Goal: Task Accomplishment & Management: Manage account settings

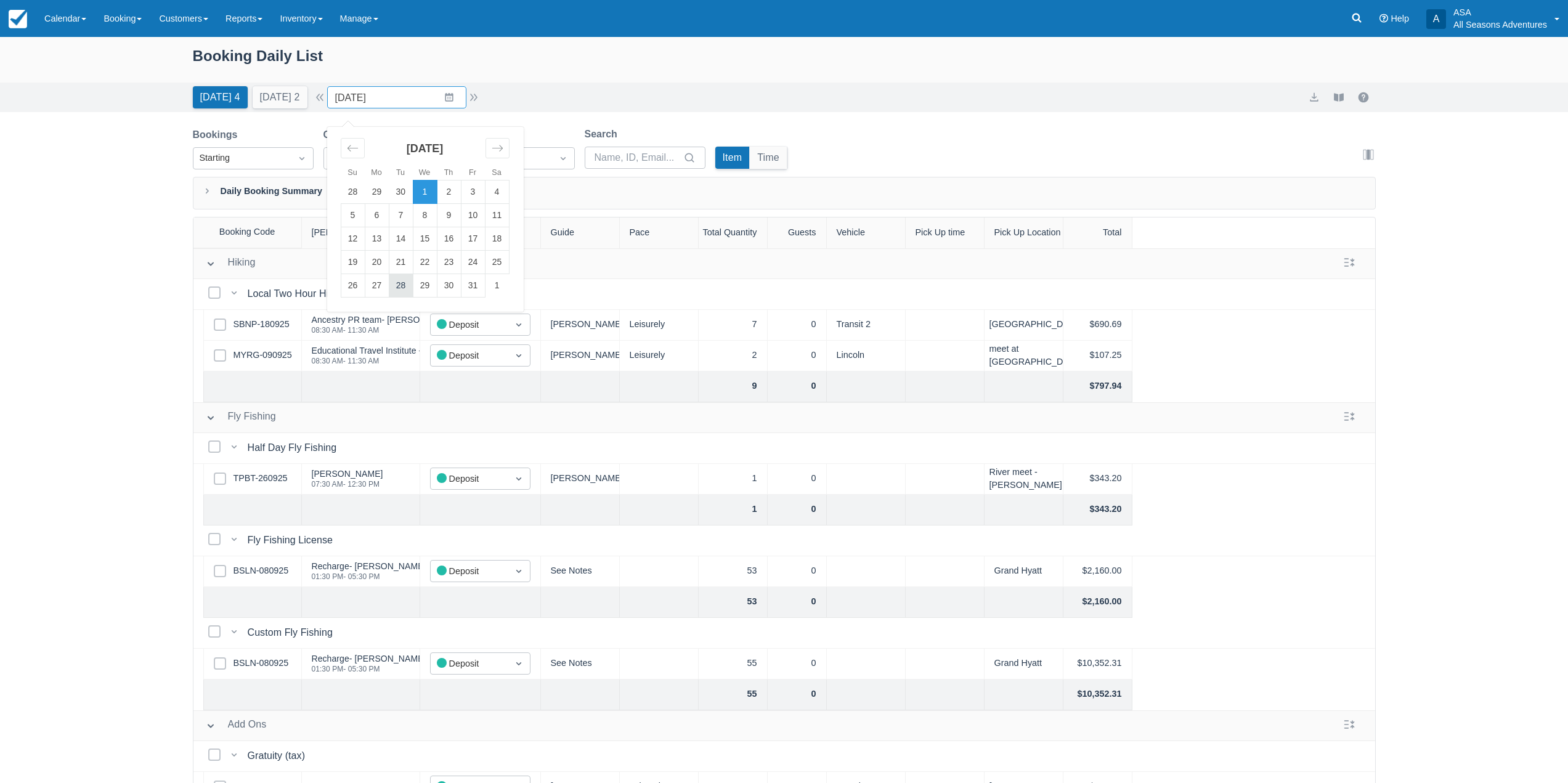
click at [408, 293] on td "28" at bounding box center [400, 286] width 24 height 23
type input "10/28/25"
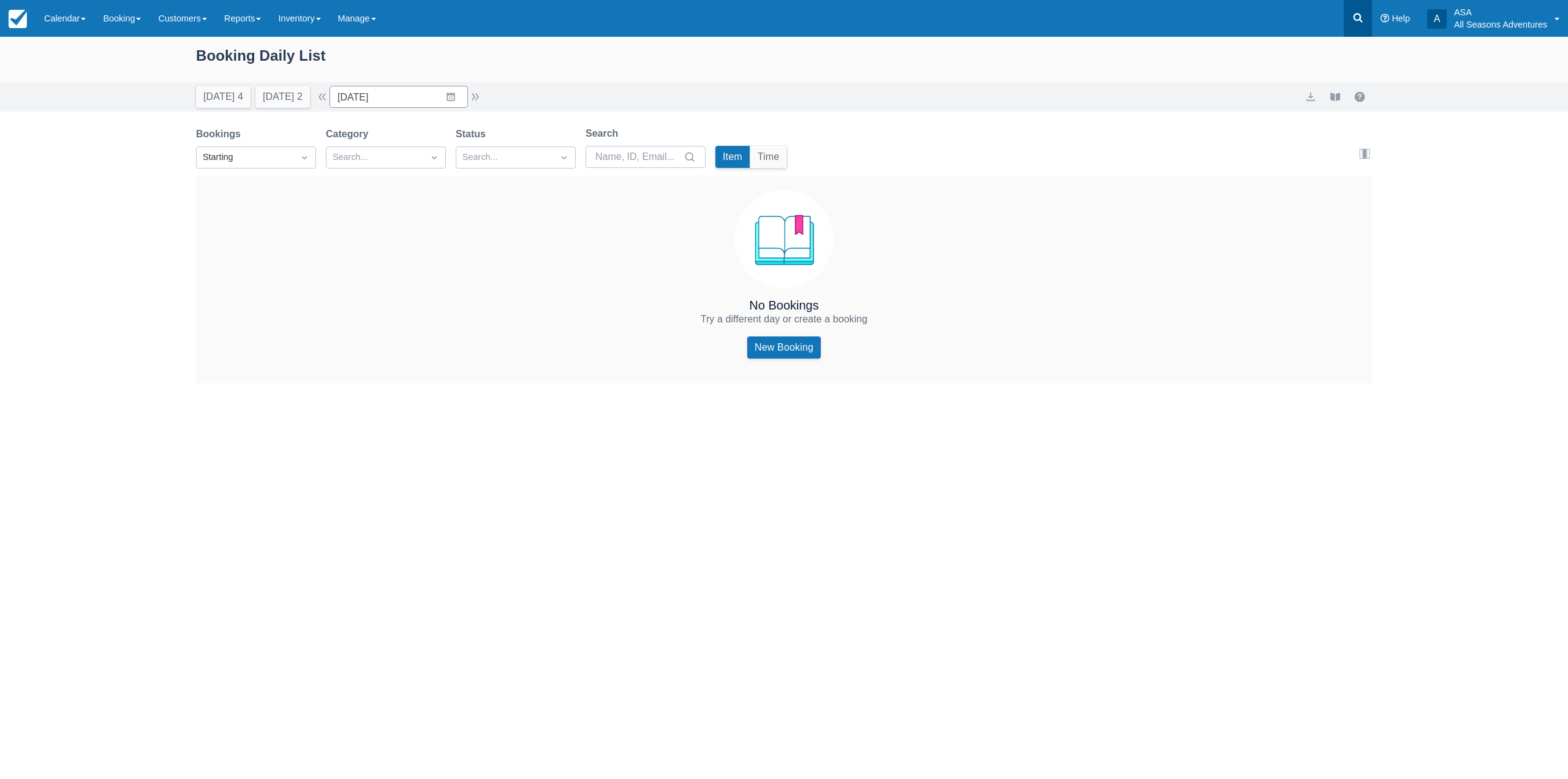
click at [1356, 4] on link at bounding box center [1357, 18] width 28 height 37
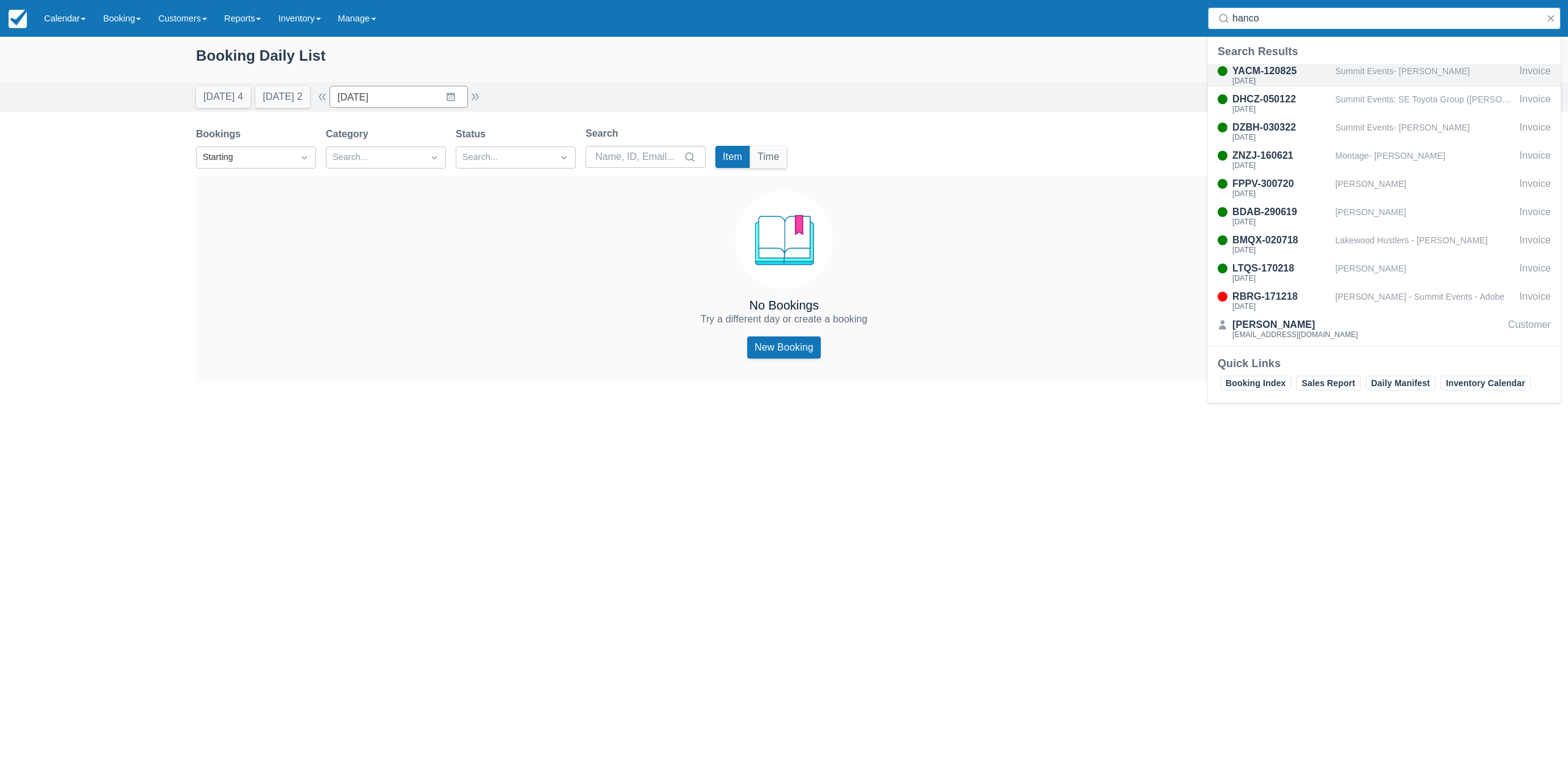
type input "hanco"
click at [1321, 81] on div "Thu Aug 14, 2025" at bounding box center [1282, 81] width 98 height 7
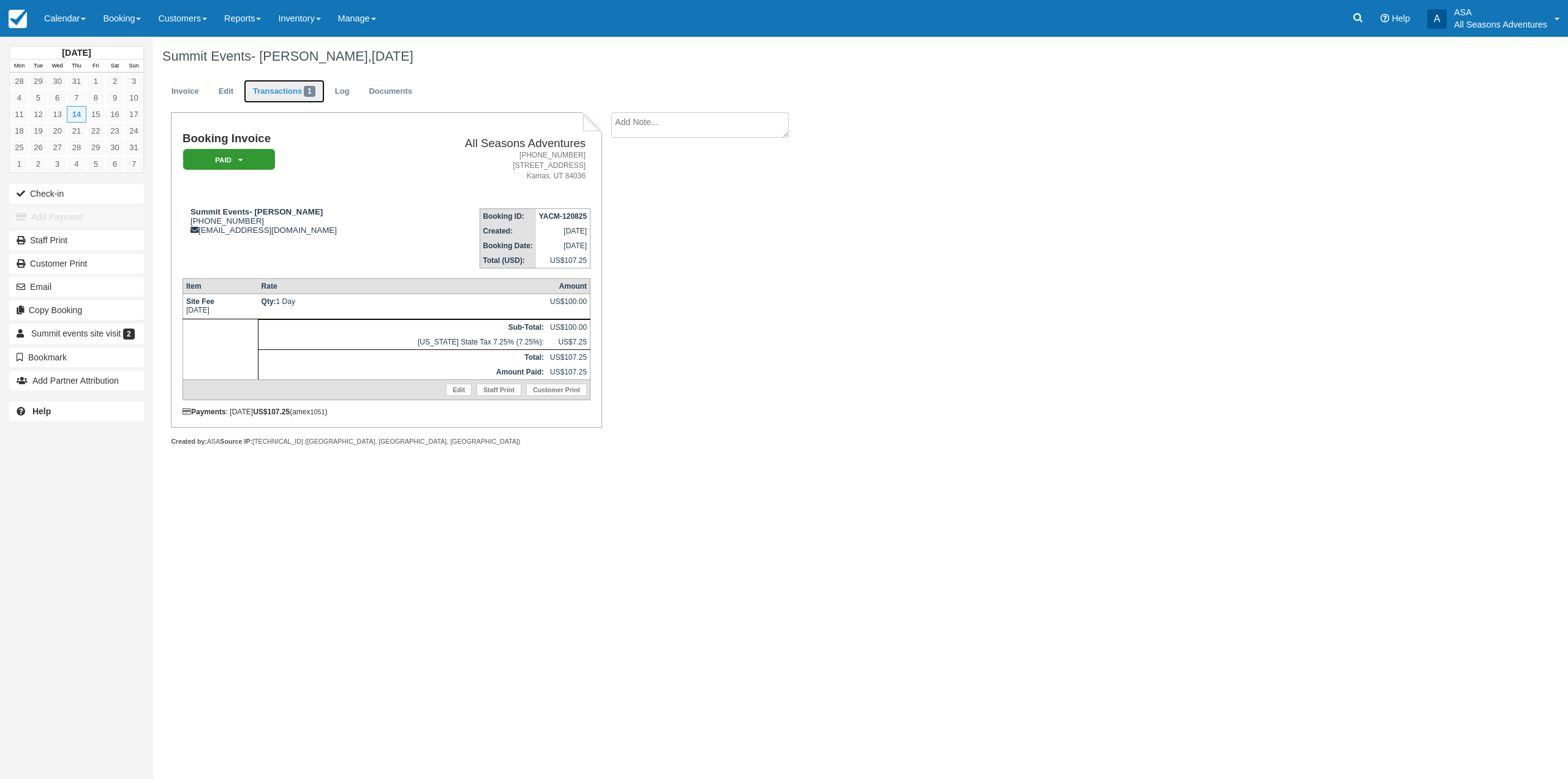
click at [310, 88] on span "1" at bounding box center [310, 91] width 12 height 11
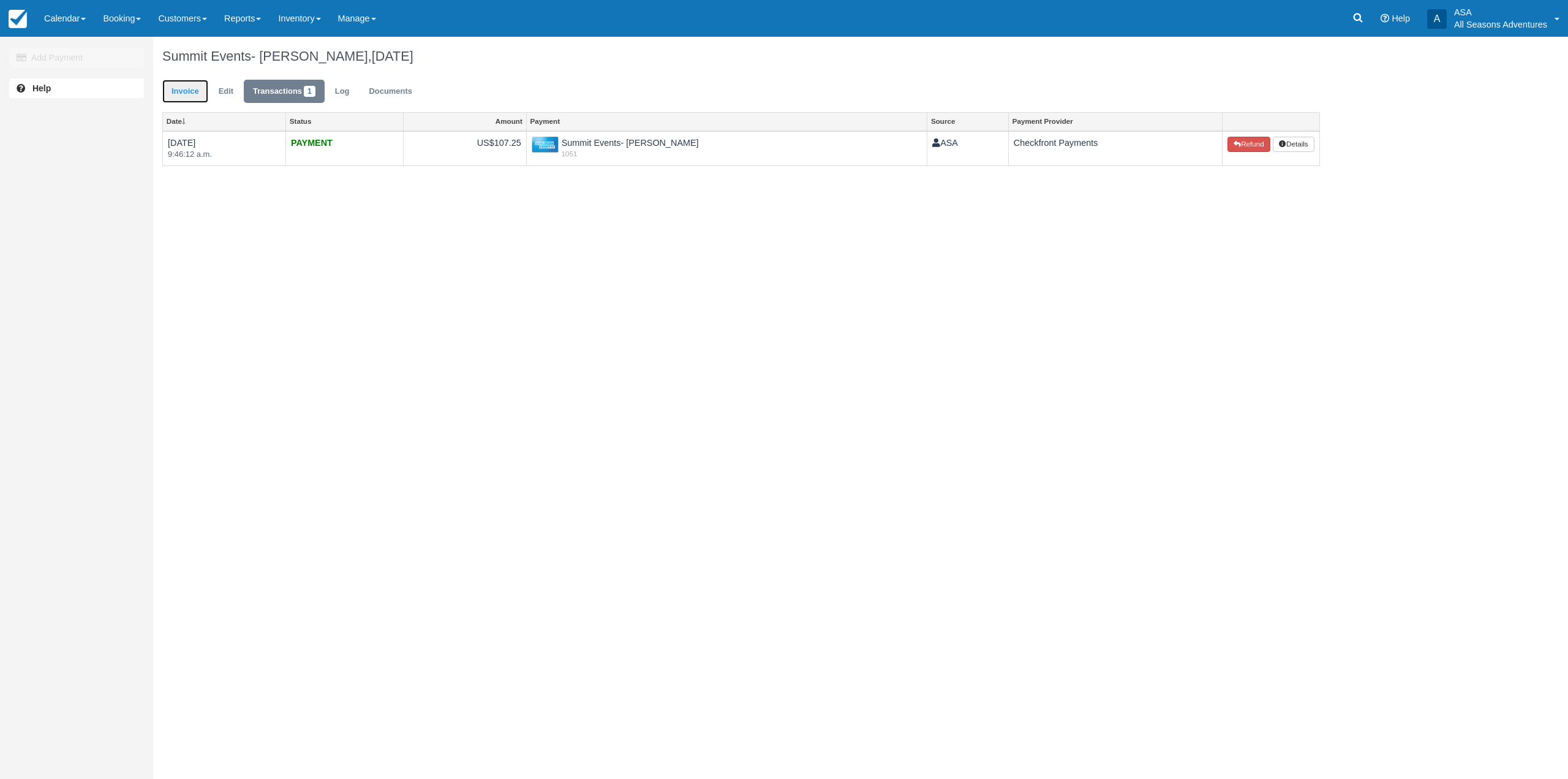
click at [192, 81] on link "Invoice" at bounding box center [185, 92] width 46 height 24
click at [1347, 22] on link at bounding box center [1357, 18] width 28 height 37
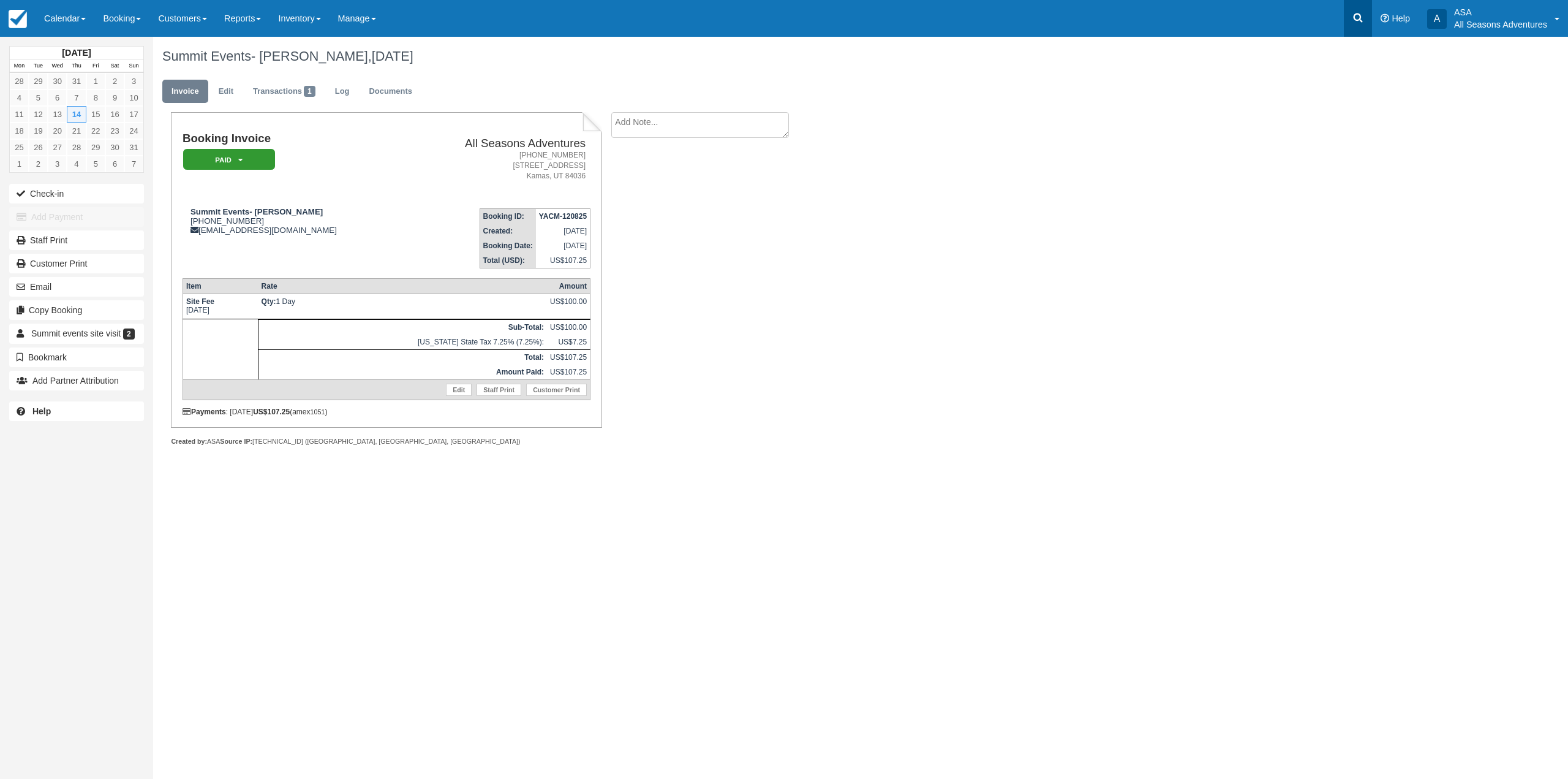
click at [1367, 14] on link at bounding box center [1357, 18] width 28 height 37
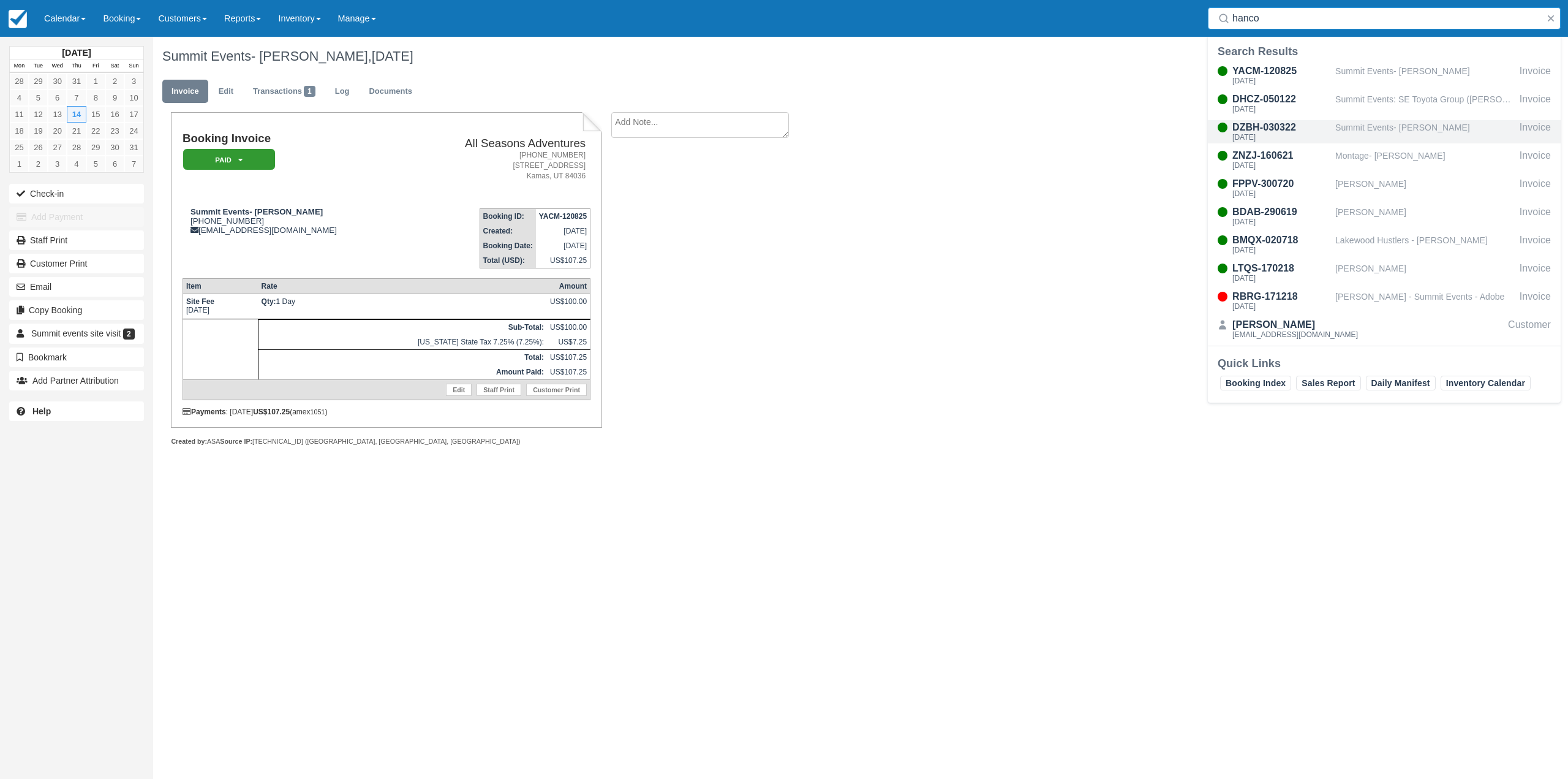
type input "hanco"
click at [1335, 129] on div "DZBH-030322 Thu Jun 2, 2022" at bounding box center [1272, 131] width 128 height 23
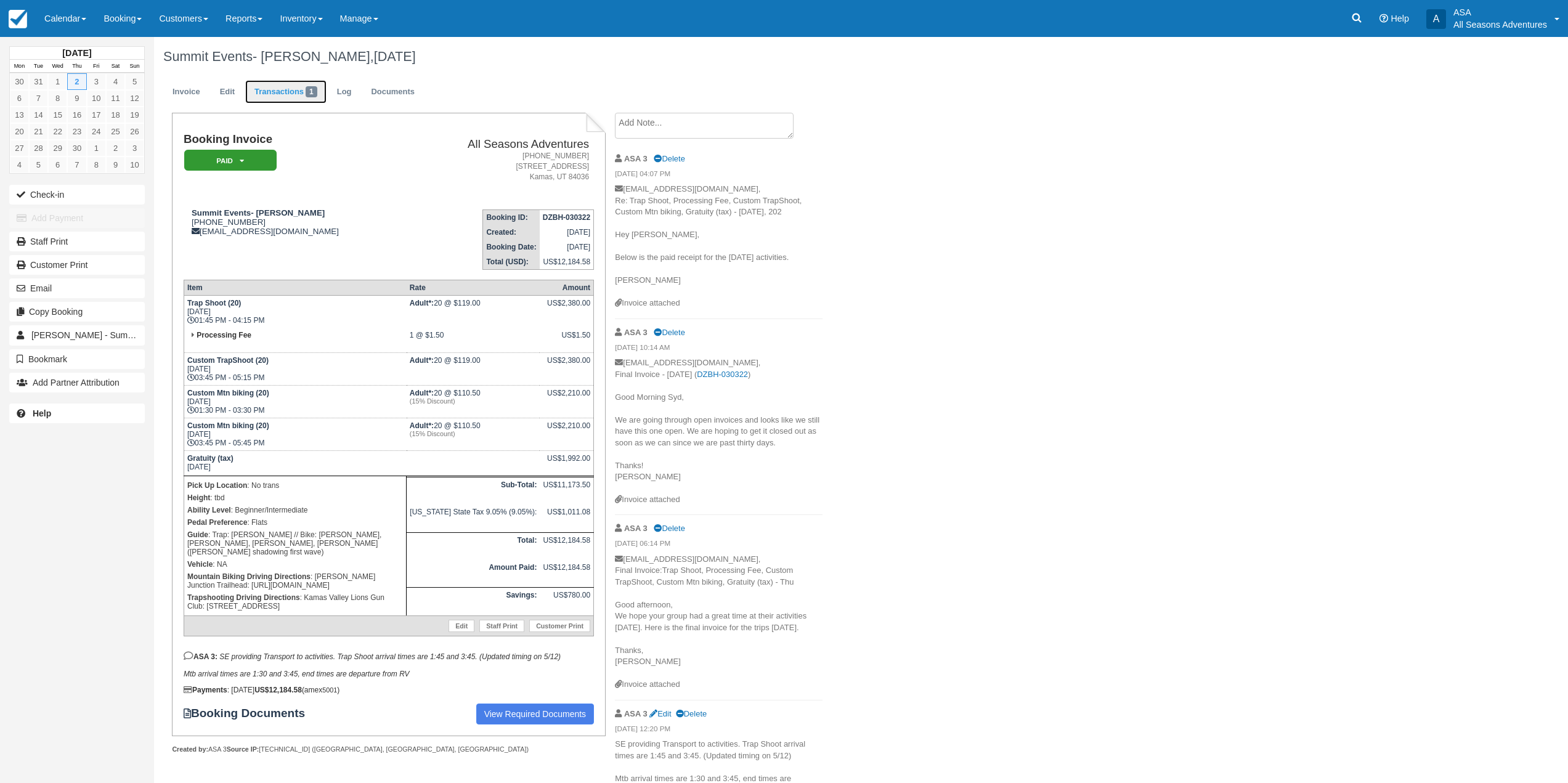
click at [270, 92] on link "Transactions 1" at bounding box center [286, 92] width 81 height 24
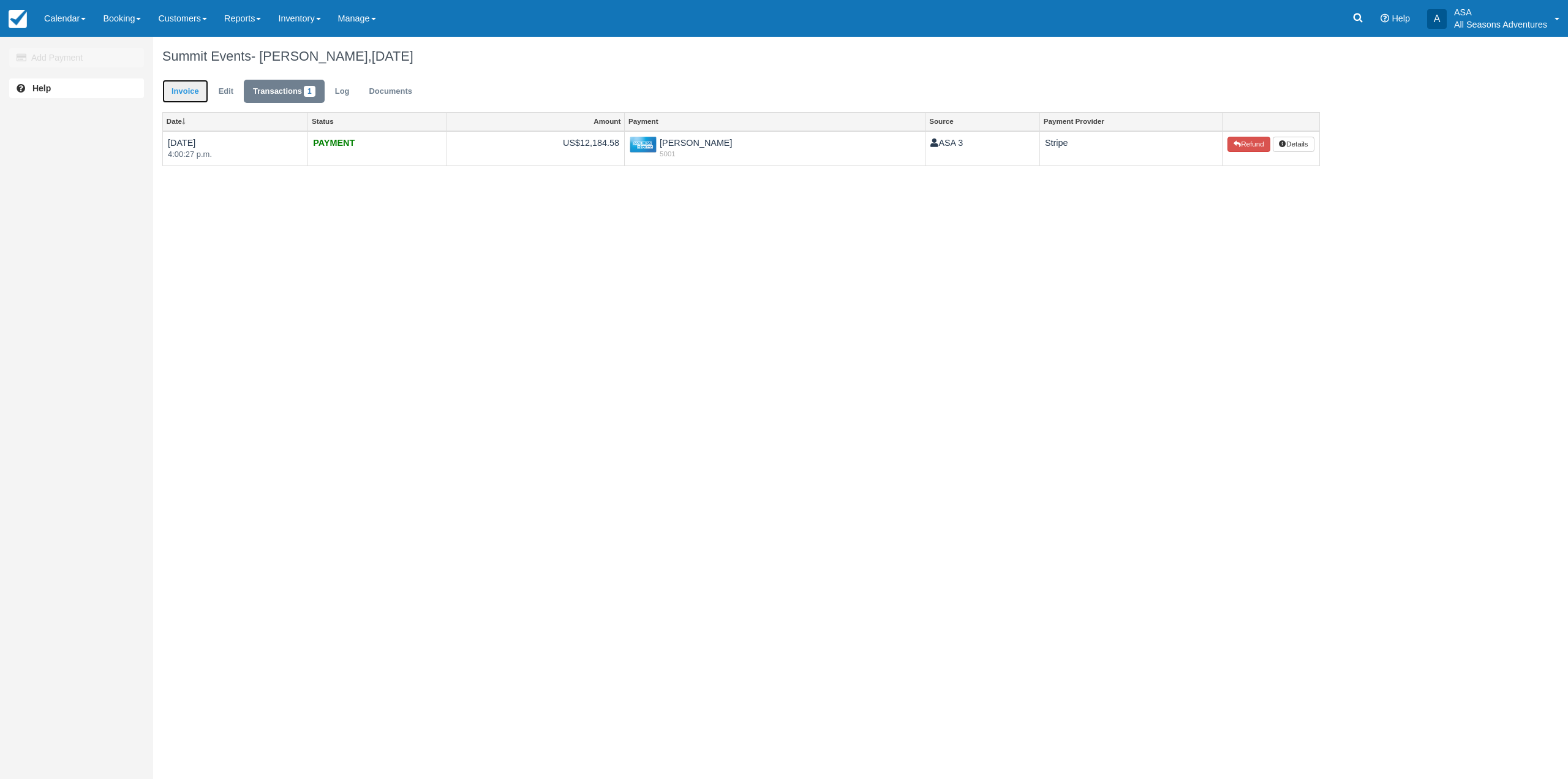
click at [183, 87] on link "Invoice" at bounding box center [185, 92] width 46 height 24
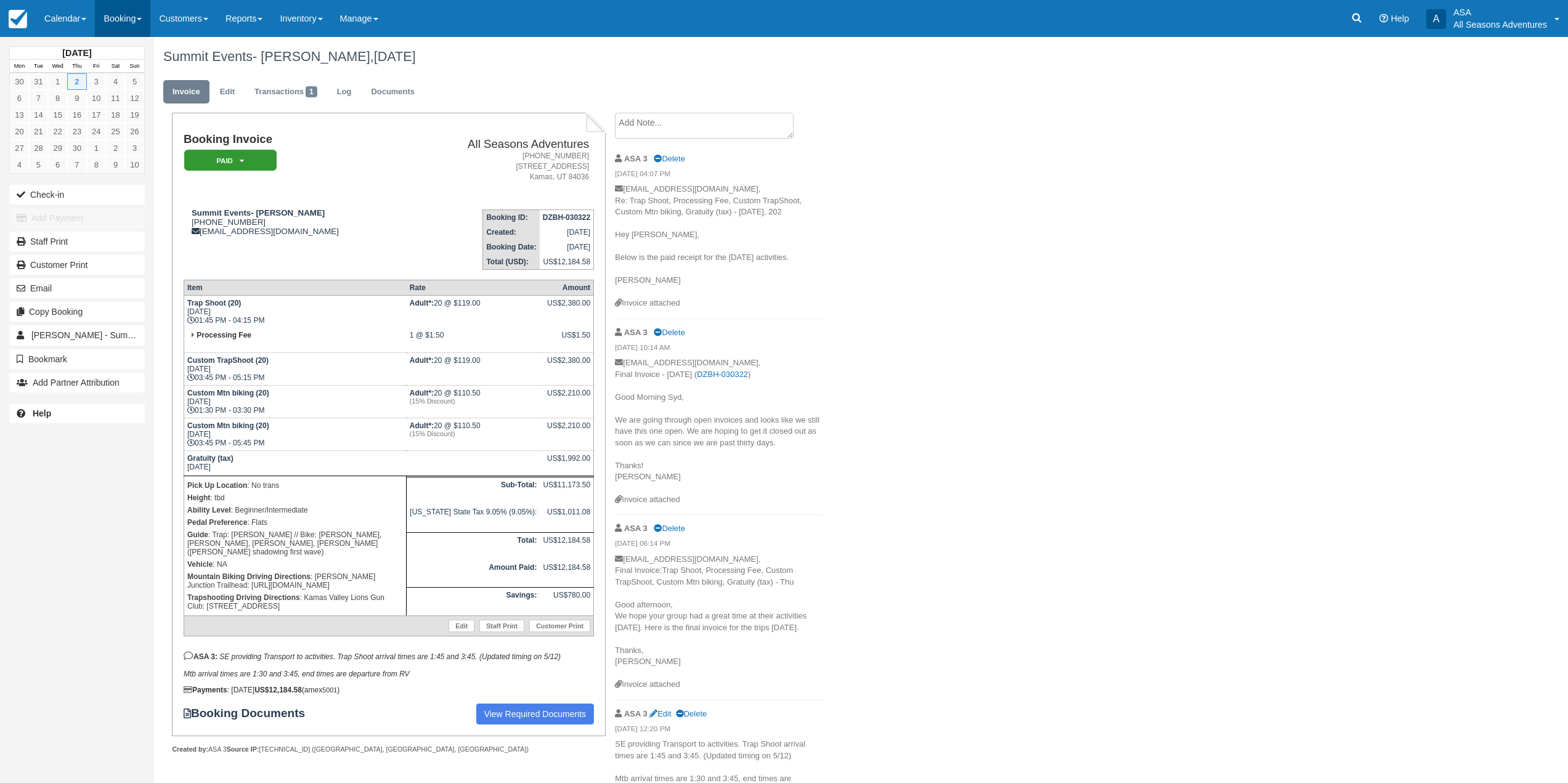
click at [110, 30] on link "Booking" at bounding box center [122, 18] width 55 height 37
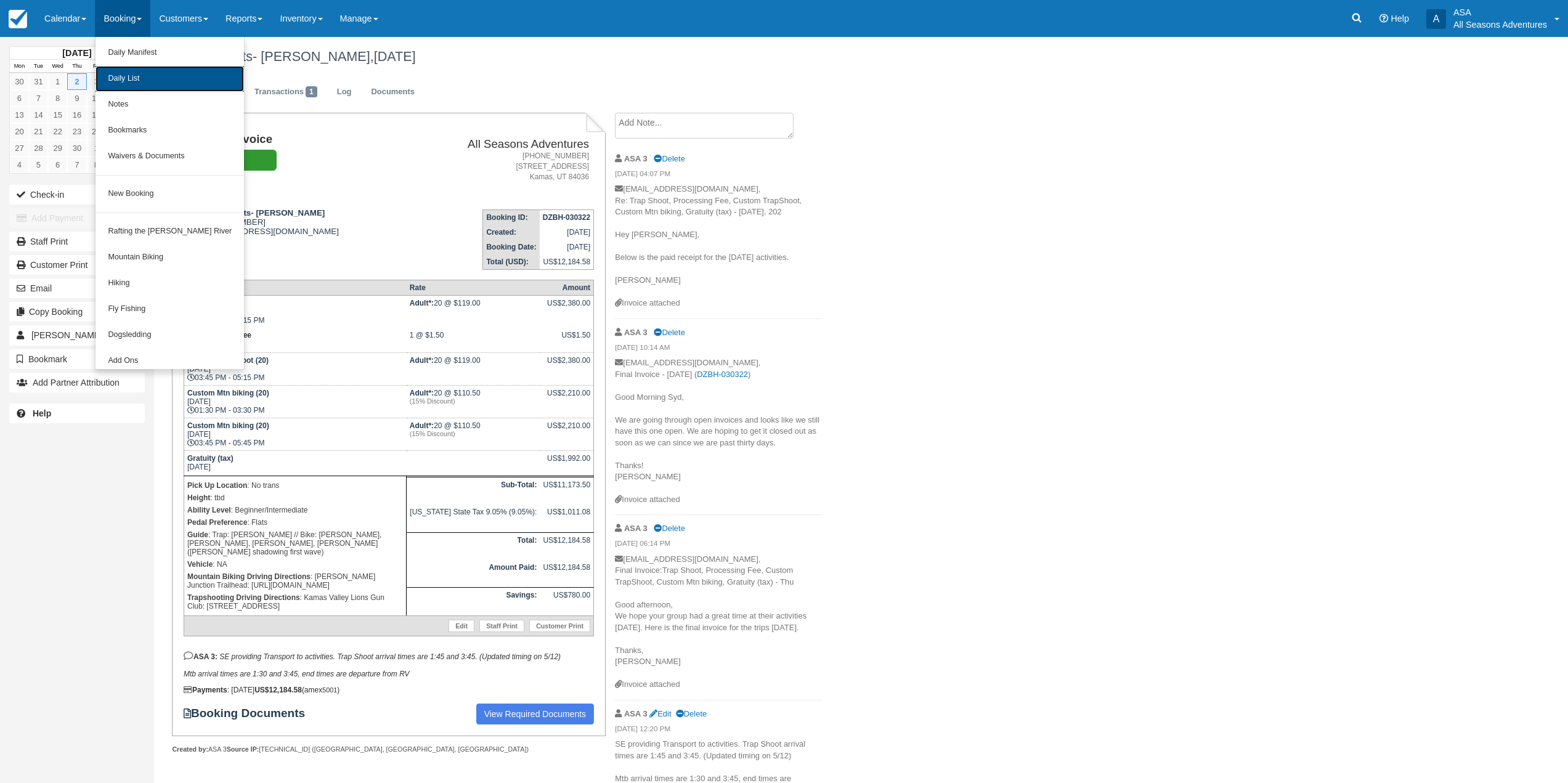
click at [126, 81] on link "Daily List" at bounding box center [169, 79] width 148 height 26
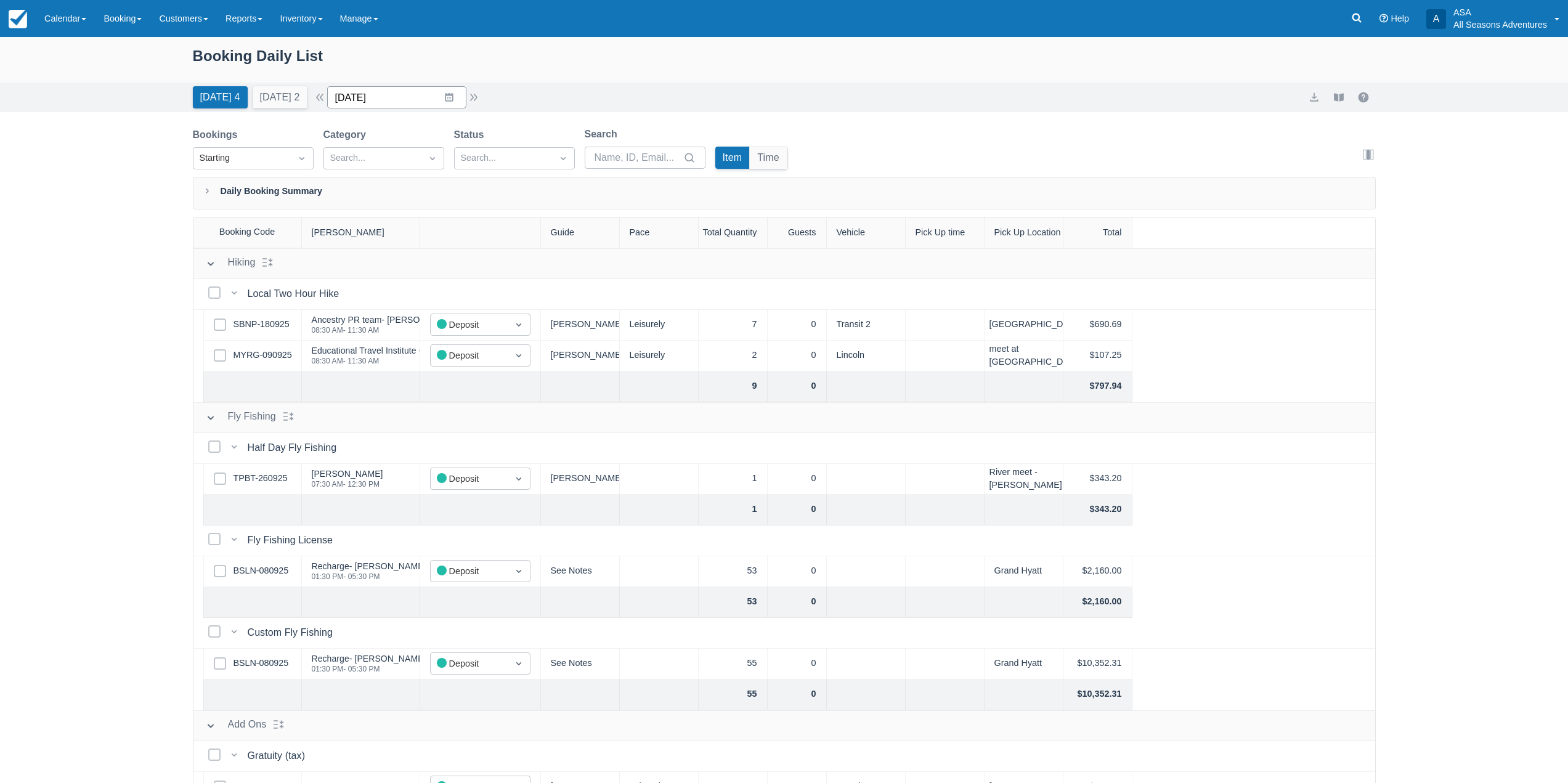
click at [388, 90] on input "[DATE]" at bounding box center [397, 97] width 140 height 22
click at [51, 160] on div "Booking Daily List [DATE] 4 [DATE] 2 Date [DATE] Navigate forward to interact w…" at bounding box center [784, 441] width 1568 height 809
click at [261, 570] on link "BSLN-080925" at bounding box center [261, 570] width 55 height 14
click at [133, 14] on link "Booking" at bounding box center [122, 18] width 55 height 37
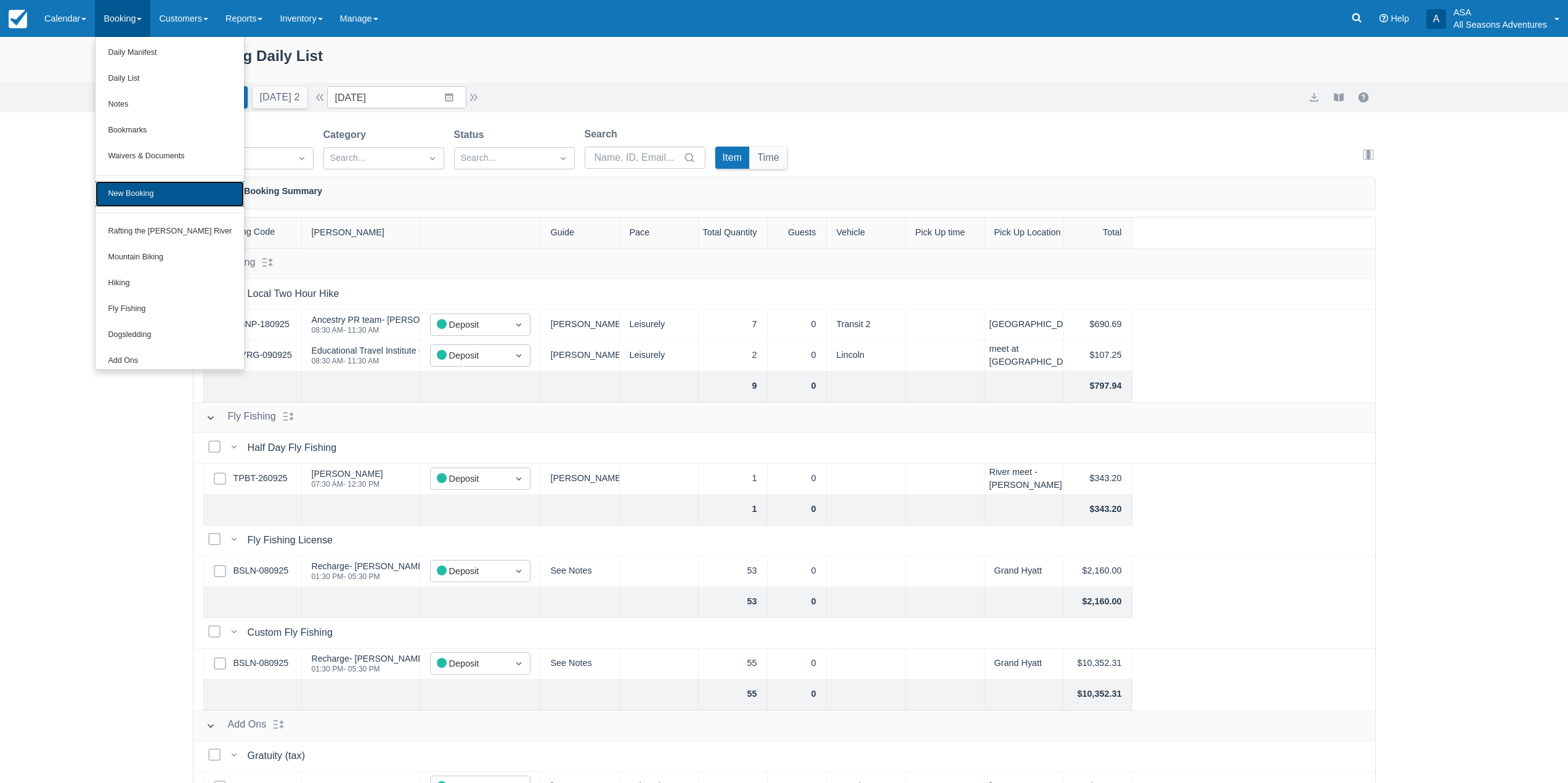
click at [155, 181] on link "New Booking" at bounding box center [169, 194] width 148 height 26
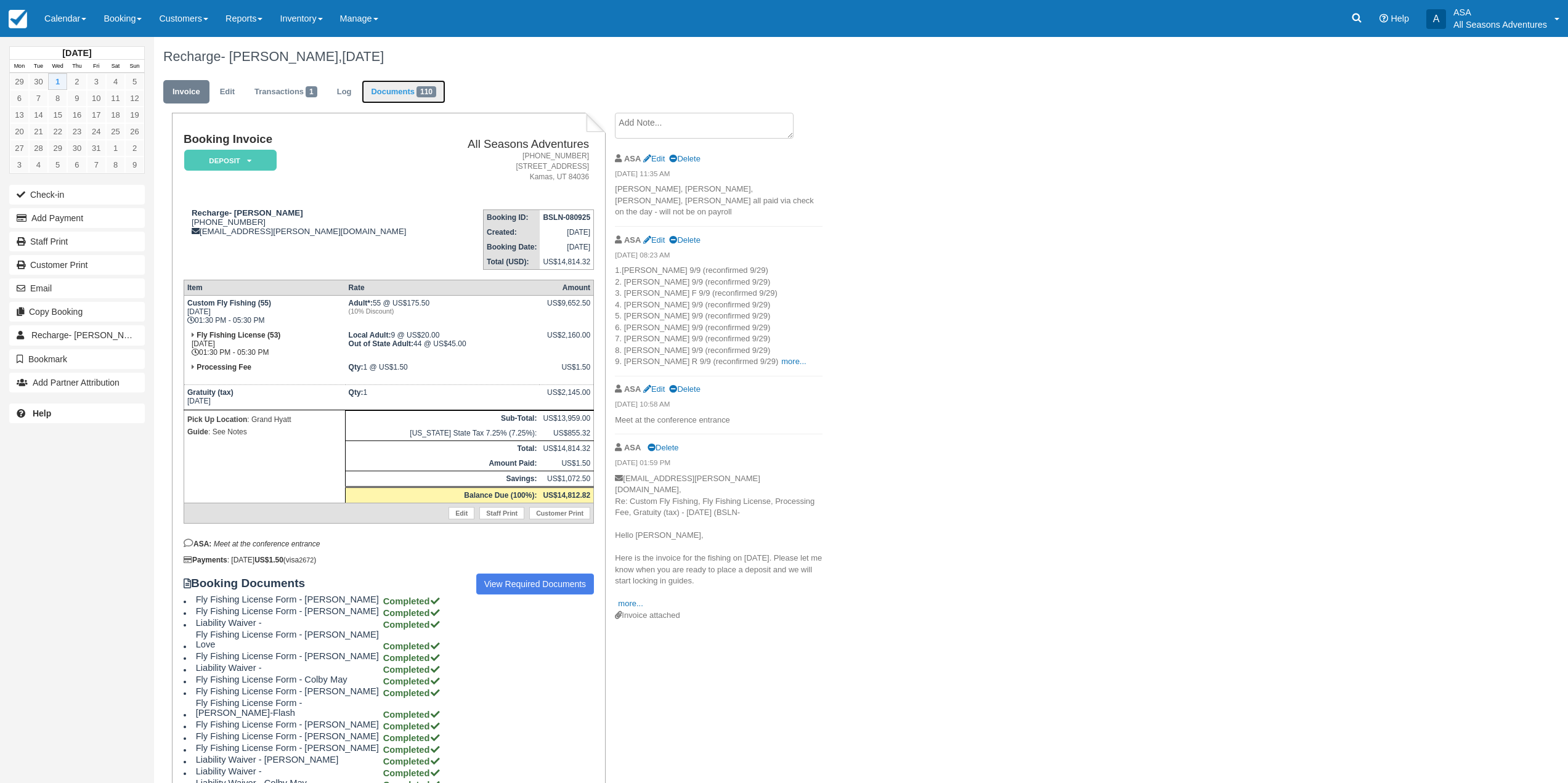
click at [404, 91] on link "Documents 110" at bounding box center [404, 92] width 83 height 24
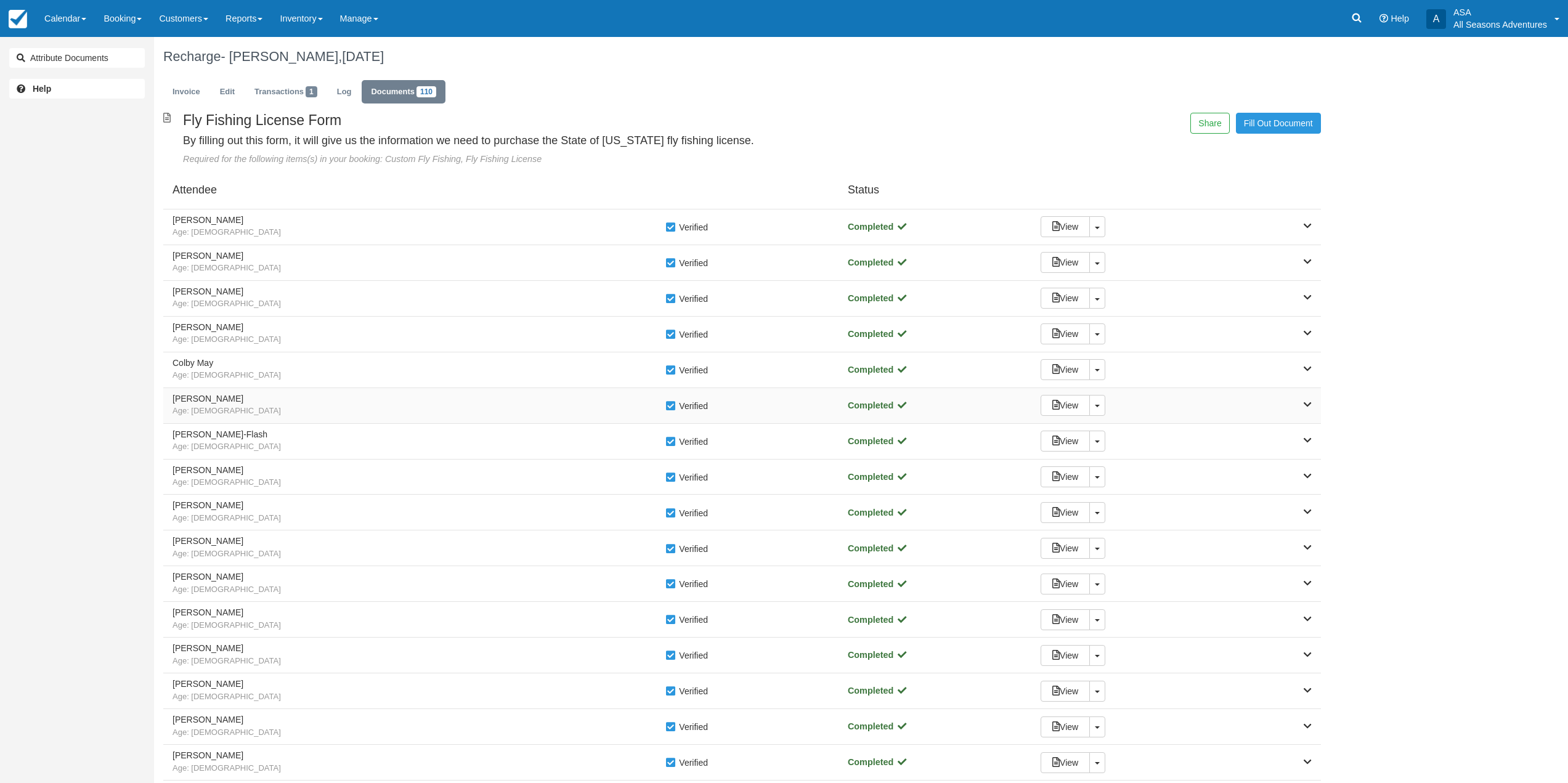
scroll to position [971, 0]
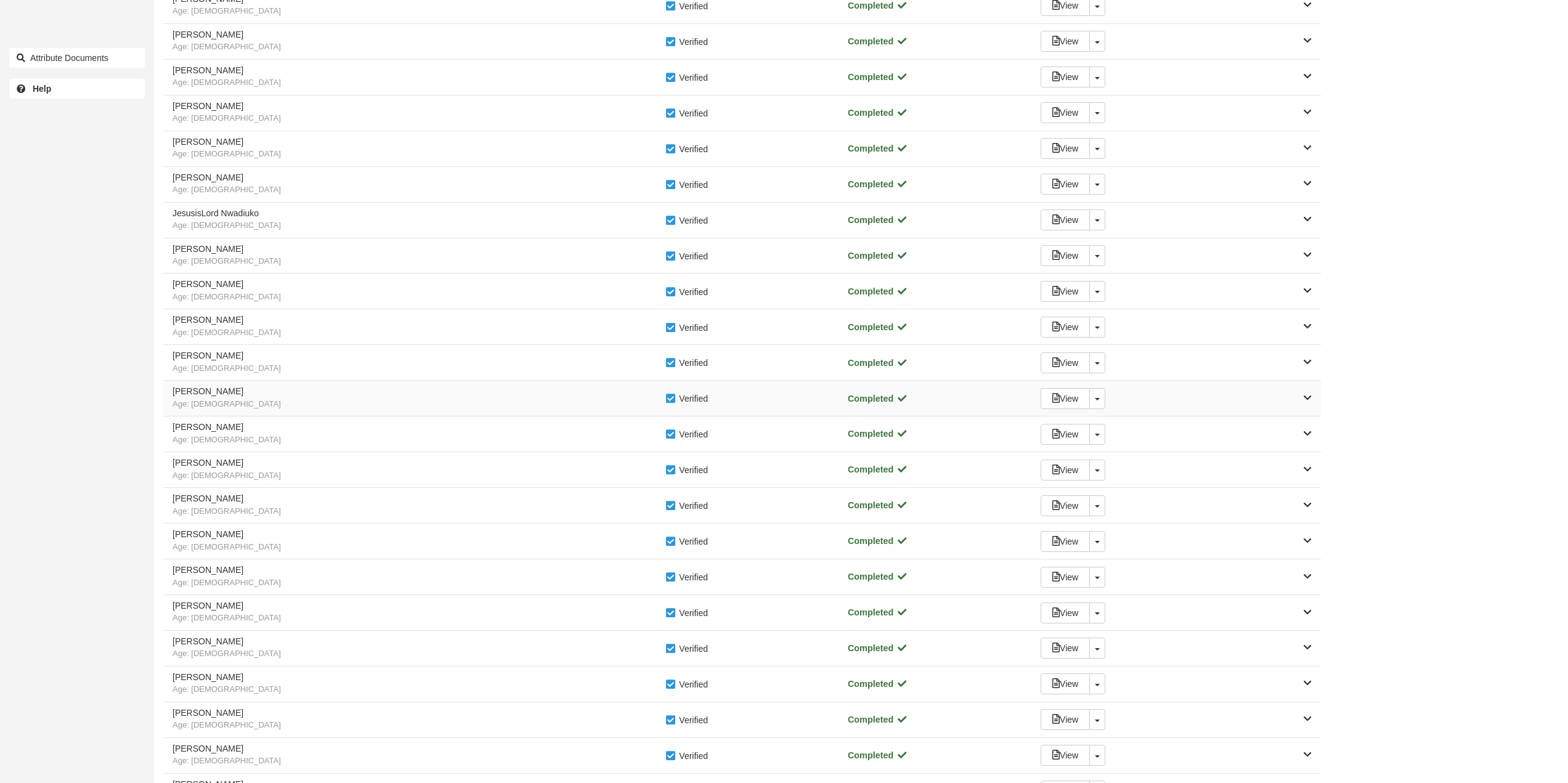
click at [213, 391] on h5 "Adam Foote" at bounding box center [418, 392] width 492 height 10
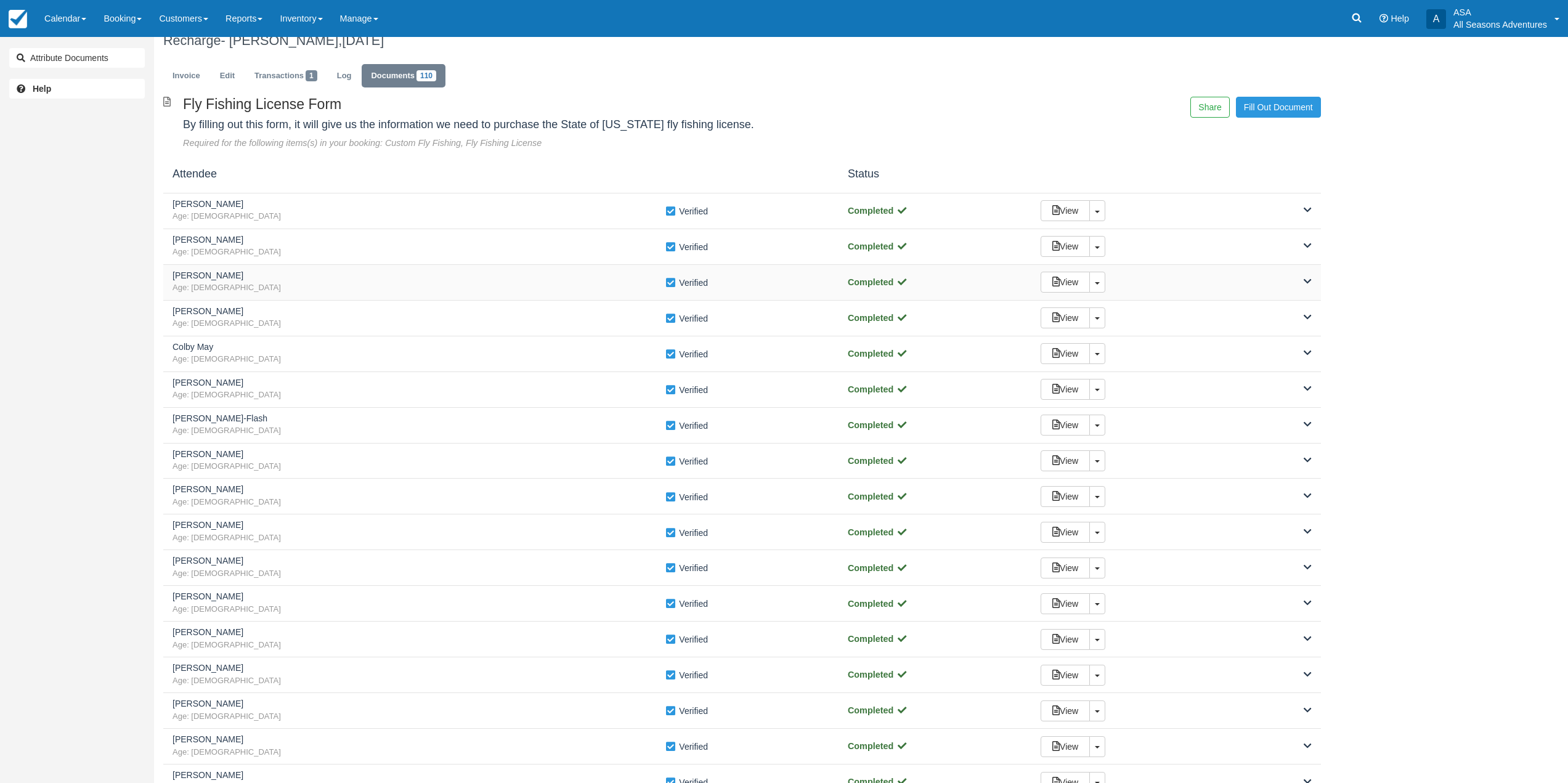
scroll to position [0, 0]
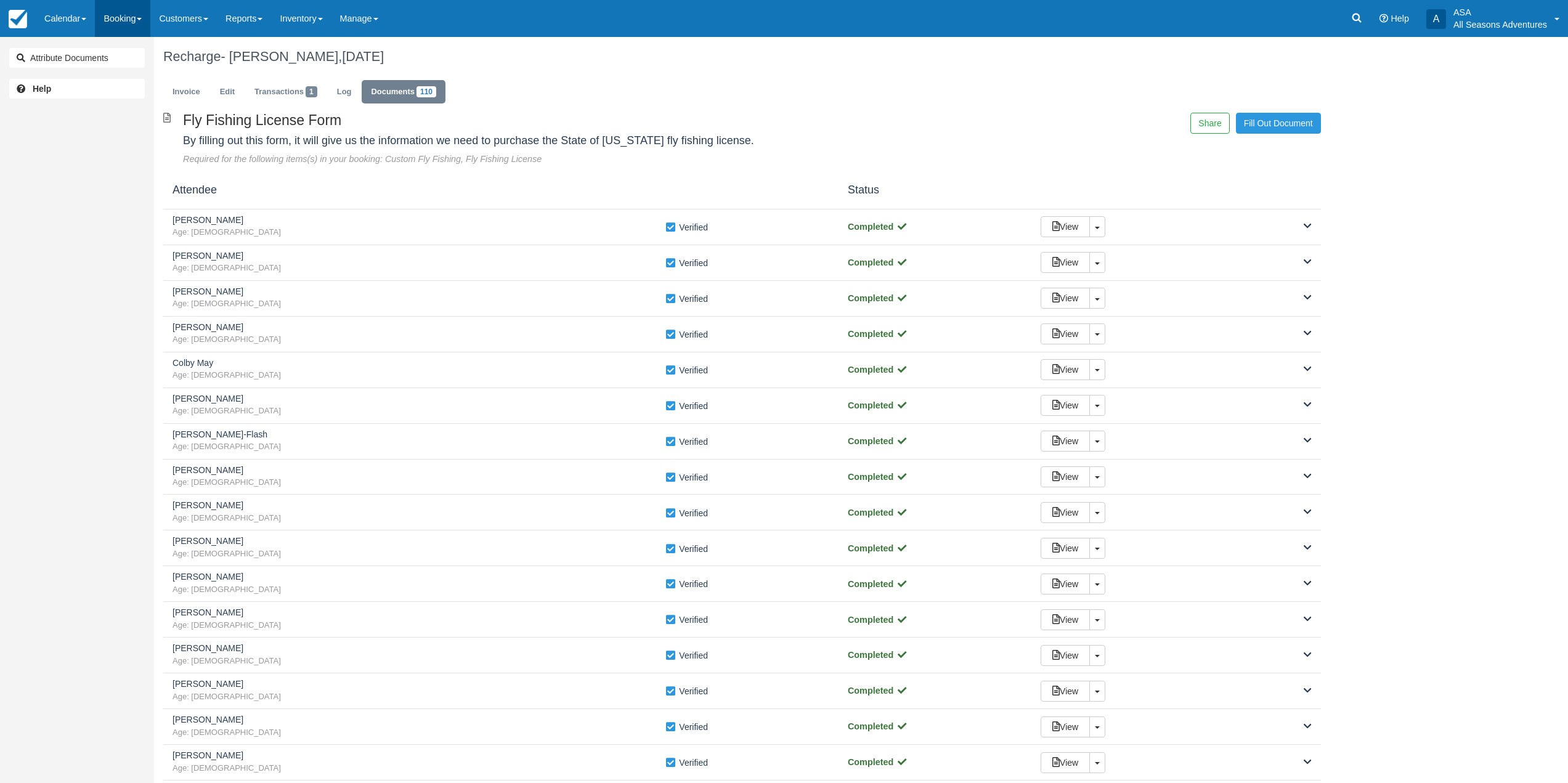
drag, startPoint x: 148, startPoint y: 18, endPoint x: 140, endPoint y: 51, distance: 34.0
click at [148, 18] on link "Booking" at bounding box center [122, 18] width 55 height 37
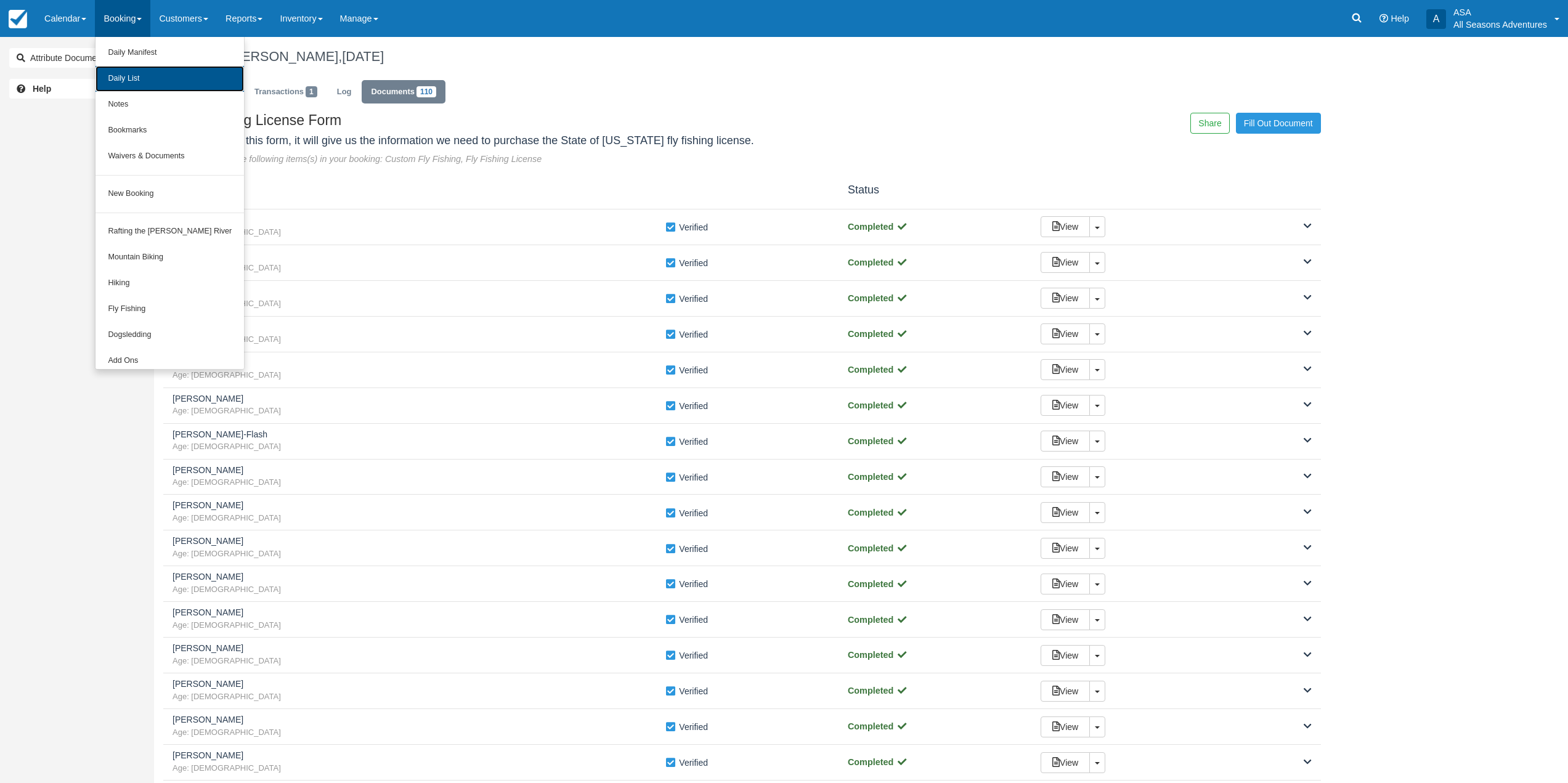
click at [137, 74] on link "Daily List" at bounding box center [169, 79] width 148 height 26
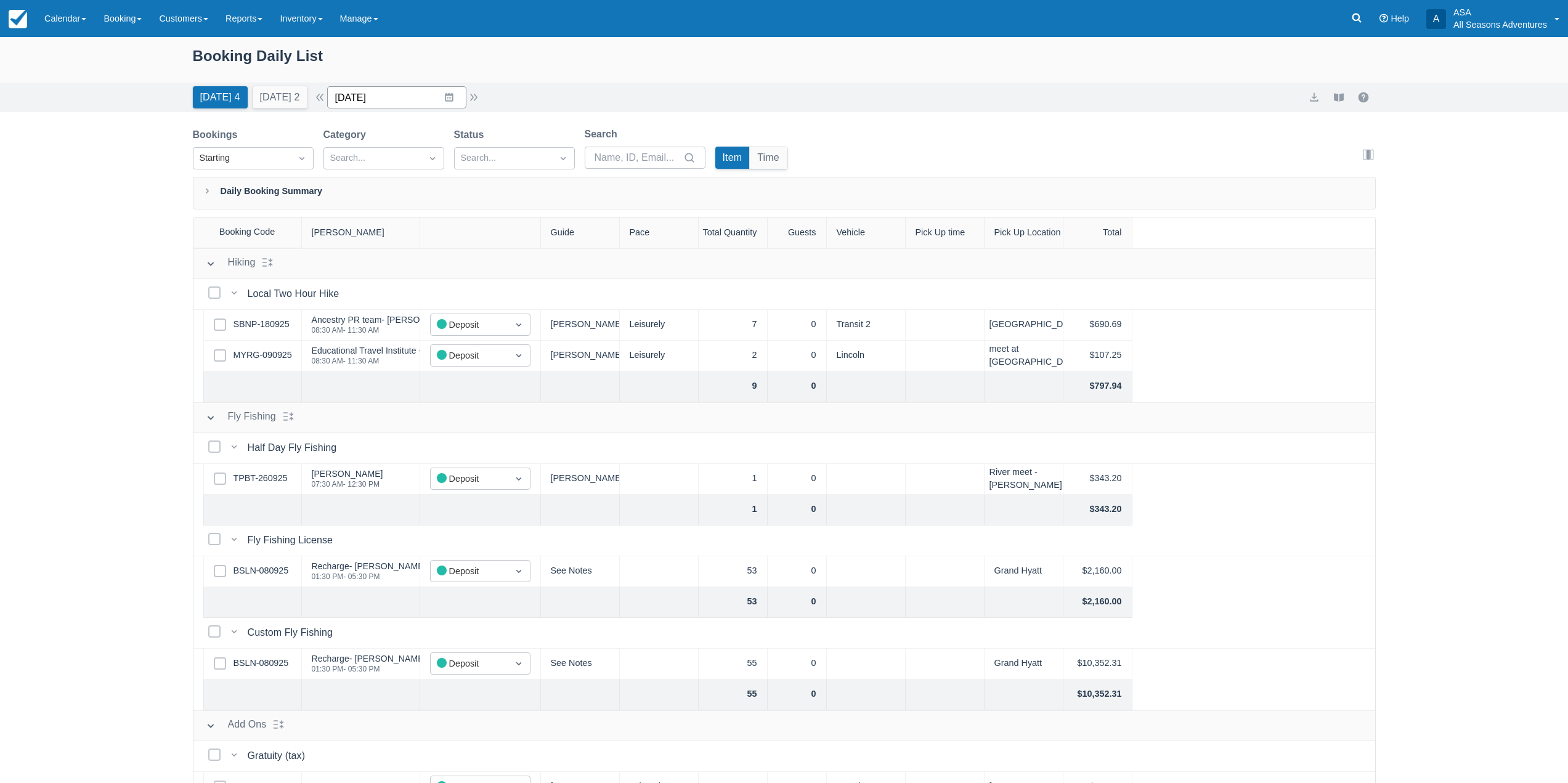
click at [430, 103] on input "[DATE]" at bounding box center [397, 97] width 140 height 22
click at [412, 283] on td "28" at bounding box center [400, 286] width 24 height 23
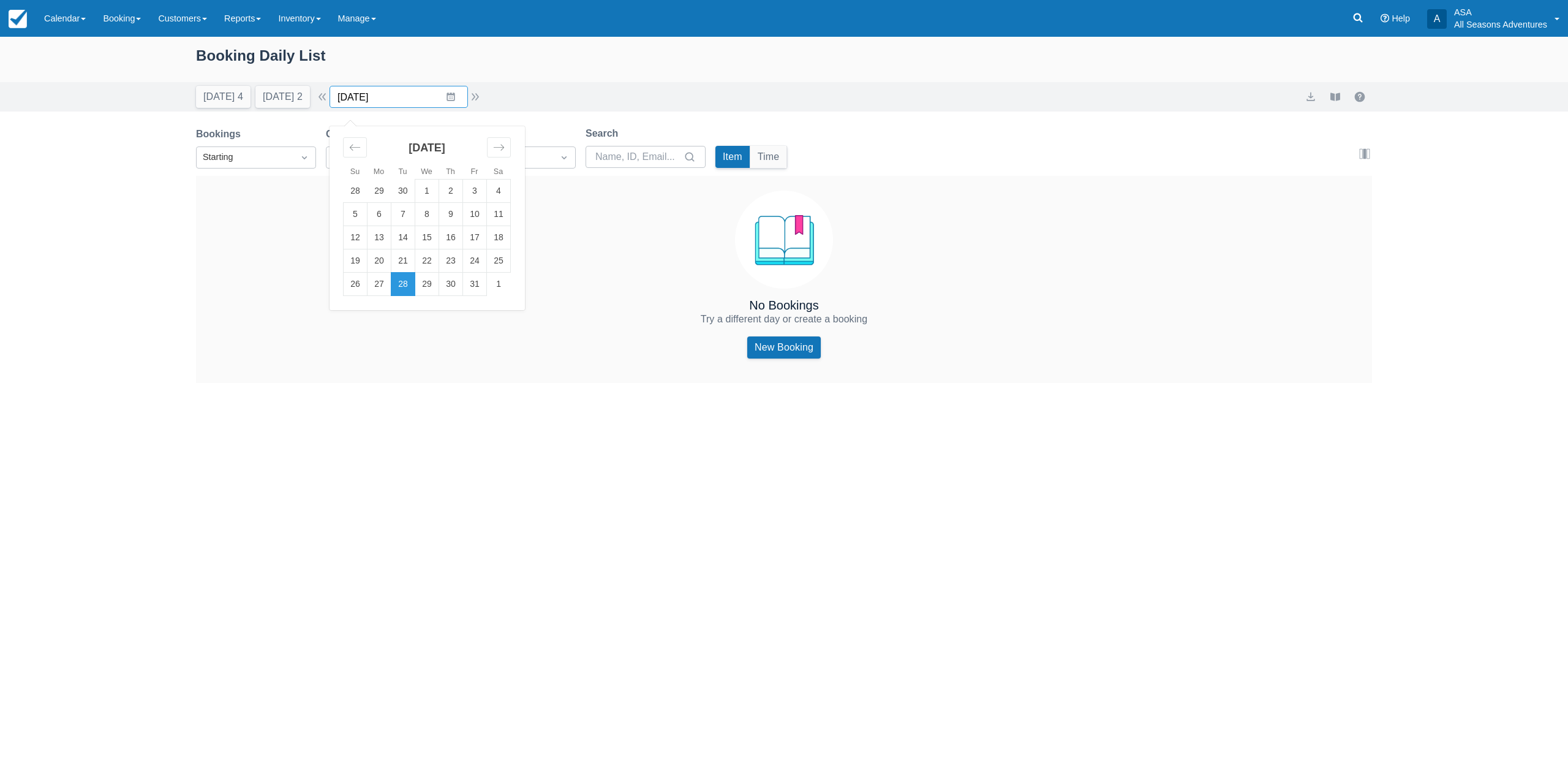
click at [452, 93] on input "10/28/25" at bounding box center [399, 97] width 139 height 22
click at [460, 57] on div "Booking Daily List" at bounding box center [784, 61] width 1176 height 36
click at [223, 93] on button "Today 4" at bounding box center [223, 97] width 54 height 22
type input "[DATE]"
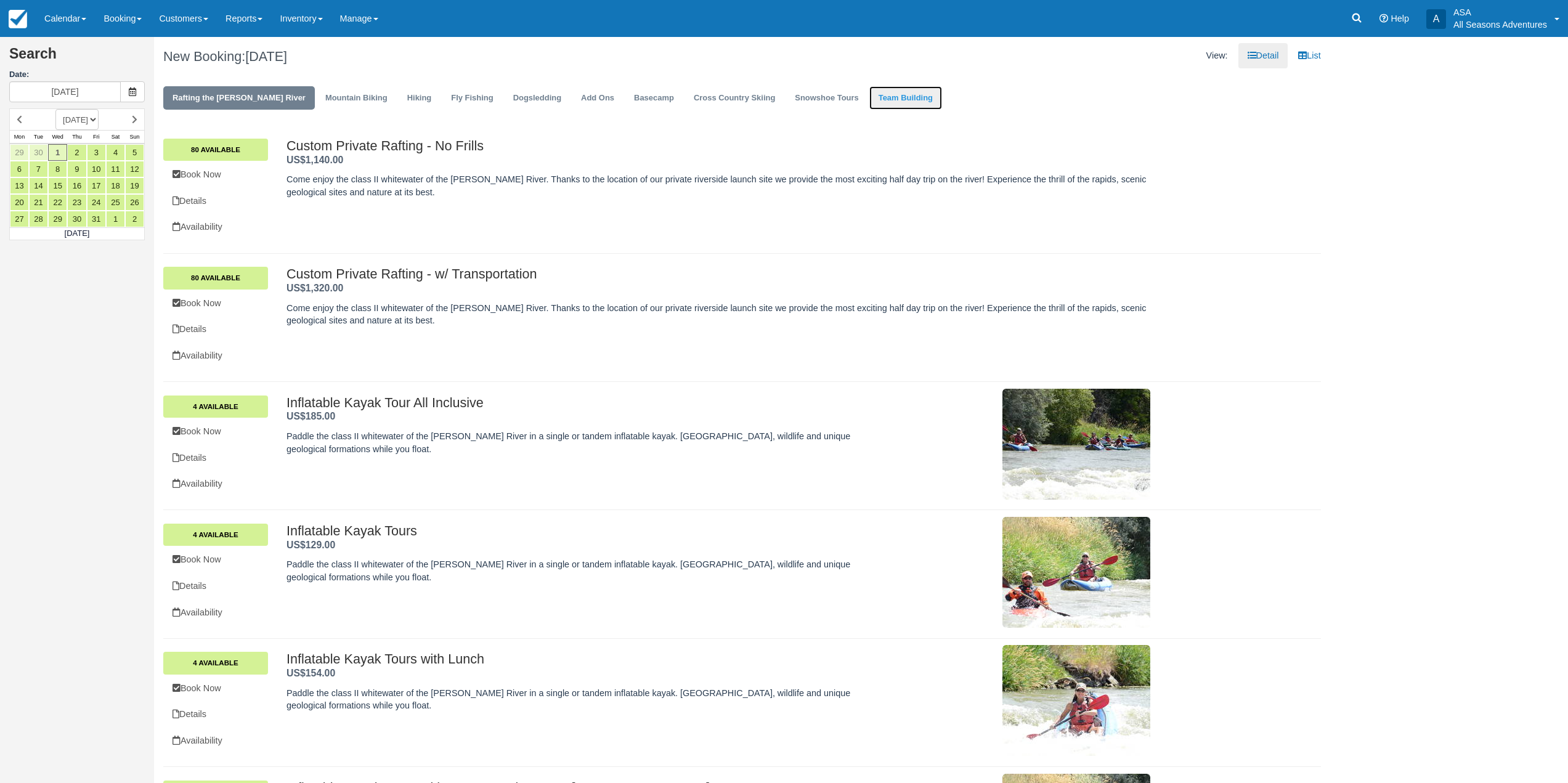
click at [877, 98] on link "Team Building" at bounding box center [905, 98] width 73 height 24
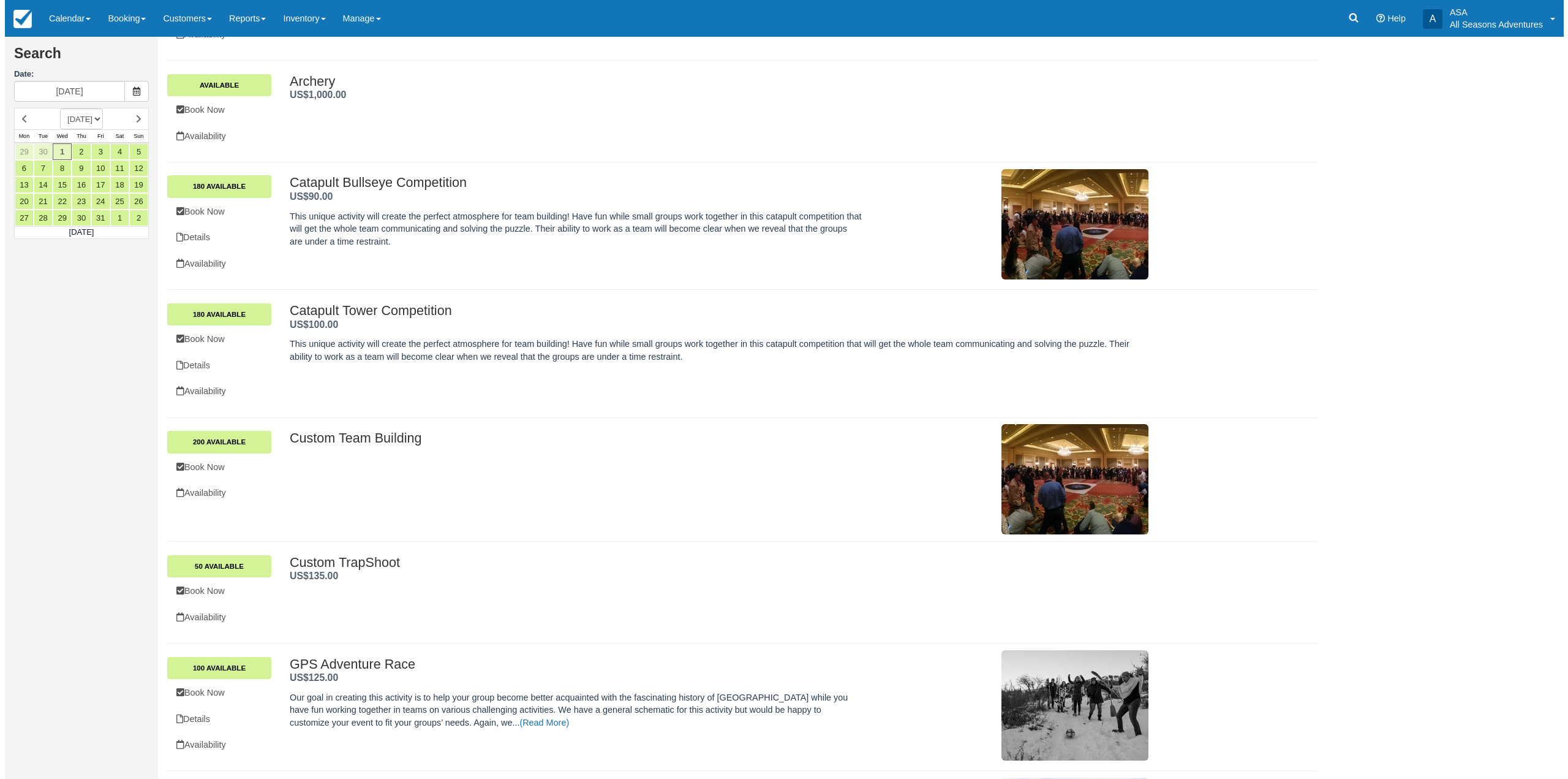
scroll to position [286, 0]
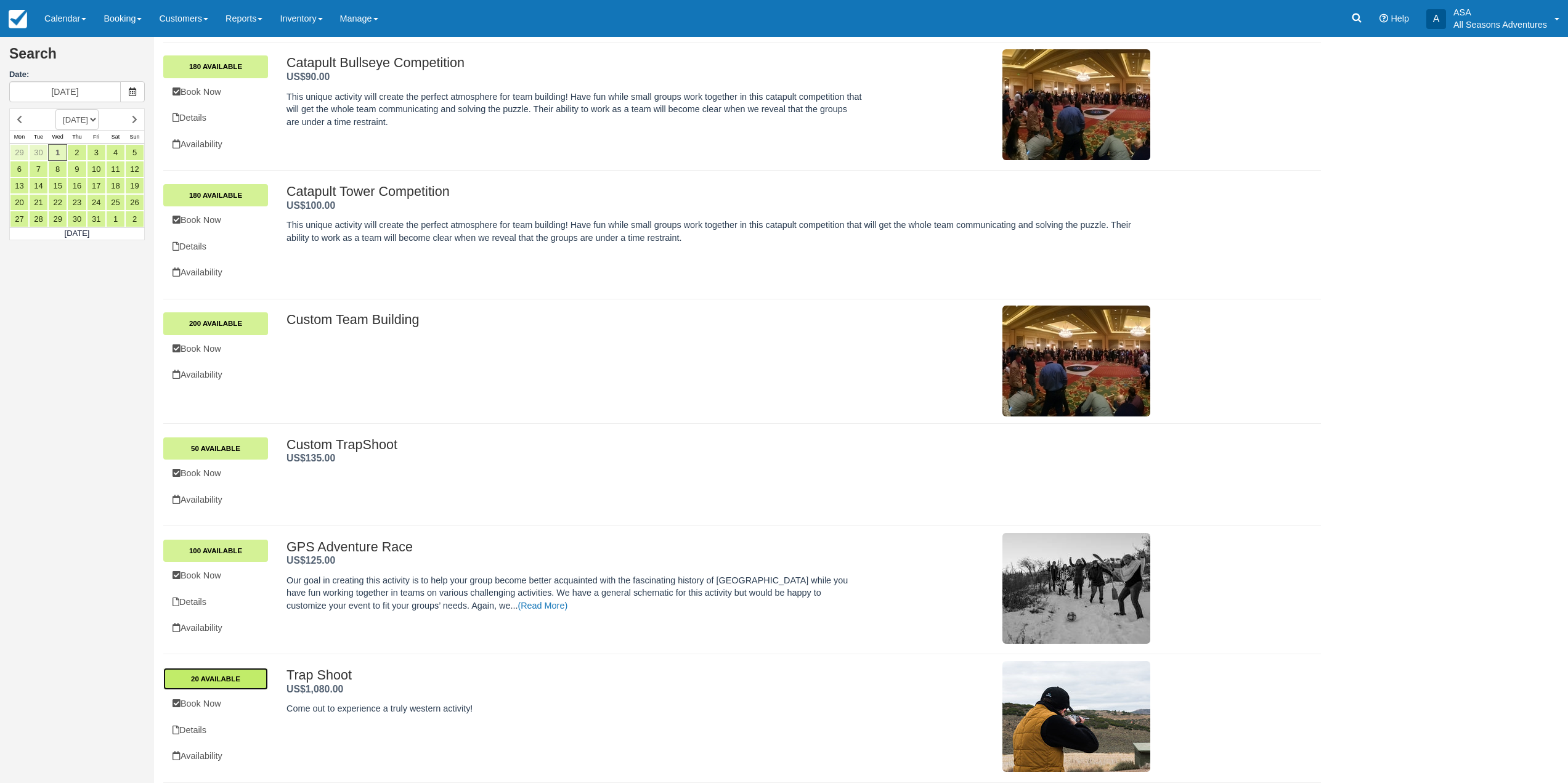
click at [250, 687] on link "20 Available" at bounding box center [215, 679] width 105 height 22
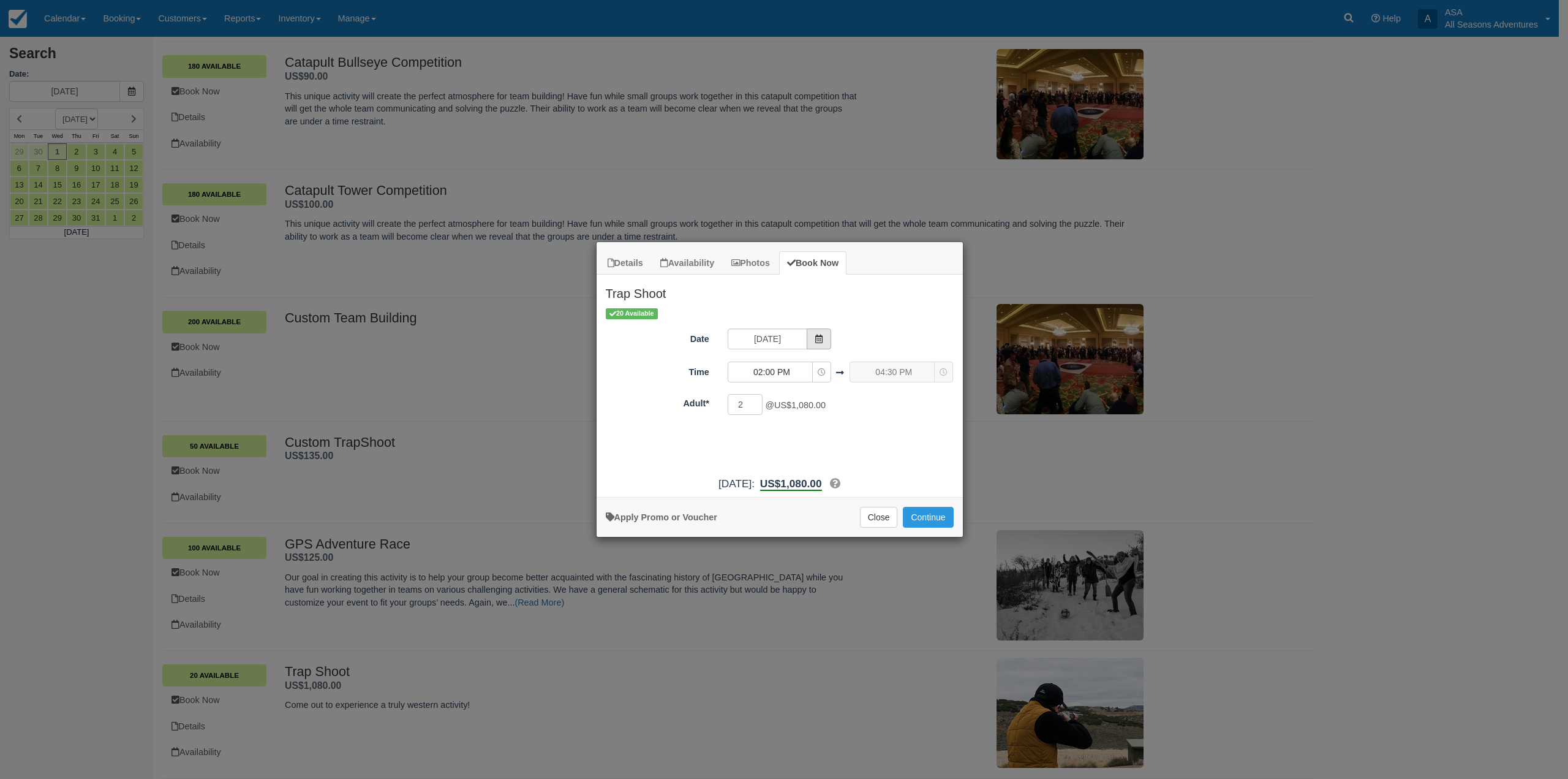
click at [830, 344] on div "10/01/25" at bounding box center [780, 341] width 122 height 24
click at [803, 341] on input "10/01/25" at bounding box center [768, 339] width 80 height 21
click at [812, 338] on span "Item Modal" at bounding box center [819, 339] width 25 height 21
click at [825, 338] on span "Item Modal" at bounding box center [819, 339] width 25 height 21
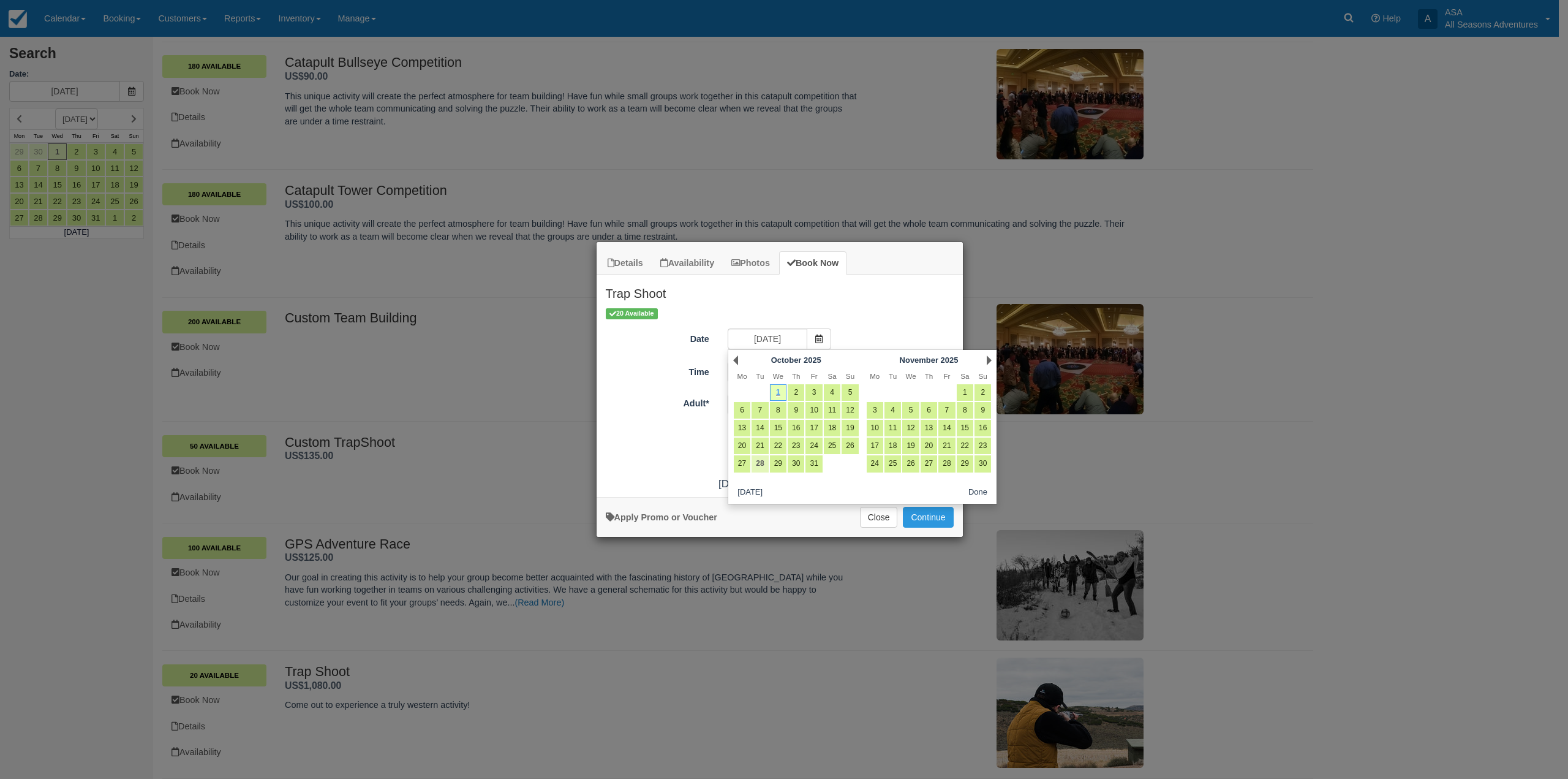
click at [761, 461] on link "28" at bounding box center [760, 463] width 17 height 17
type input "10/28/25"
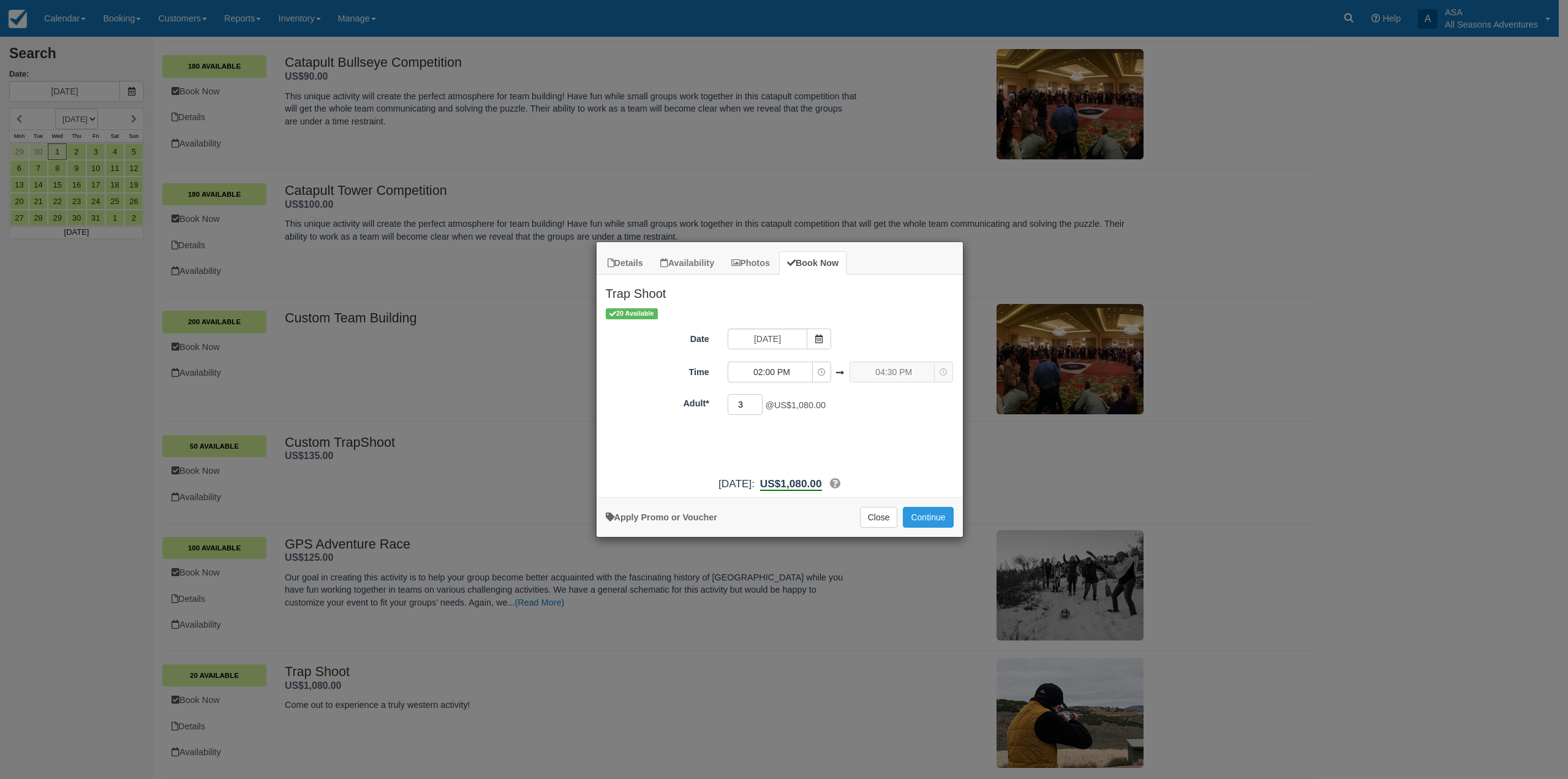
click at [758, 400] on input "3" at bounding box center [745, 405] width 36 height 21
click at [758, 400] on input "4" at bounding box center [745, 405] width 36 height 21
click at [758, 400] on input "5" at bounding box center [745, 405] width 36 height 21
click at [758, 400] on input "6" at bounding box center [745, 405] width 36 height 21
click at [758, 400] on input "7" at bounding box center [745, 405] width 36 height 21
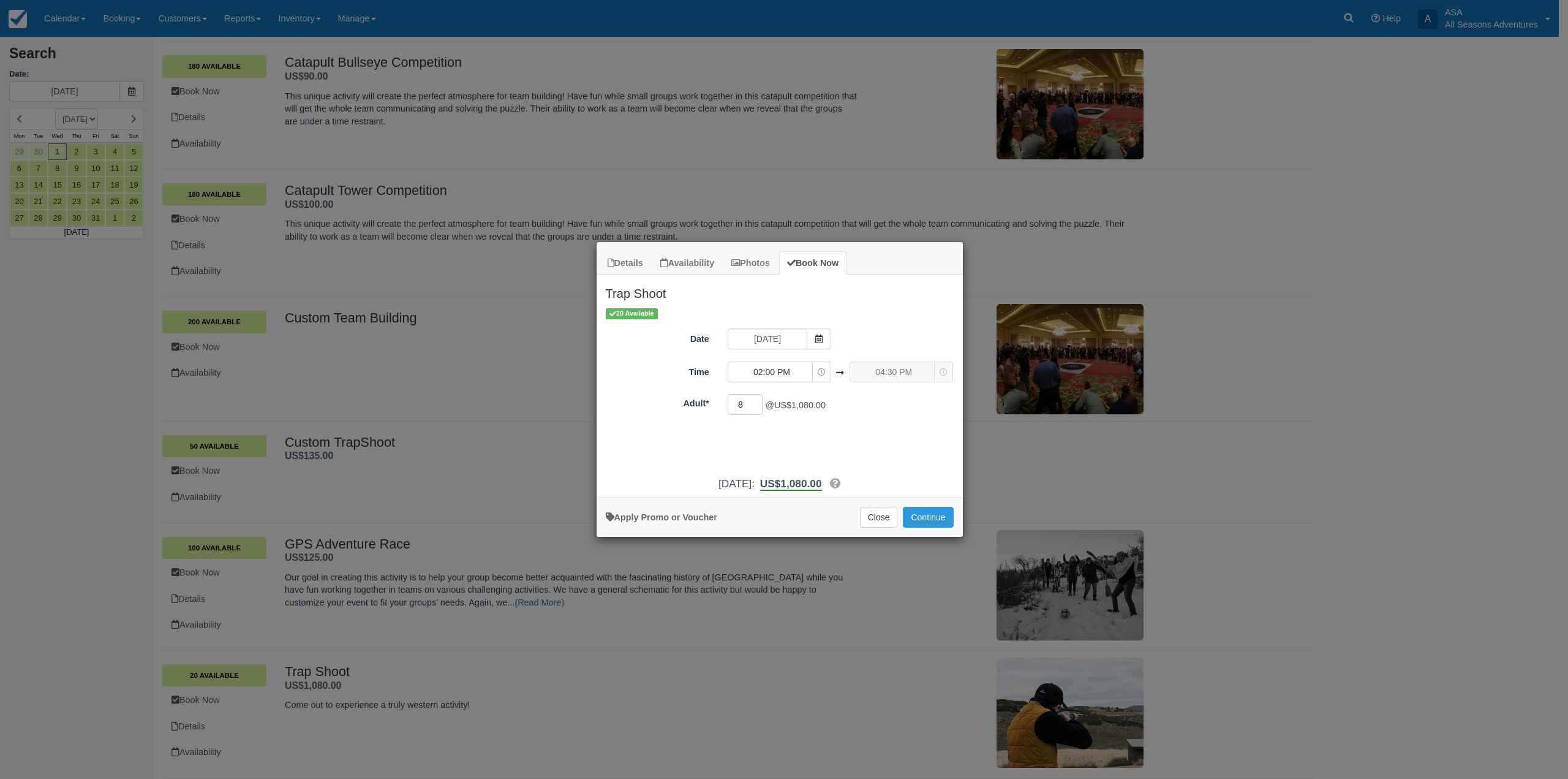
click at [758, 400] on input "8" at bounding box center [745, 405] width 36 height 21
click at [733, 402] on input "8" at bounding box center [745, 405] width 36 height 21
type input "18"
click at [945, 516] on button "Continue" at bounding box center [928, 517] width 50 height 21
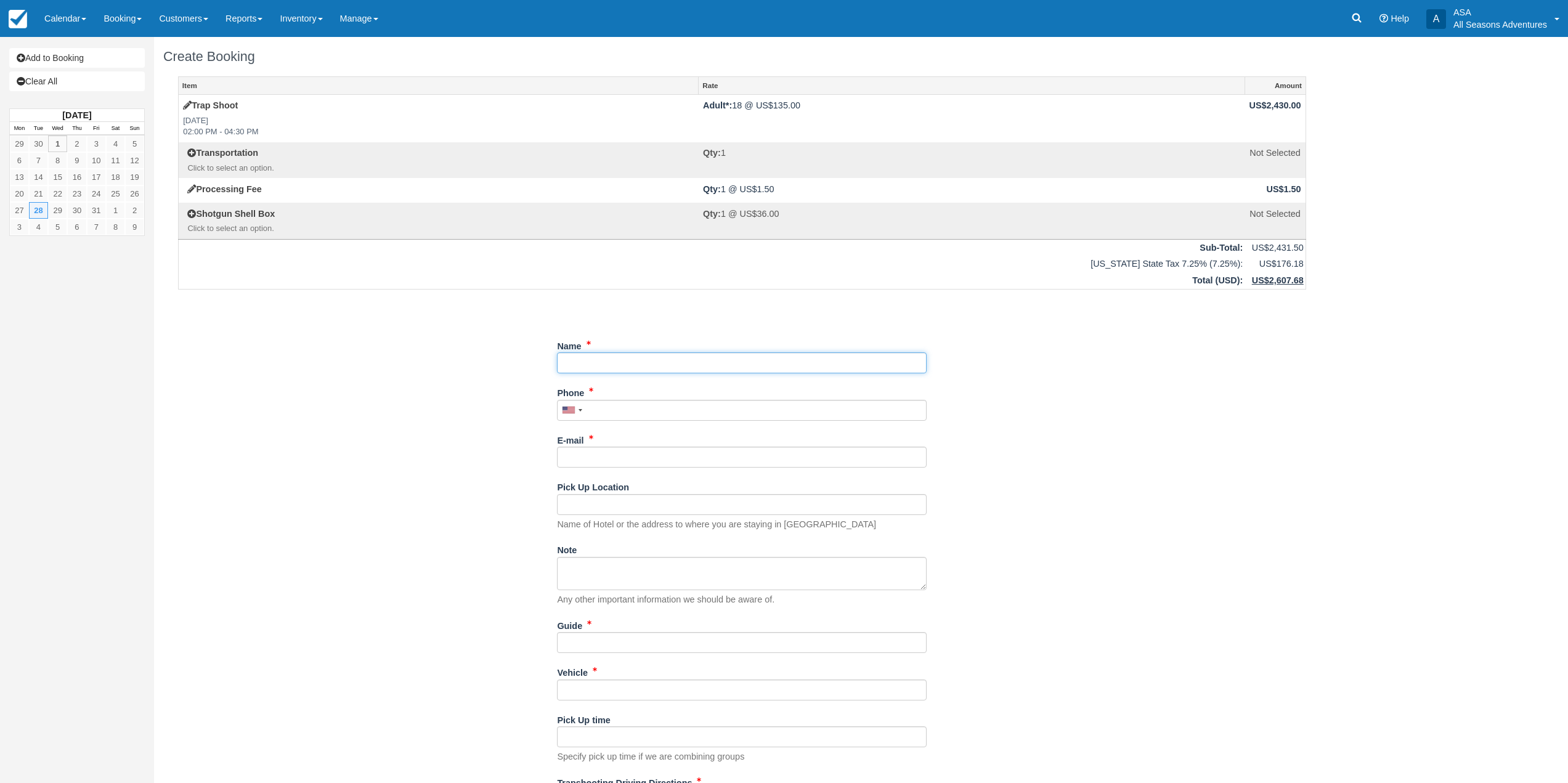
click at [594, 362] on input "Name" at bounding box center [741, 363] width 370 height 21
type input "Summit Events - Kristin Vance"
click at [610, 407] on input "Phone" at bounding box center [741, 410] width 370 height 21
type input "(801) 631-0354"
click at [605, 451] on input "E-mail" at bounding box center [741, 457] width 370 height 21
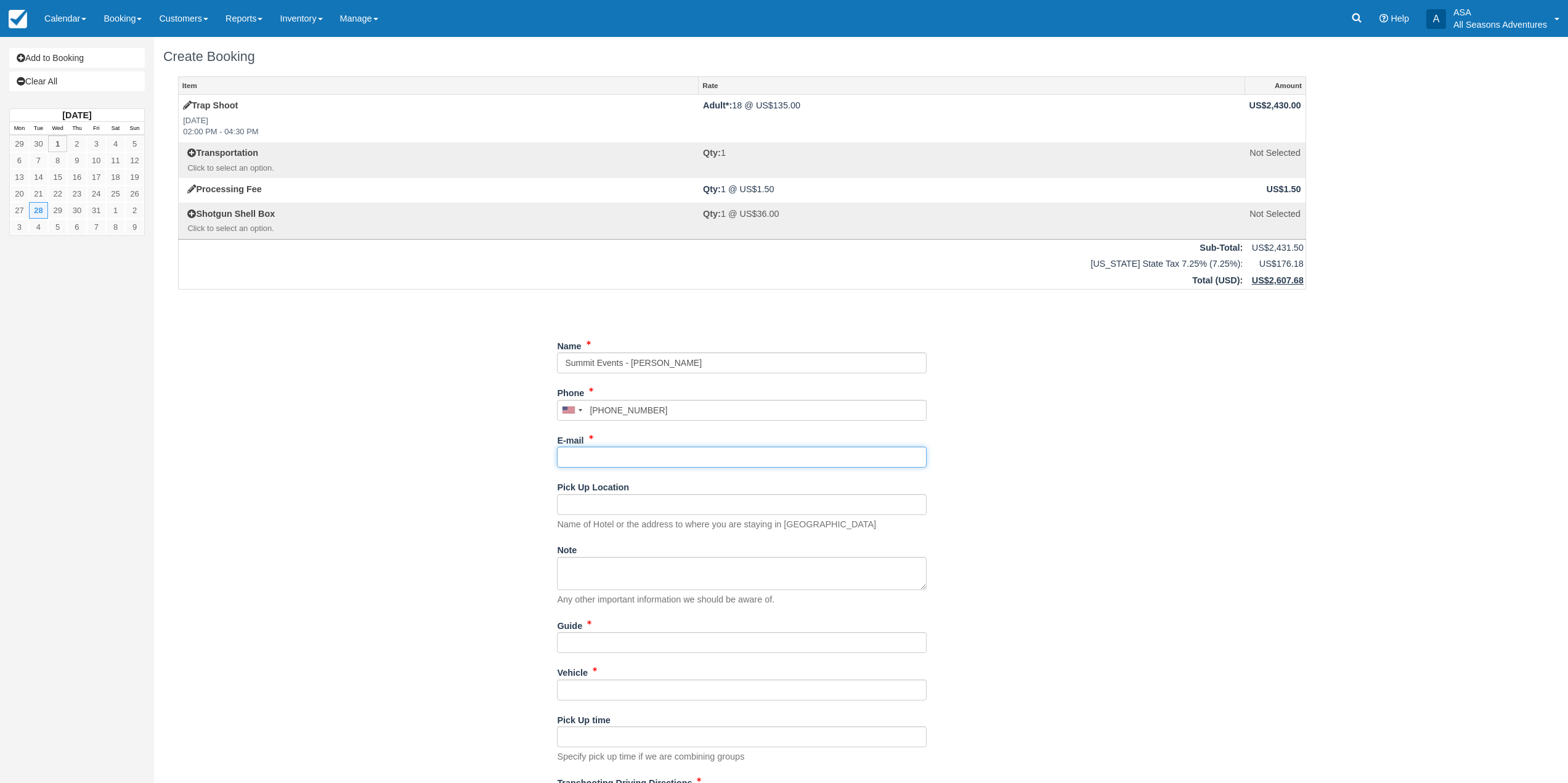
click at [668, 460] on input "E-mail" at bounding box center [741, 457] width 370 height 21
paste input "kristinv@summitdmc.com"
type input "kristinv@summitdmc.com"
click at [591, 510] on input "Pick Up Location" at bounding box center [741, 505] width 370 height 21
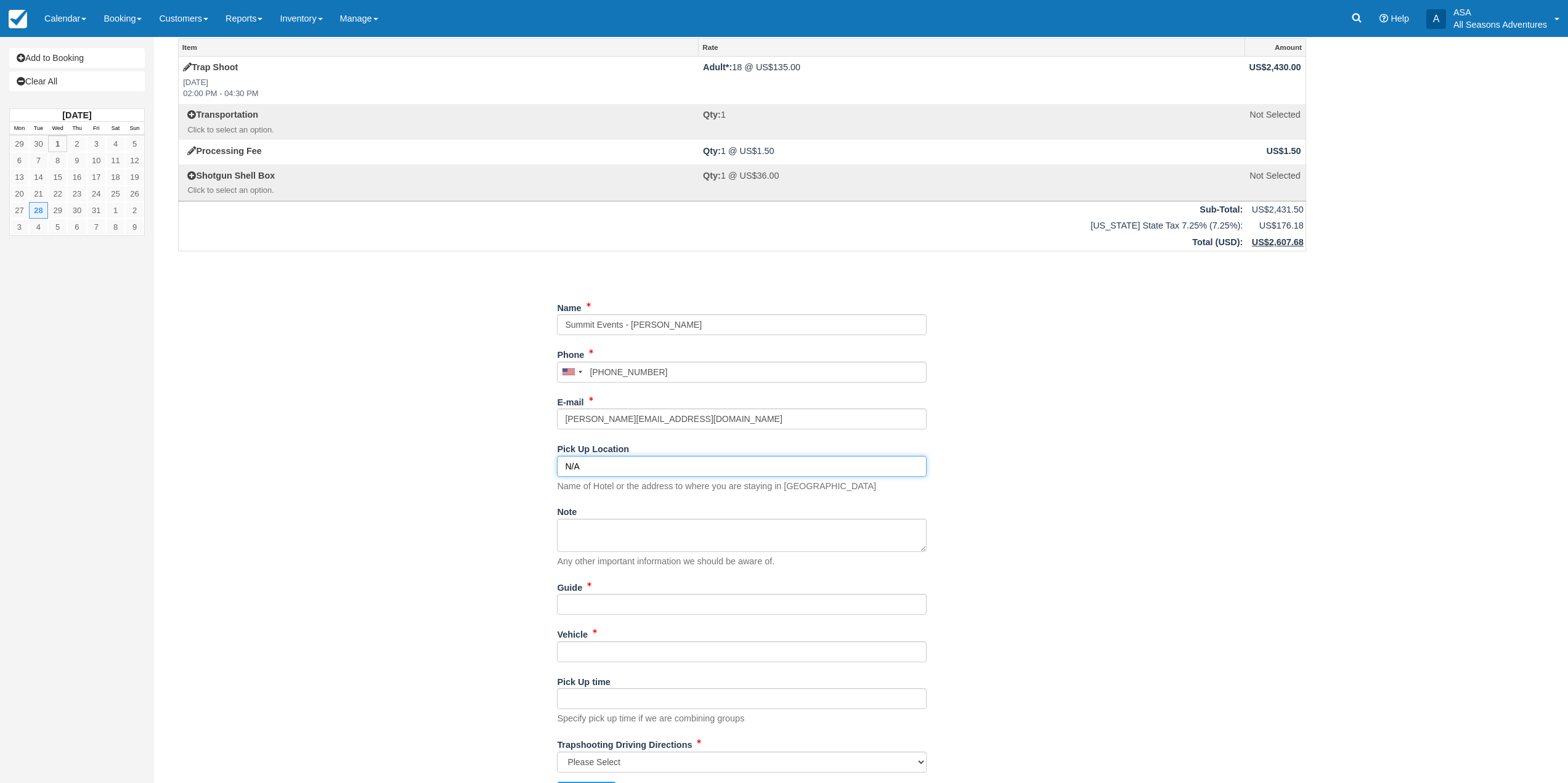
scroll to position [67, 0]
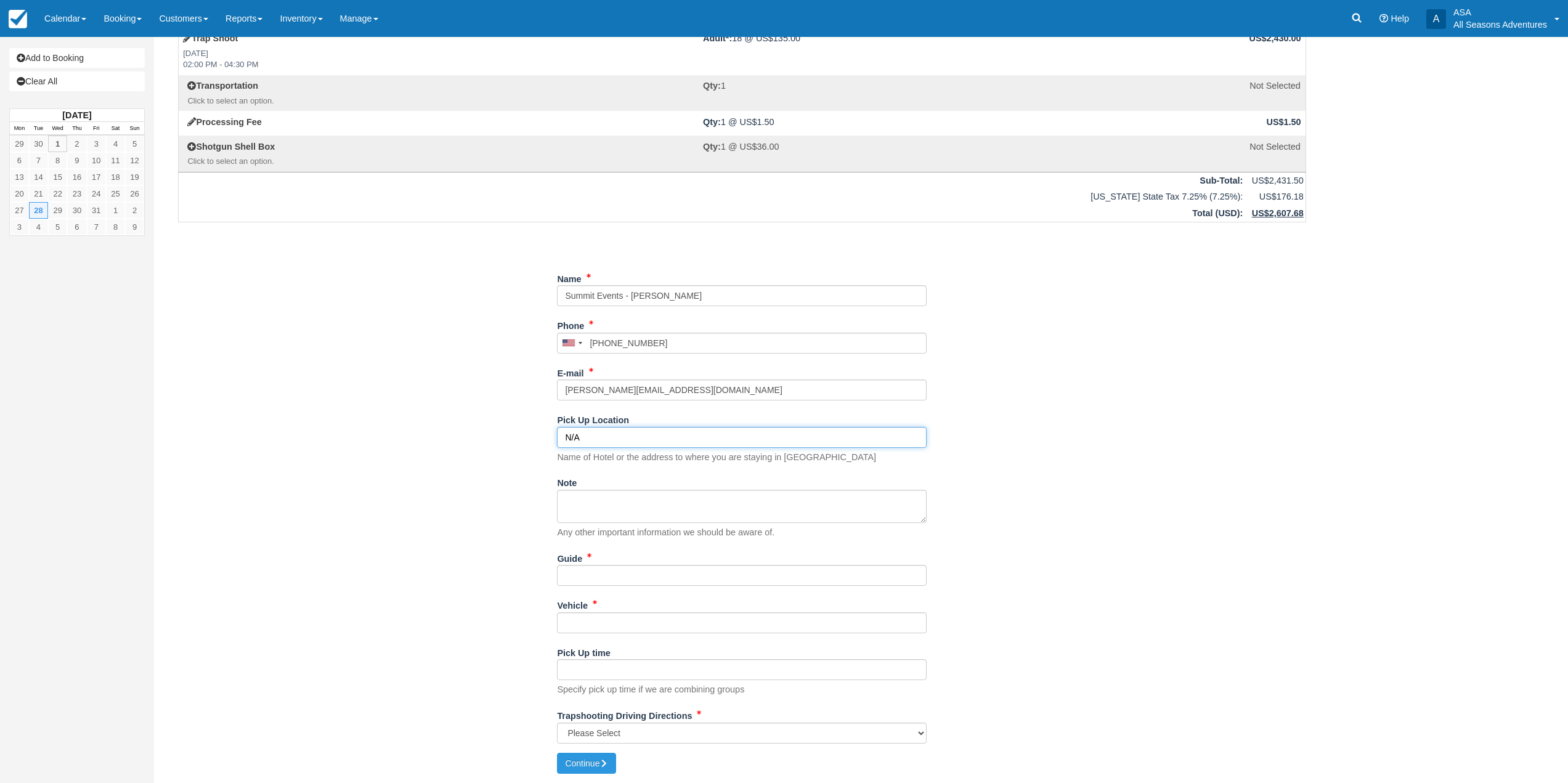
type input "N/A"
click at [591, 579] on input "Guide" at bounding box center [741, 575] width 370 height 21
type input "N/A"
click at [583, 627] on input "Vehicle" at bounding box center [741, 623] width 370 height 21
type input "N/A"
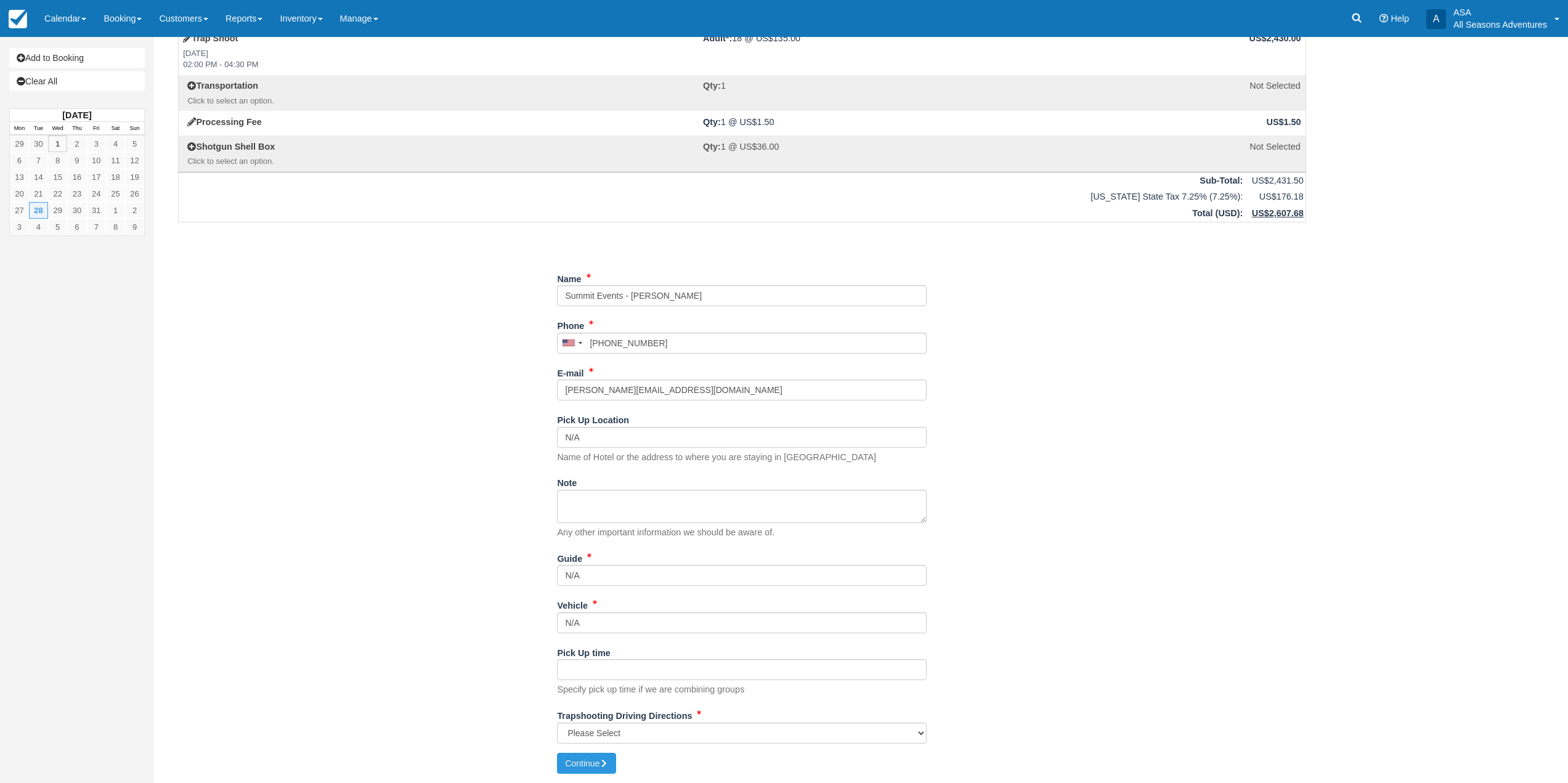
click at [529, 635] on div "Item Rate Amount Trap Shoot Tue Oct 28, 2025 02:00 PM - 04:30 PM Adult*: 18 @ U…" at bounding box center [741, 381] width 1158 height 744
click at [644, 677] on input "Pick Up time" at bounding box center [741, 669] width 370 height 21
click at [619, 728] on select "Please Select Kamas Valley Lions Gun Club: 3050 W 200S, Kamas, UT N/A" at bounding box center [741, 733] width 370 height 21
select select "Kamas Valley Lions Gun Club: 3050 W 200S, Kamas, UT"
click at [557, 723] on select "Please Select Kamas Valley Lions Gun Club: 3050 W 200S, Kamas, UT N/A" at bounding box center [741, 733] width 370 height 21
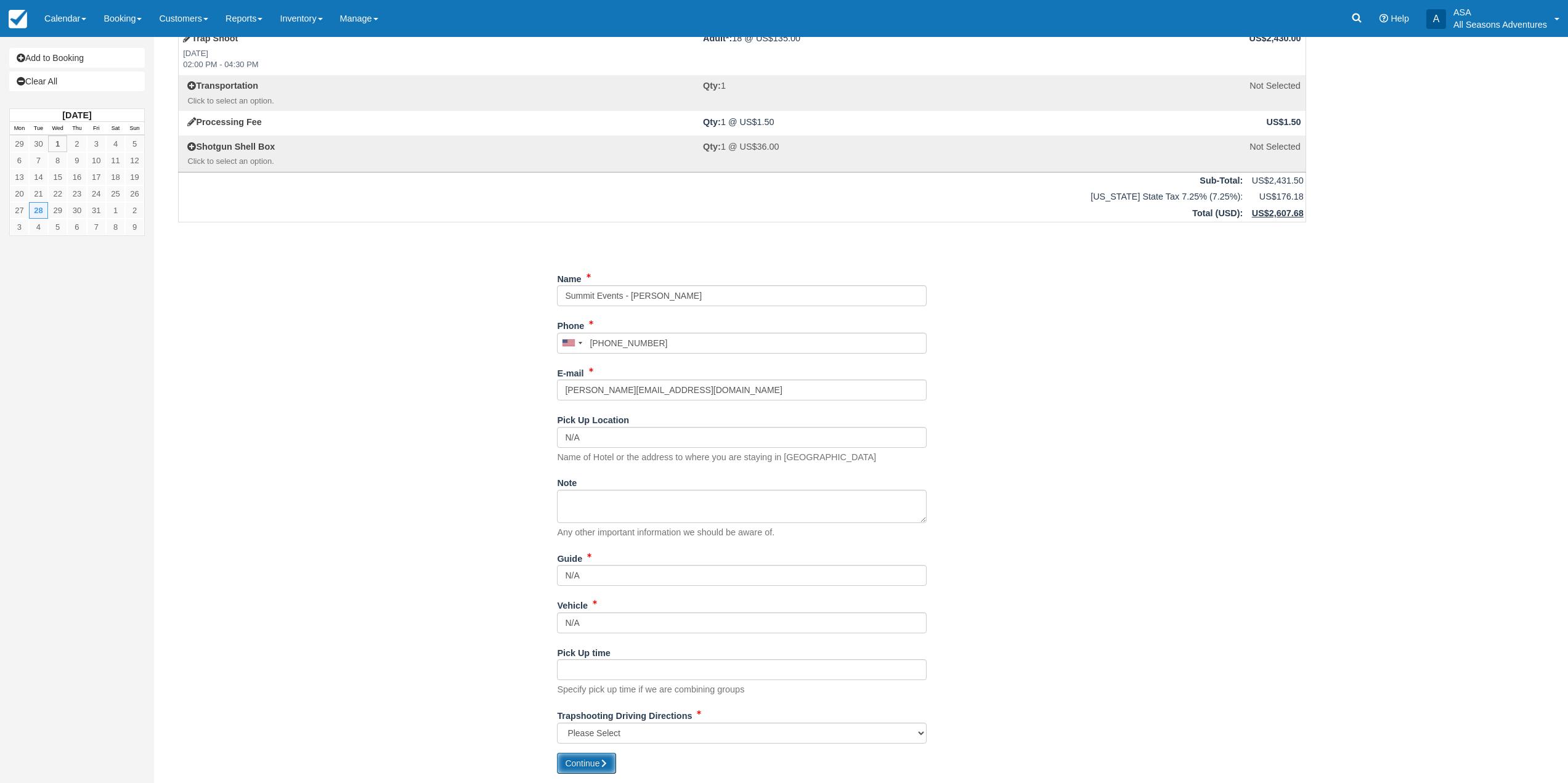
click at [594, 762] on button "Continue" at bounding box center [587, 763] width 59 height 21
type input "+18016310354"
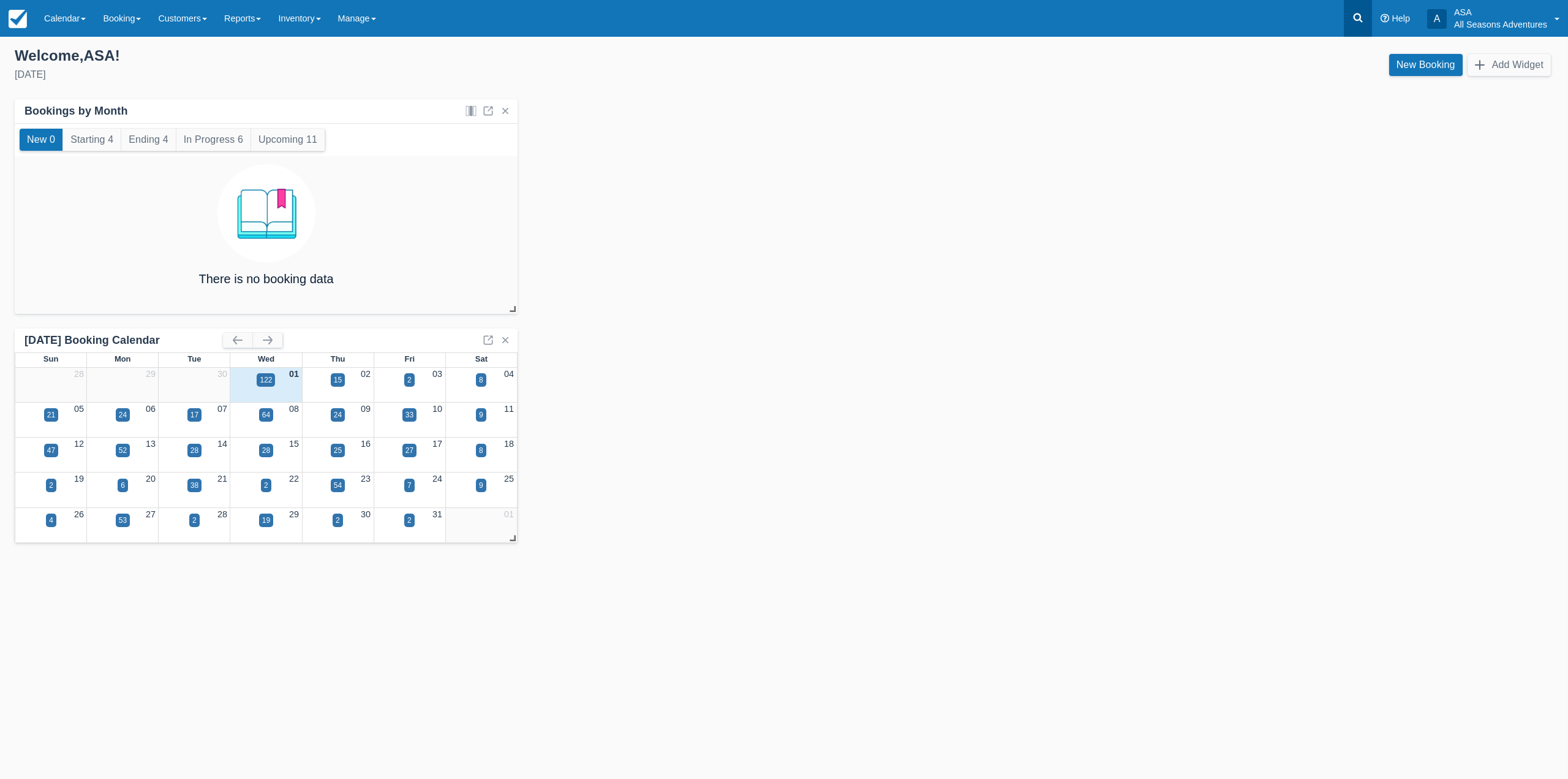
click at [1365, 18] on link at bounding box center [1357, 18] width 28 height 37
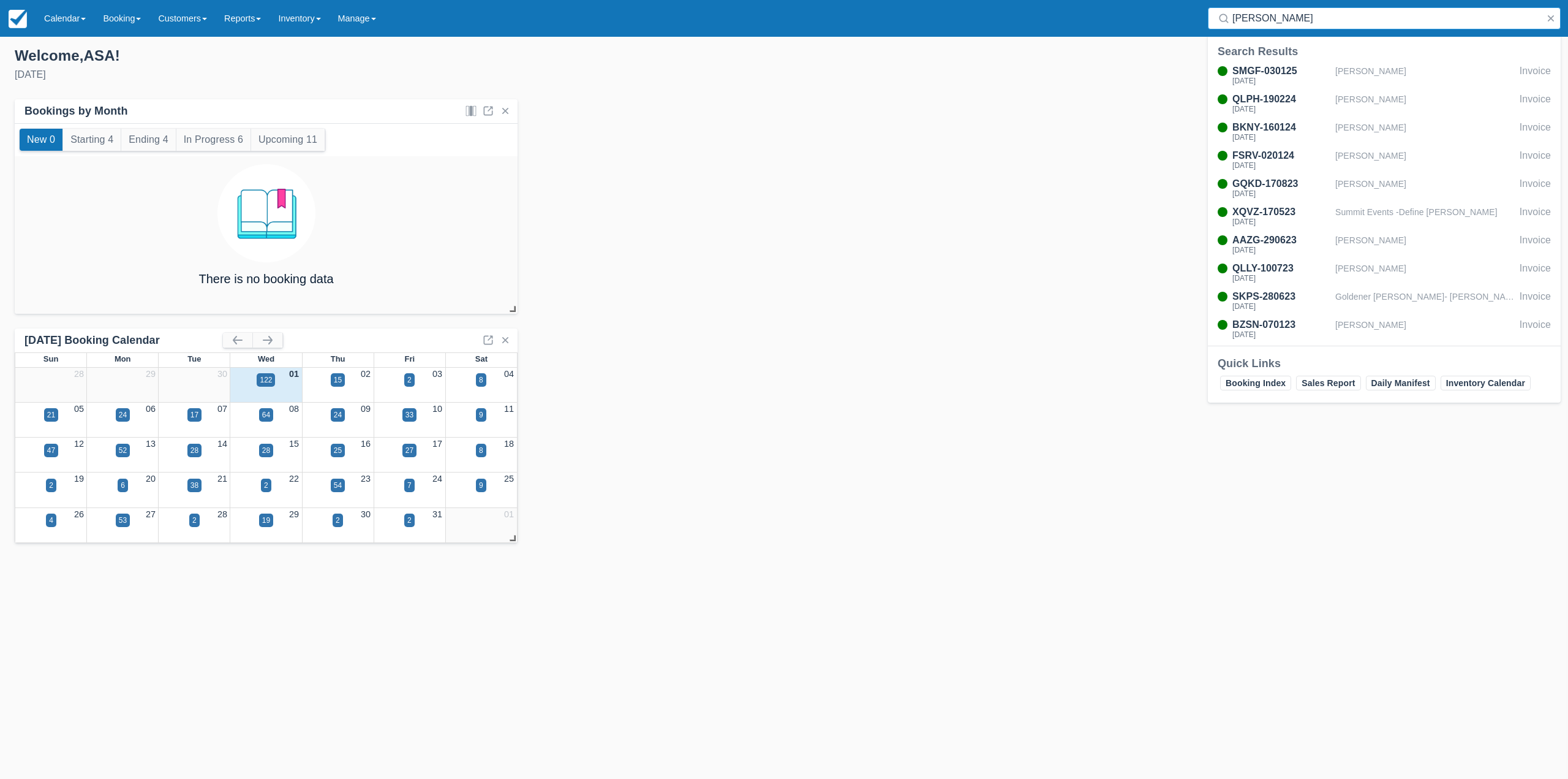
click at [1258, 17] on input "[PERSON_NAME]" at bounding box center [1387, 18] width 309 height 22
type input "[PERSON_NAME]"
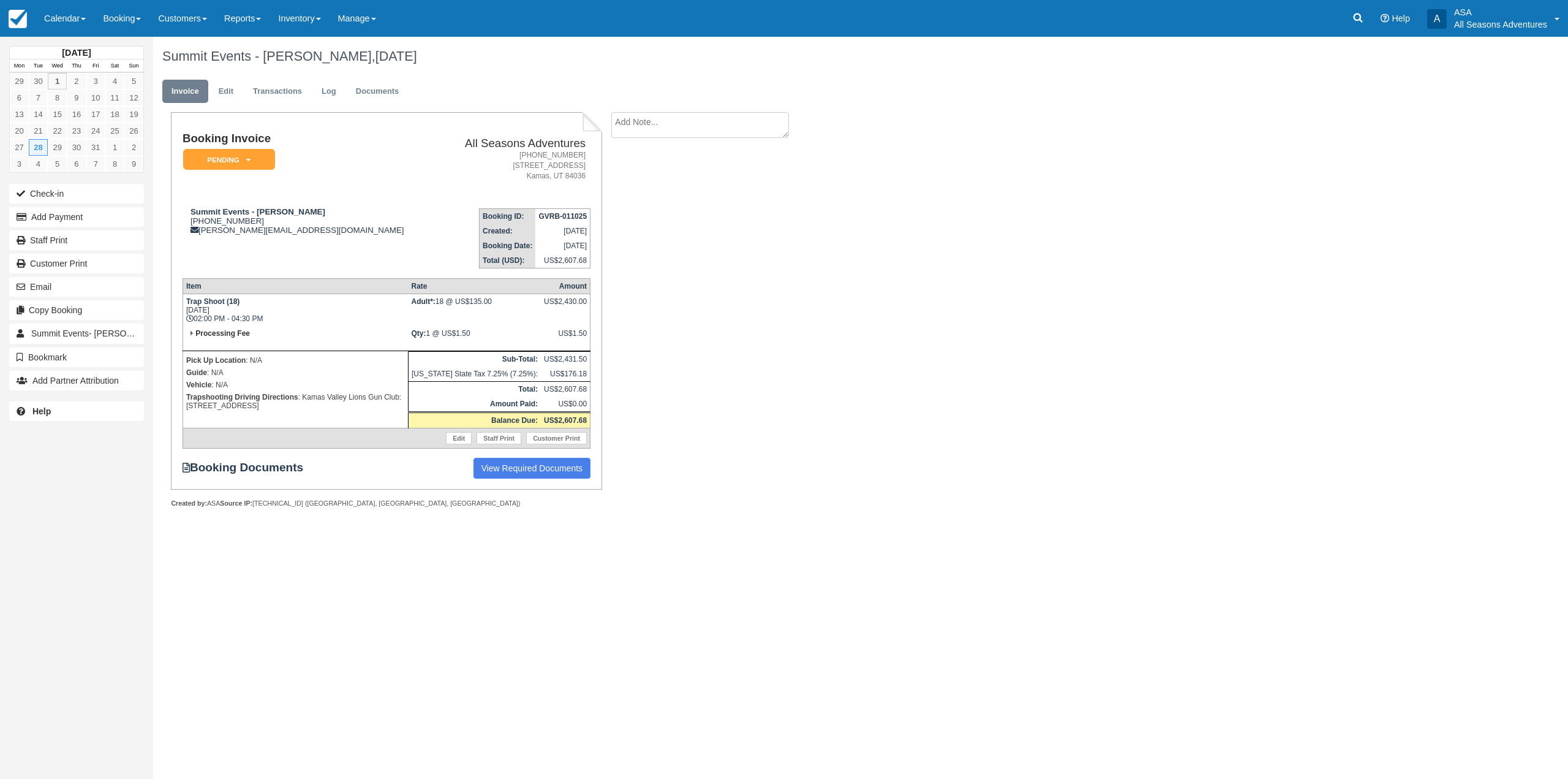
click at [634, 112] on ul "Invoice Edit Transactions Log Documents" at bounding box center [741, 94] width 1158 height 37
click at [642, 121] on textarea at bounding box center [700, 125] width 178 height 26
type textarea "Driving Themselves"
click at [679, 192] on input "Show on invoice" at bounding box center [679, 192] width 8 height 8
checkbox input "true"
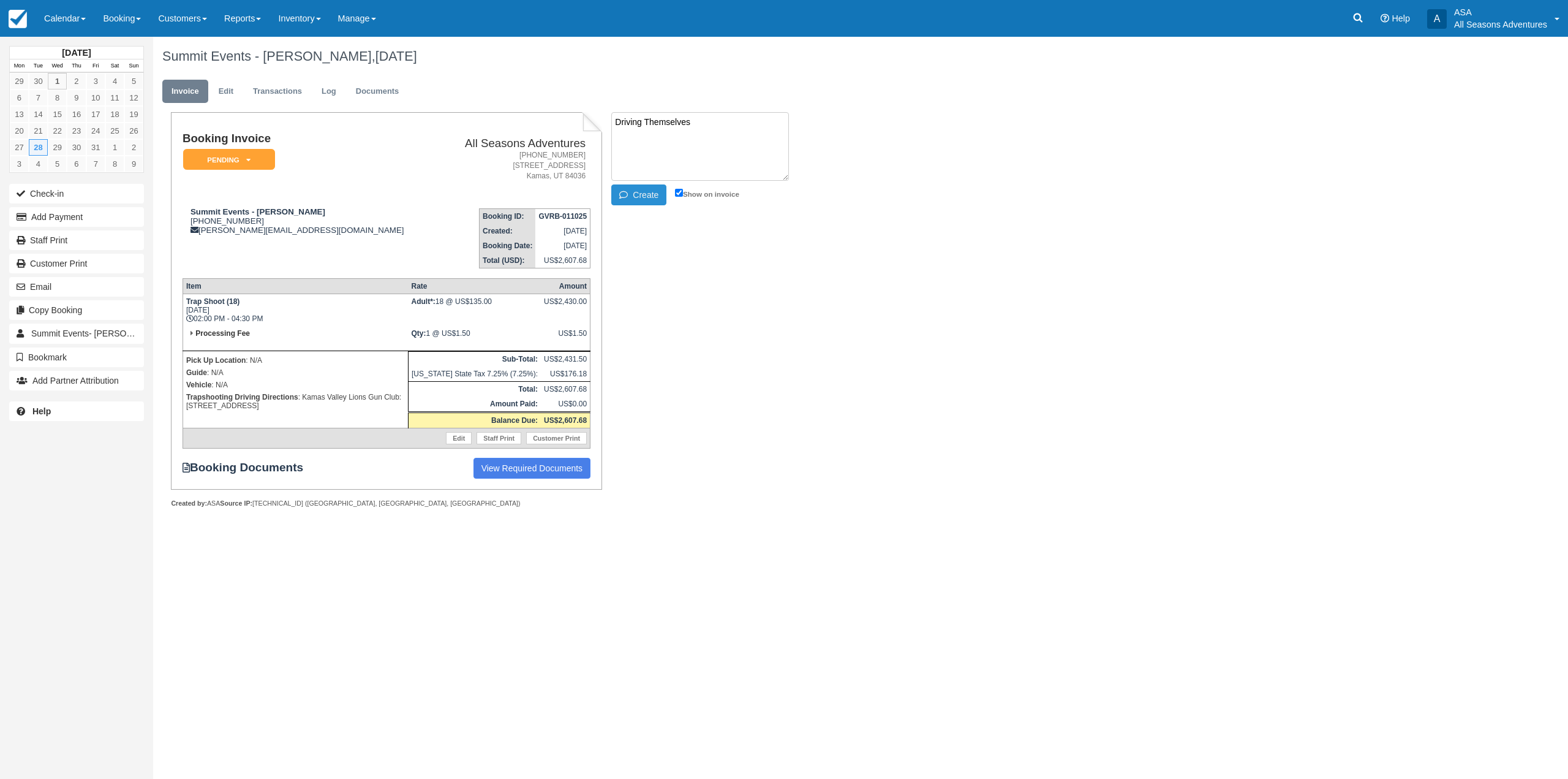
click at [657, 197] on button "Create" at bounding box center [638, 195] width 55 height 21
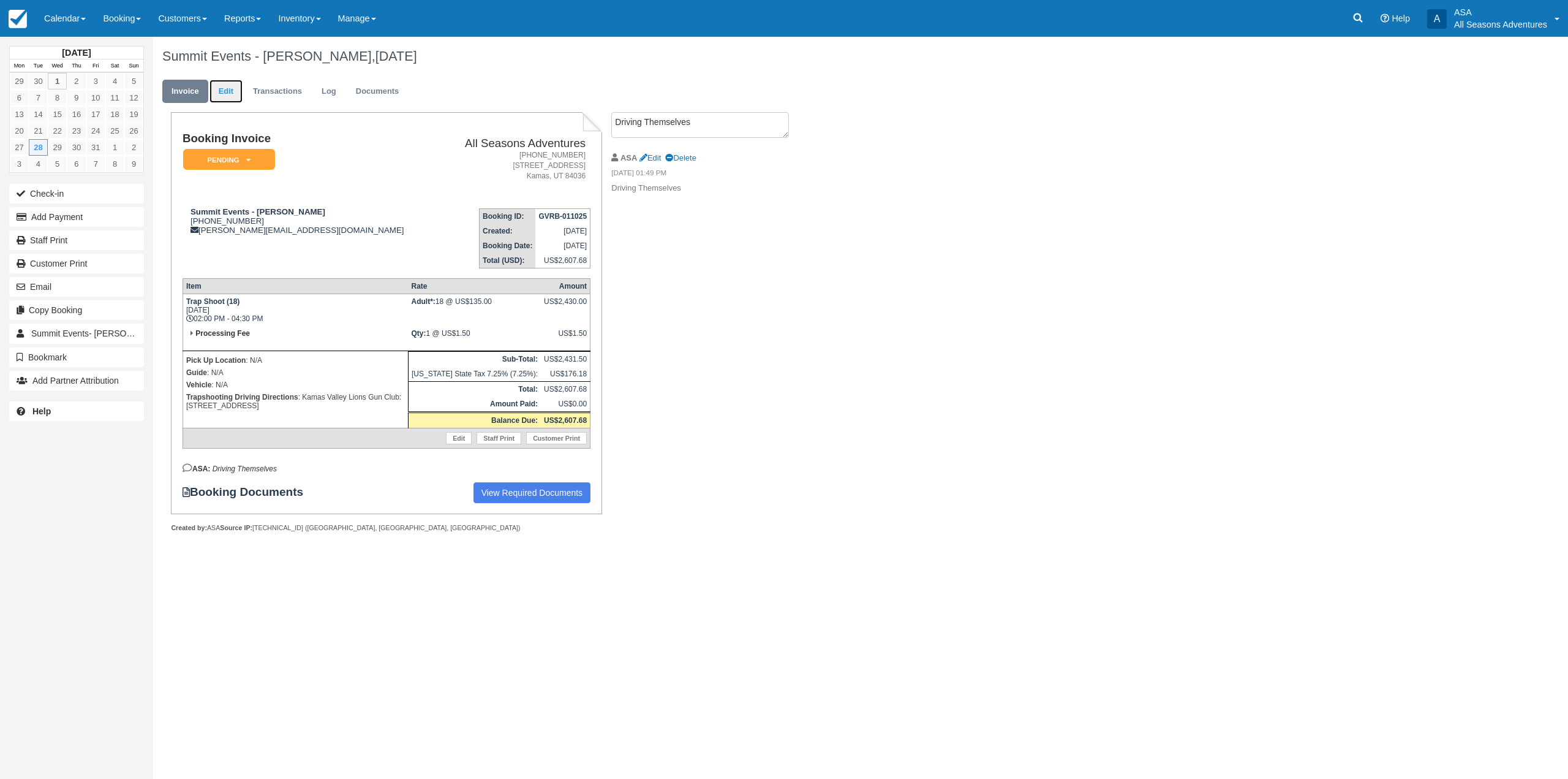
click at [232, 96] on link "Edit" at bounding box center [226, 92] width 33 height 24
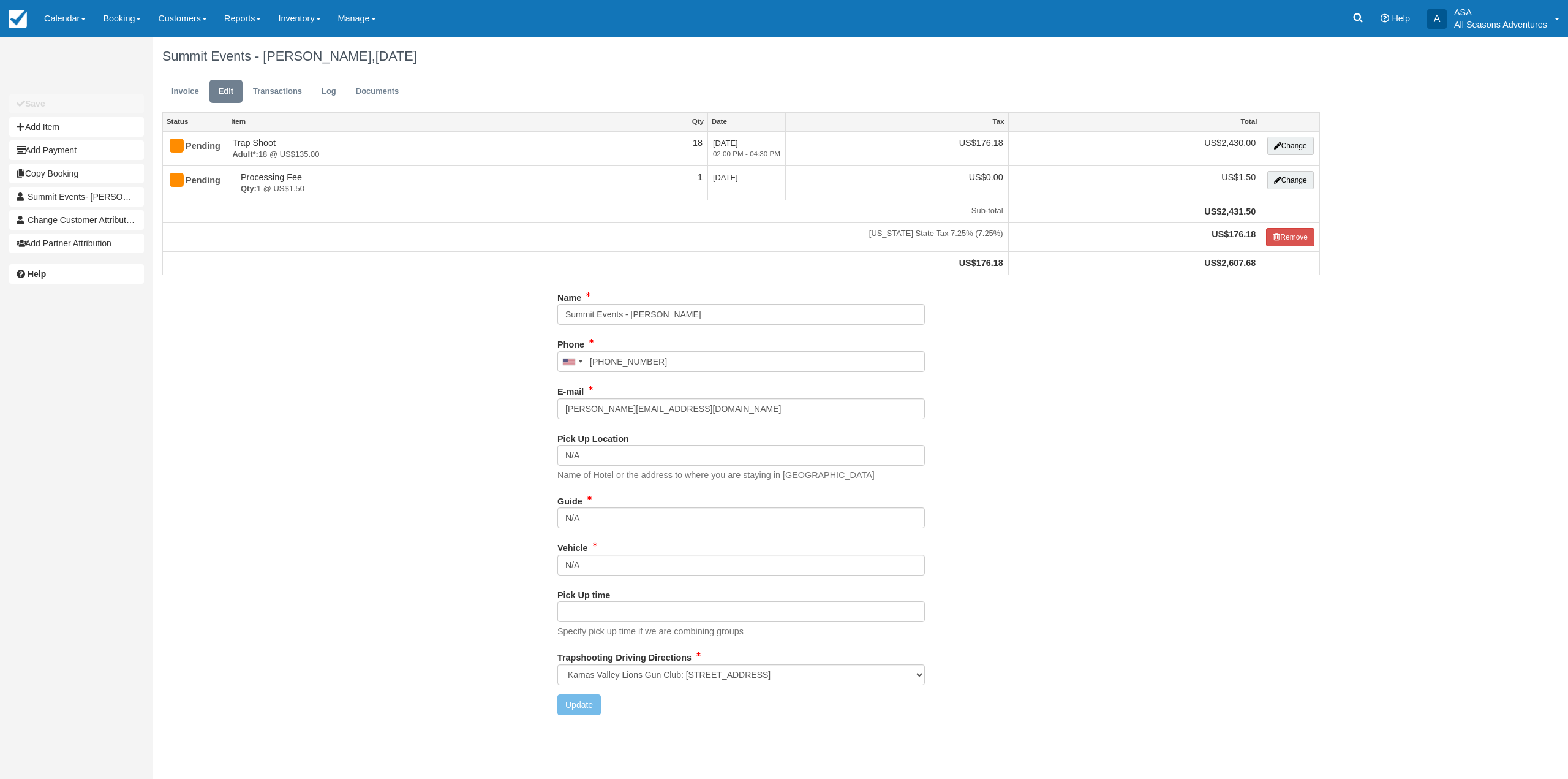
select select "Kamas Valley Lions Gun Club: [STREET_ADDRESS]"
click at [83, 130] on button "Add Item" at bounding box center [77, 127] width 135 height 20
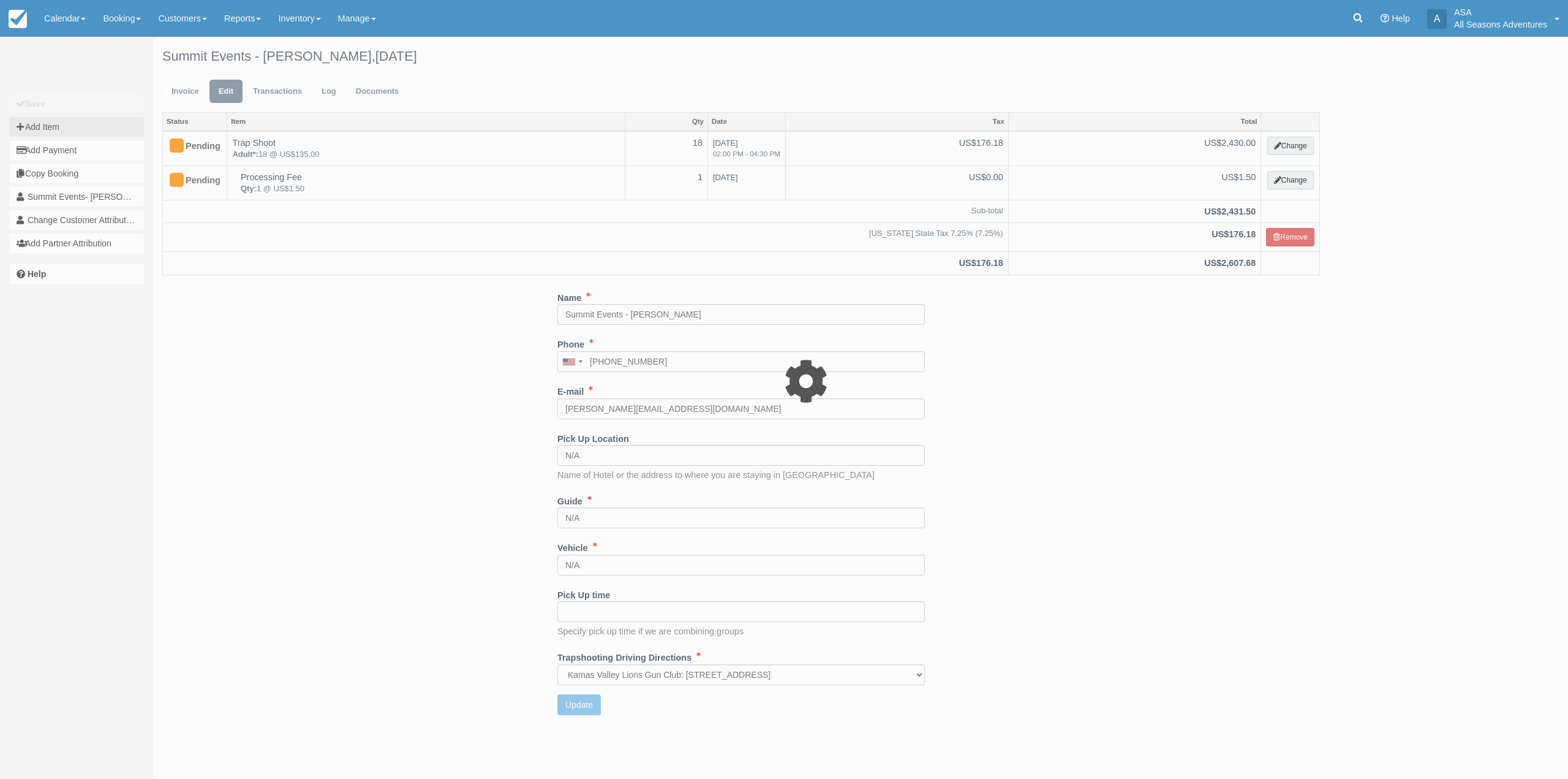
type input "0.00"
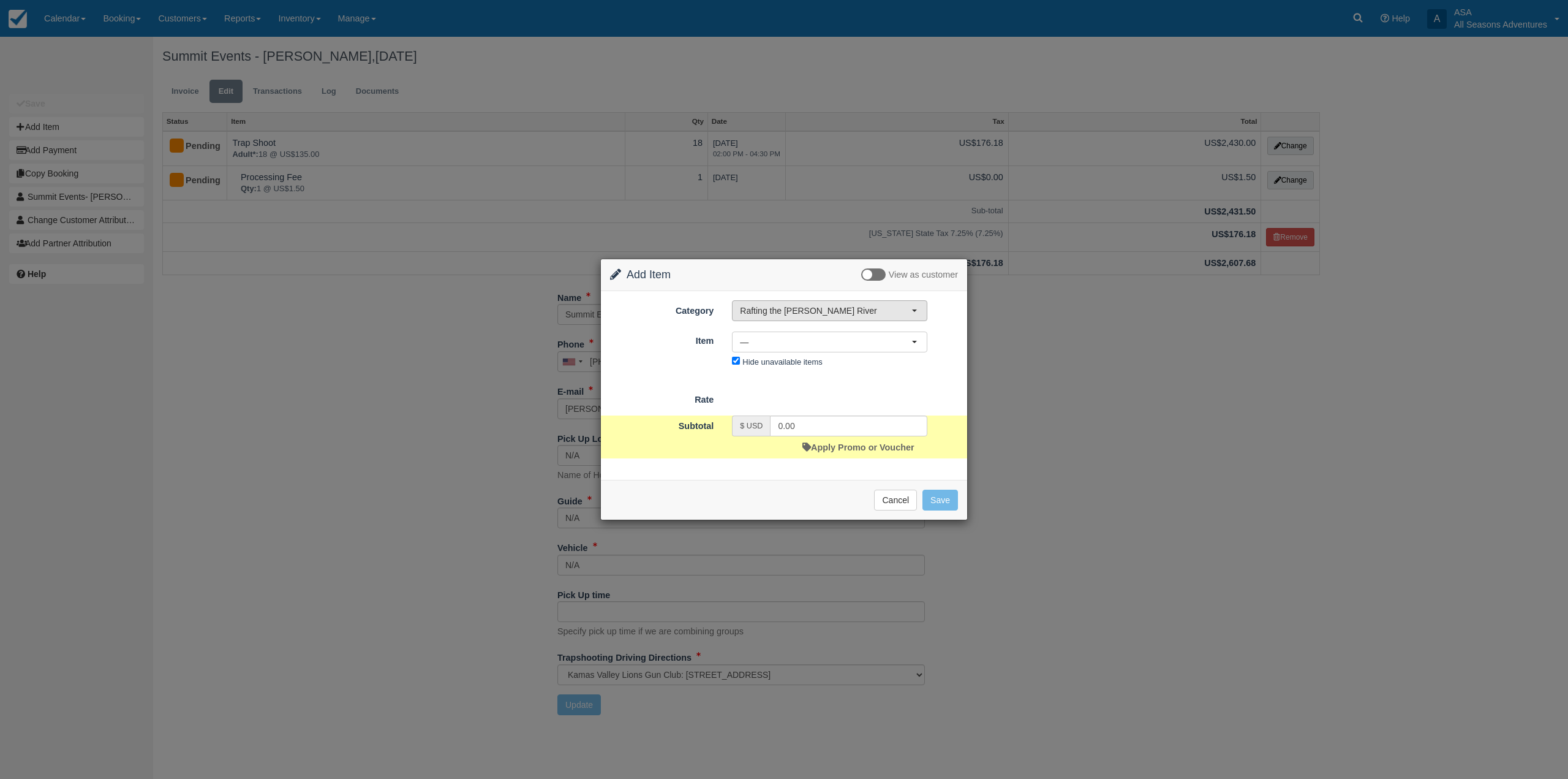
click at [766, 314] on span "Rafting the [PERSON_NAME] River" at bounding box center [825, 310] width 172 height 12
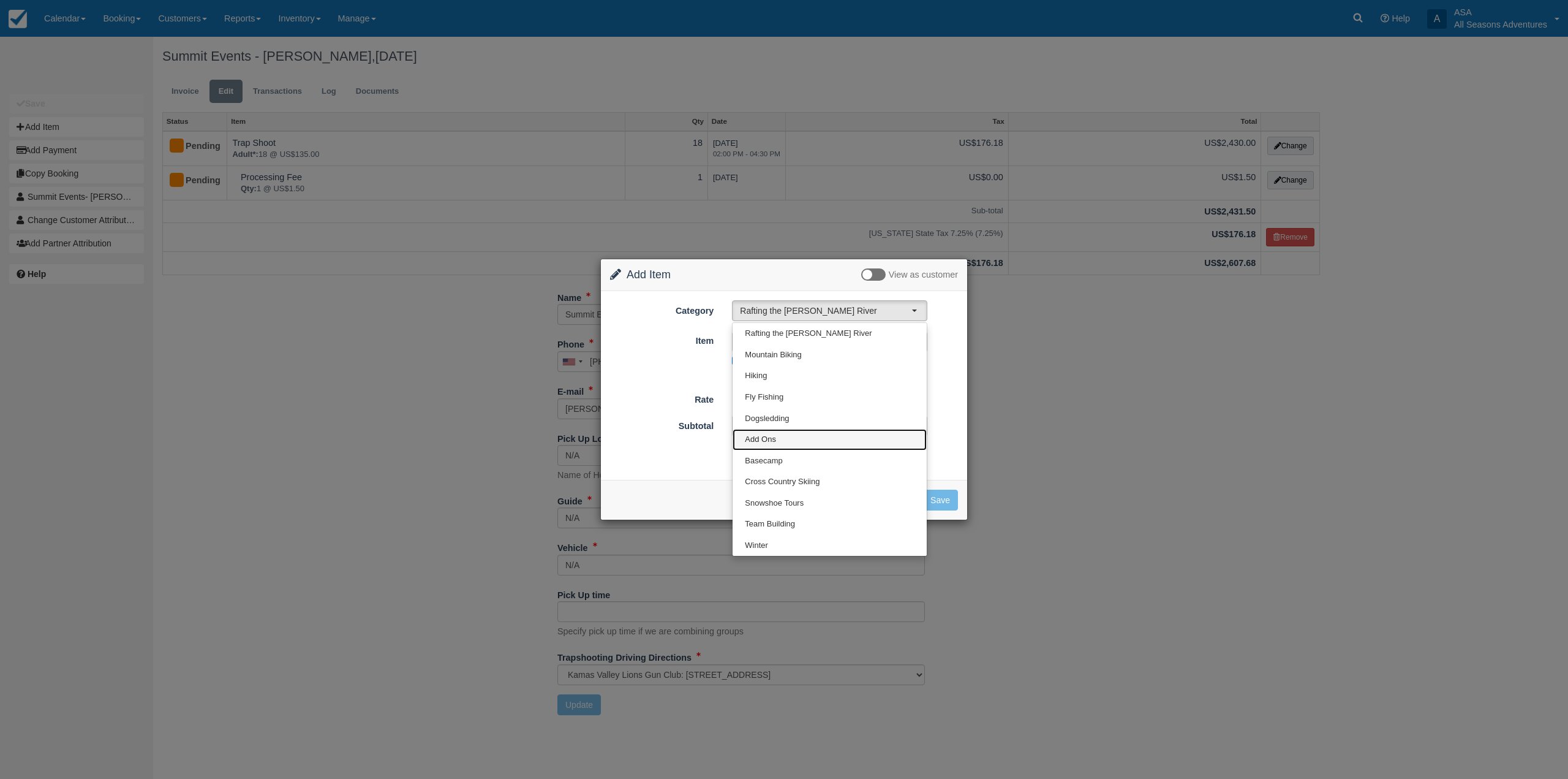
click at [770, 440] on span "Add Ons" at bounding box center [760, 440] width 31 height 12
select select "13"
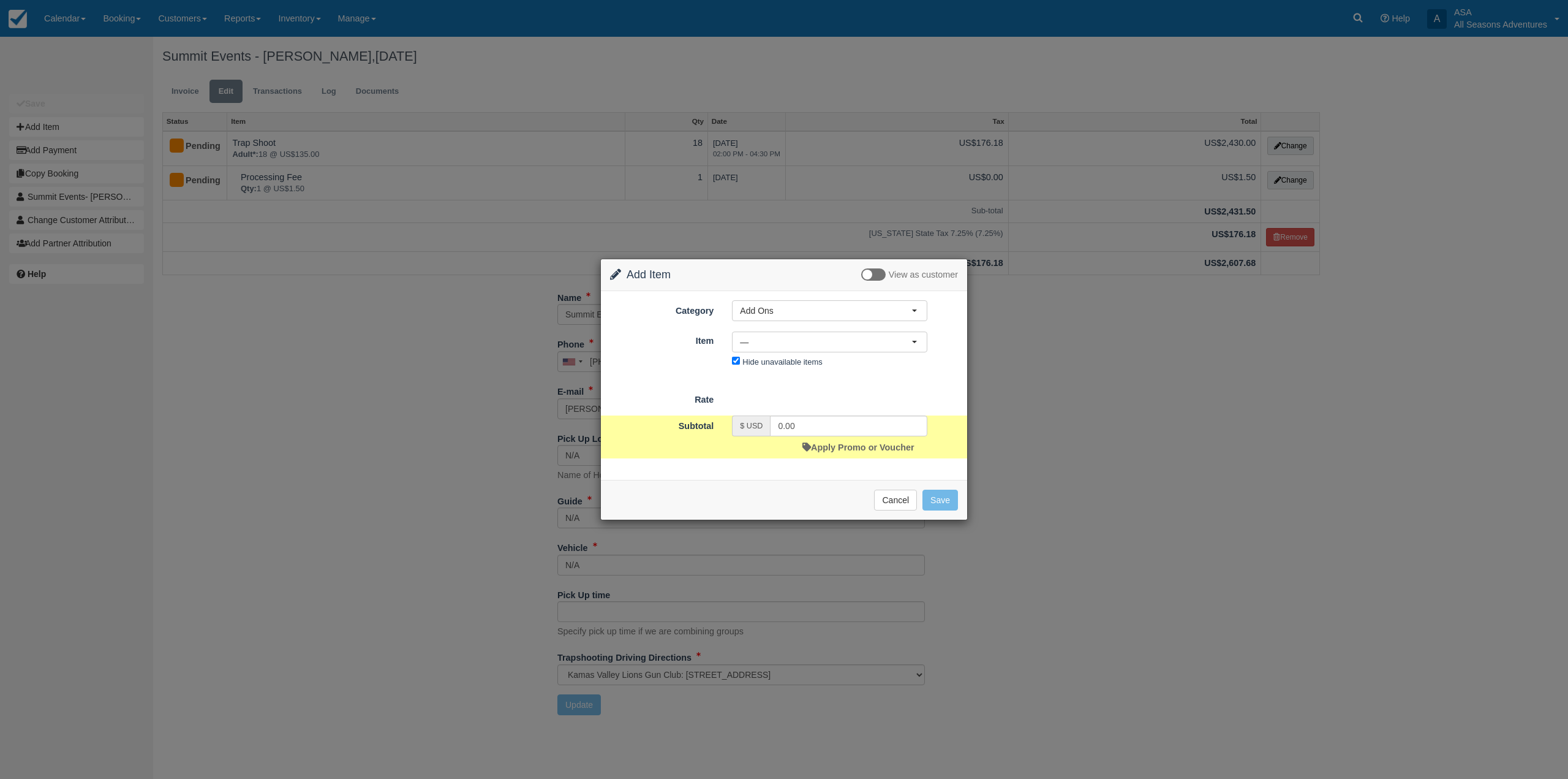
click at [780, 331] on div "Item Nothing selected — — Cancellation Fee Gift Certificates Gratuity (no tax) …" at bounding box center [784, 350] width 366 height 41
click at [776, 347] on span "—" at bounding box center [825, 342] width 172 height 12
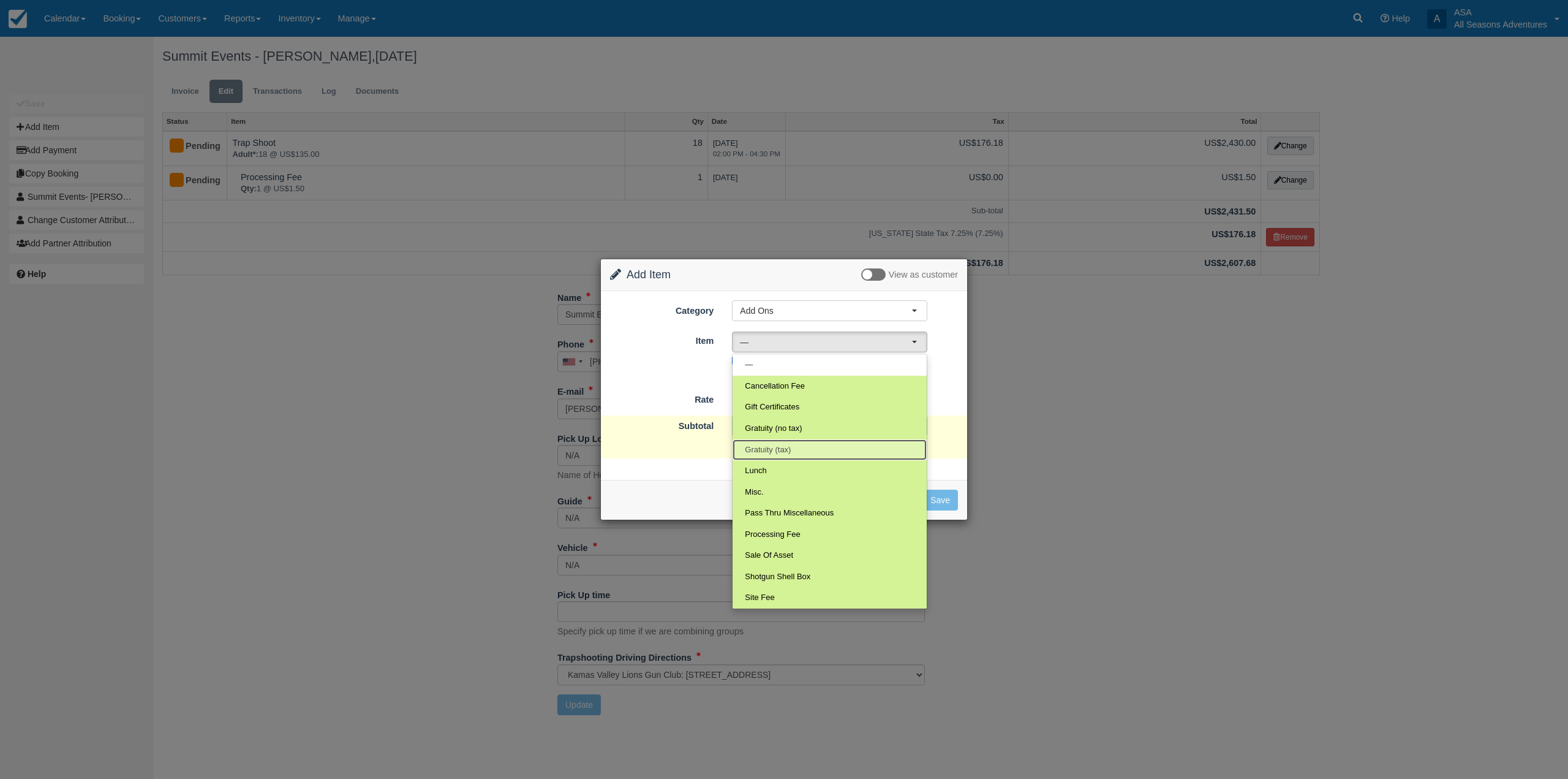
click at [784, 449] on span "Gratuity (tax)" at bounding box center [768, 450] width 46 height 12
select select "68"
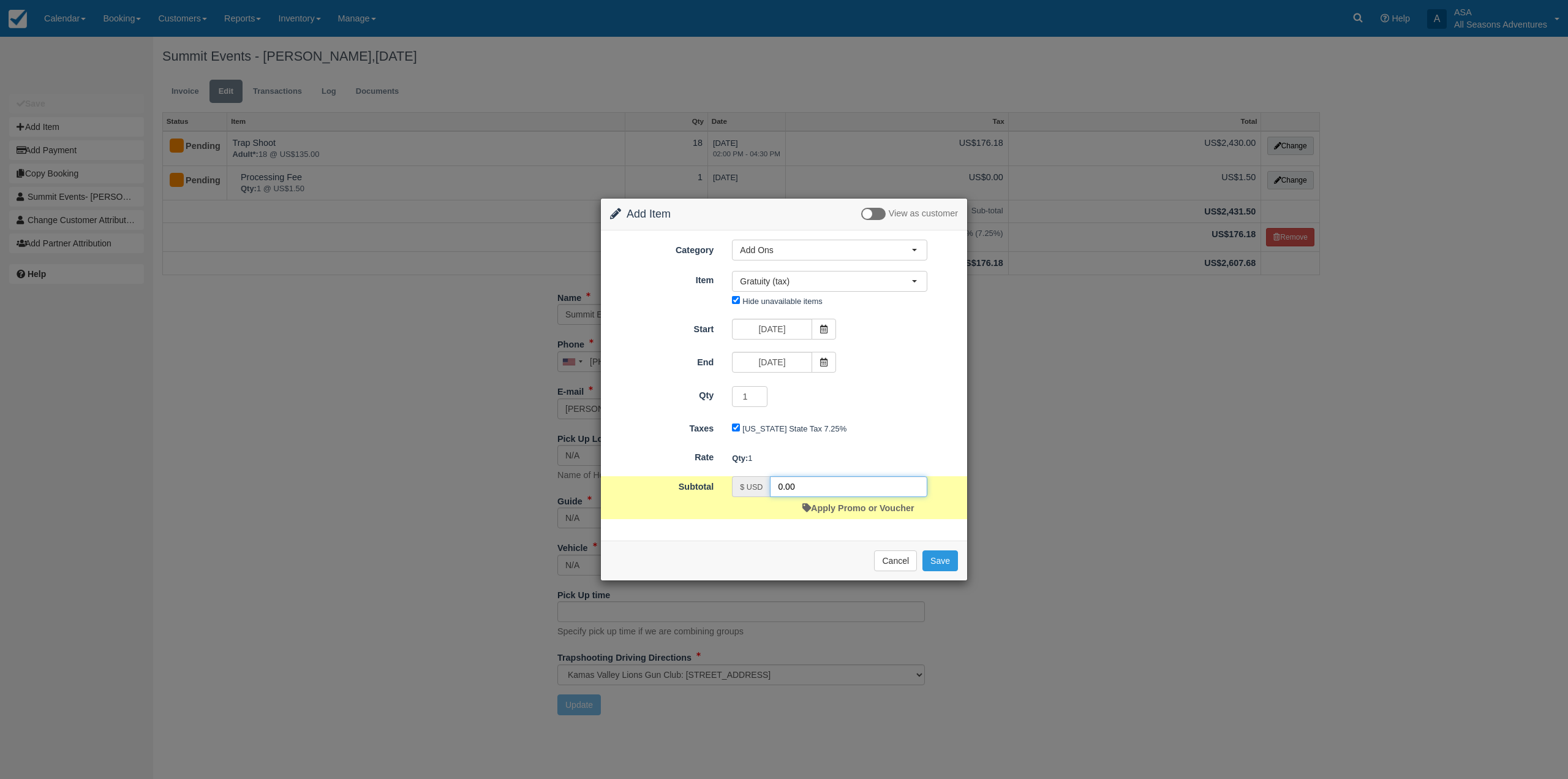
click at [791, 483] on input "0.00" at bounding box center [848, 487] width 157 height 21
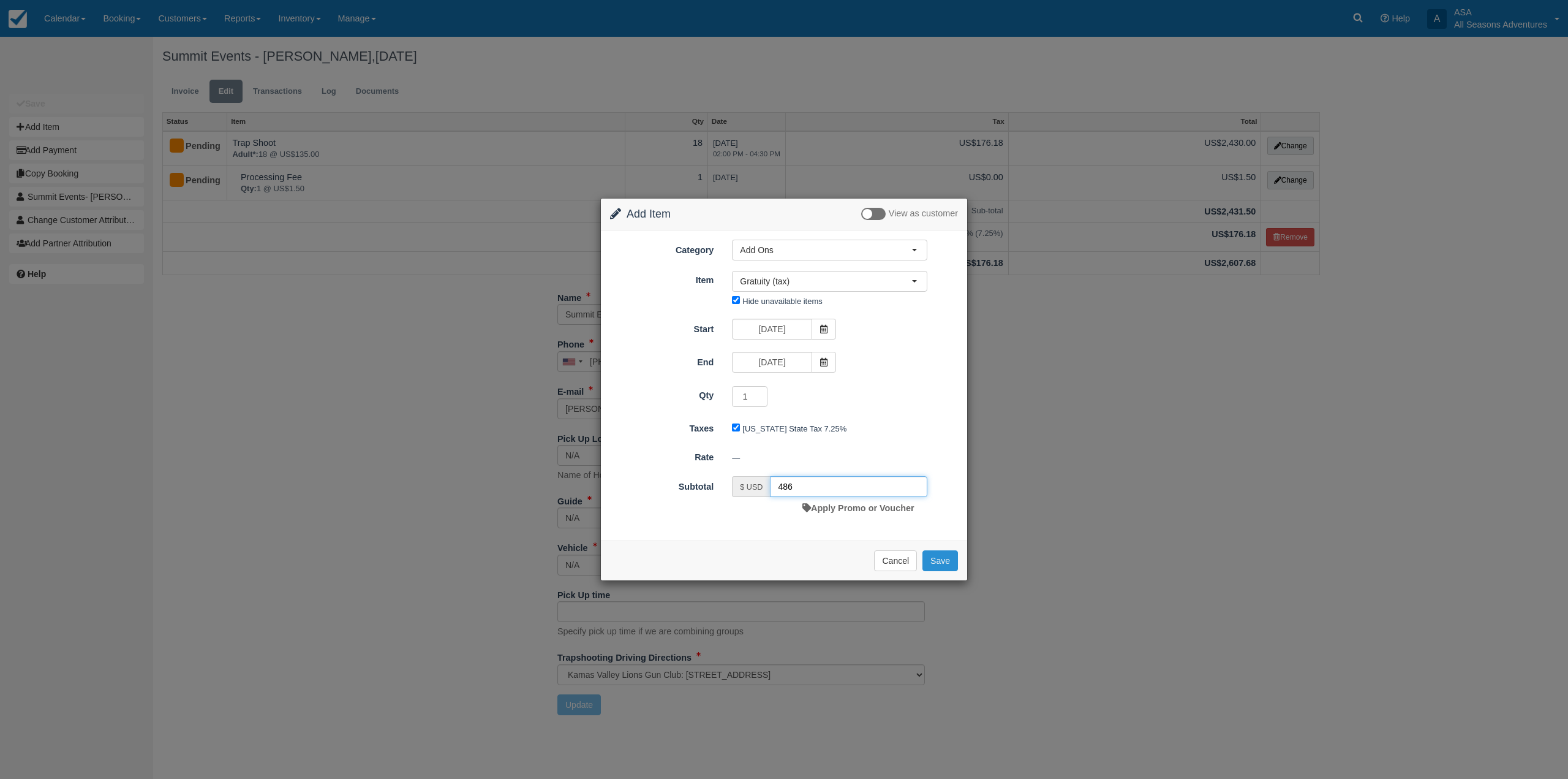
type input "486"
click at [940, 566] on button "Save" at bounding box center [940, 560] width 36 height 21
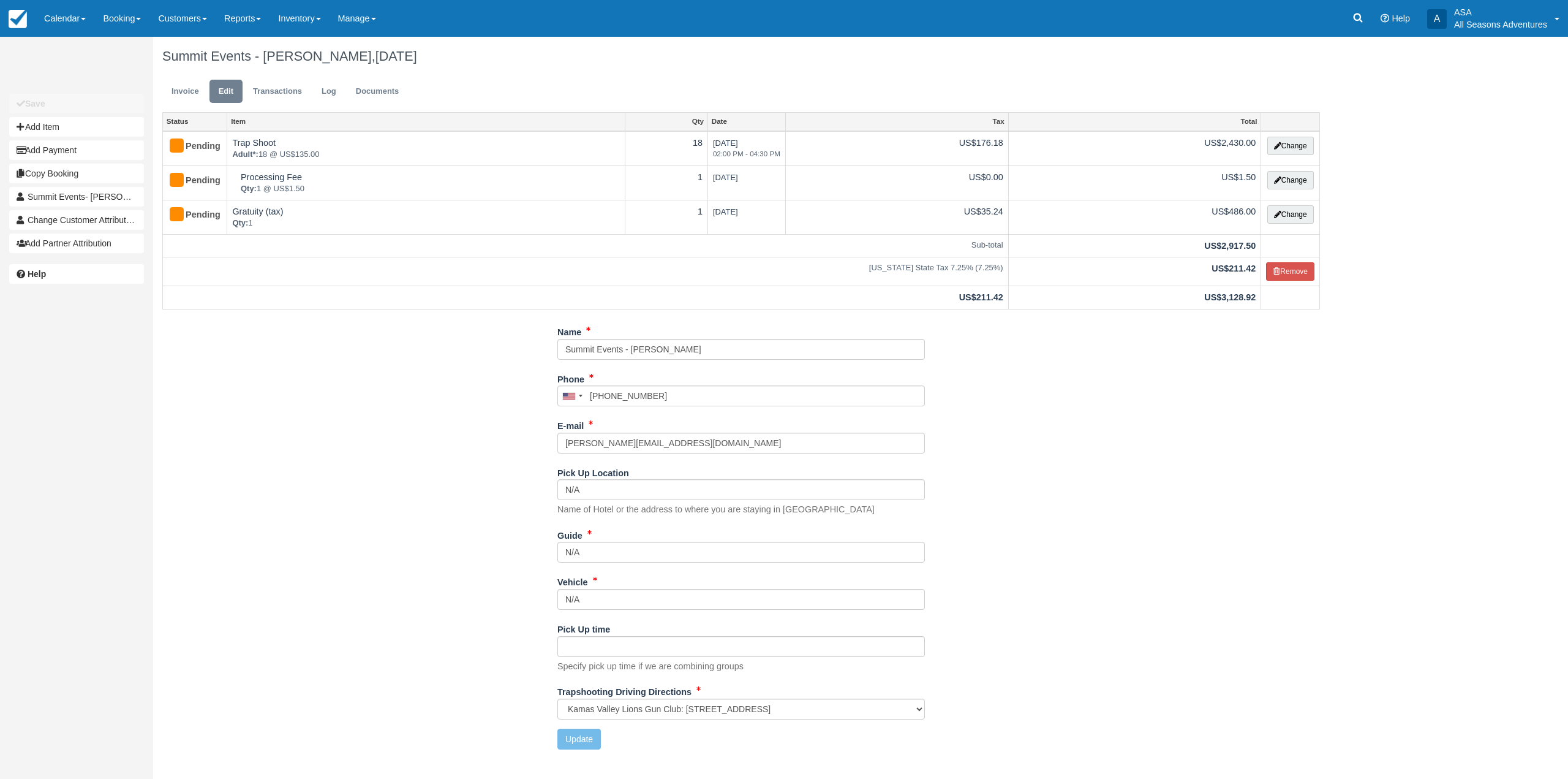
select select "Kamas Valley Lions Gun Club: [STREET_ADDRESS]"
click at [192, 97] on link "Invoice" at bounding box center [185, 92] width 46 height 24
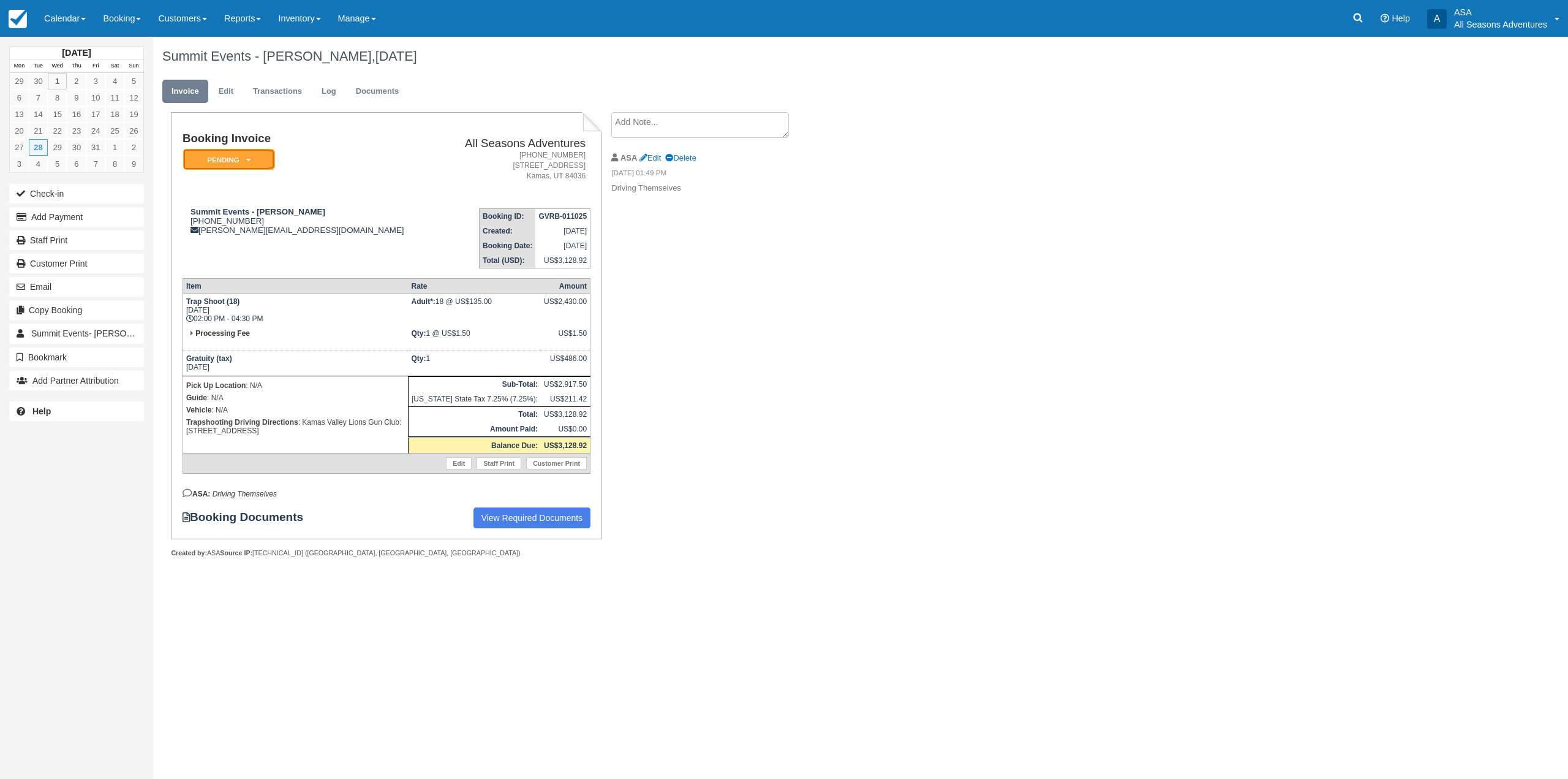
click at [229, 162] on em "Pending" at bounding box center [229, 160] width 92 height 22
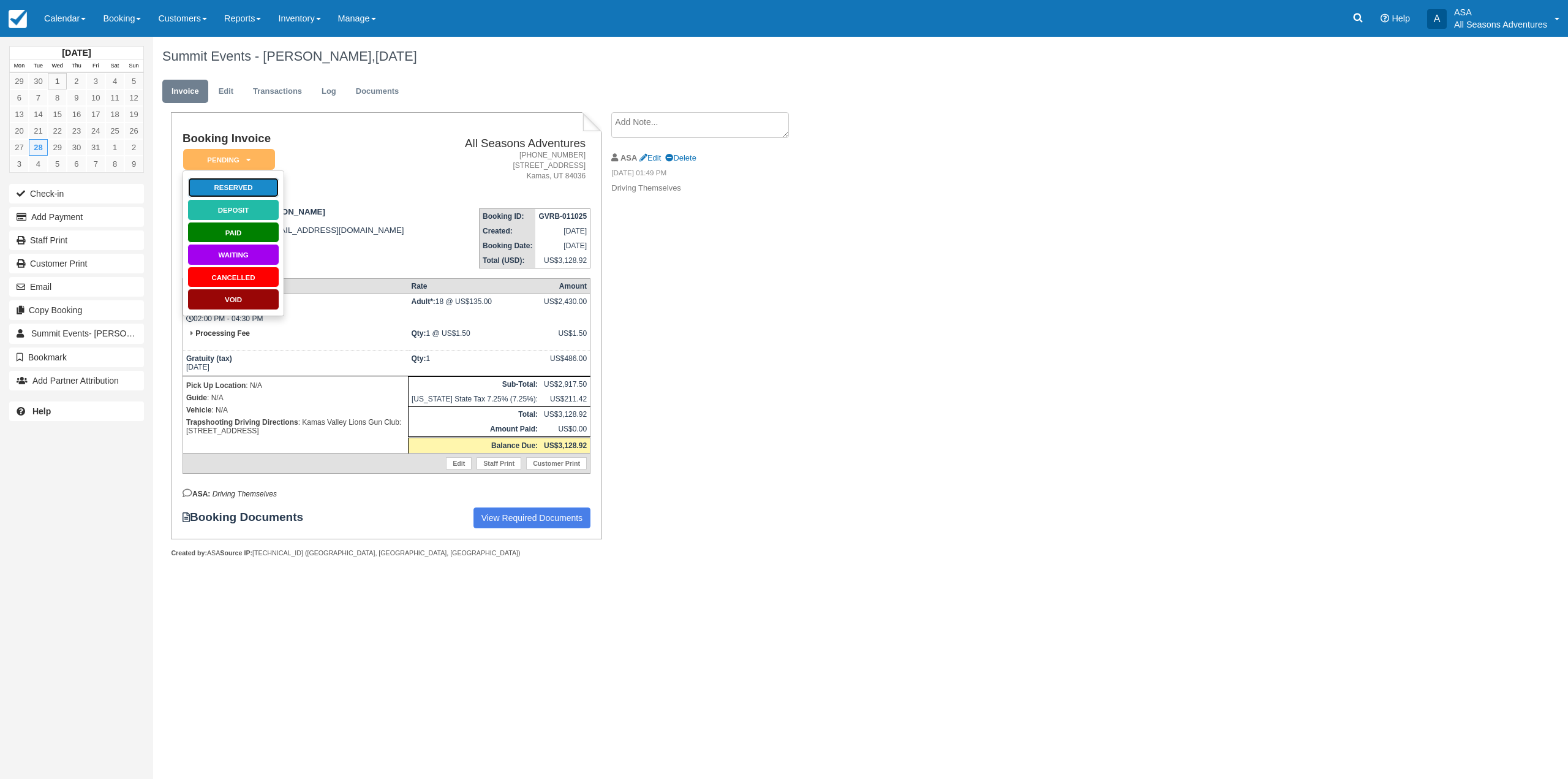
click at [220, 180] on link "Reserved" at bounding box center [233, 188] width 92 height 22
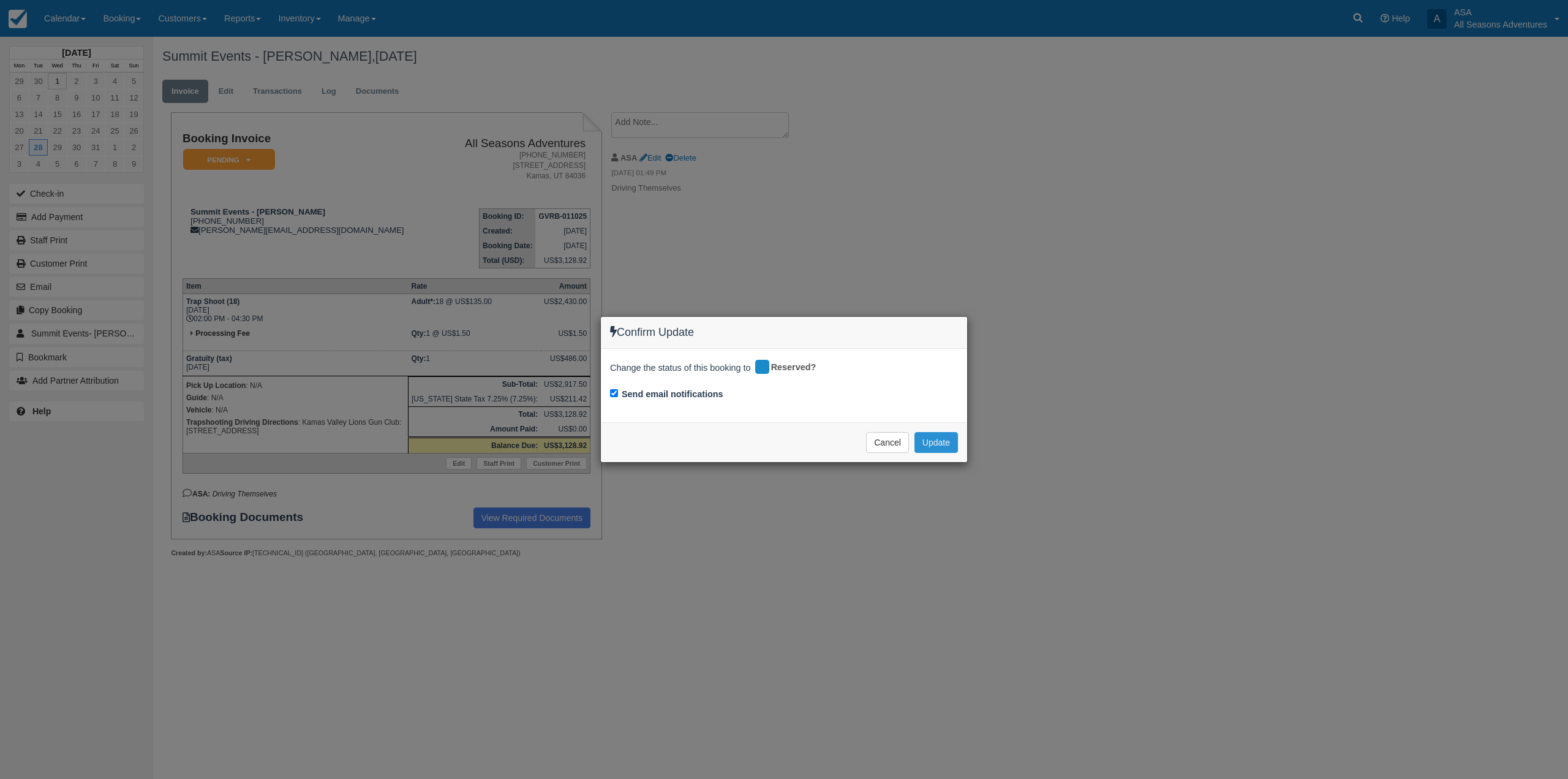
click at [930, 444] on button "Update" at bounding box center [936, 442] width 44 height 21
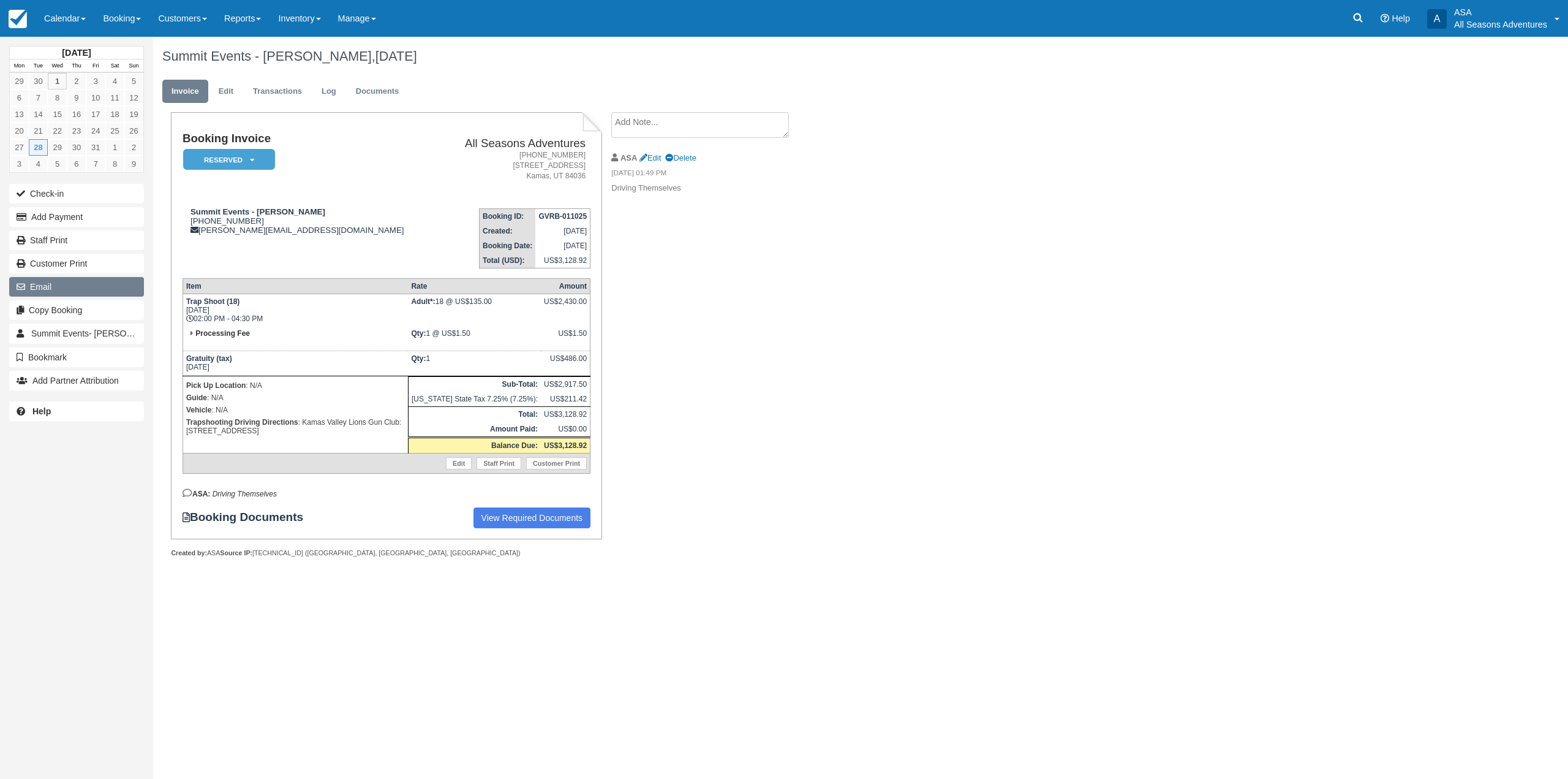
click at [50, 288] on button "Email" at bounding box center [77, 287] width 135 height 20
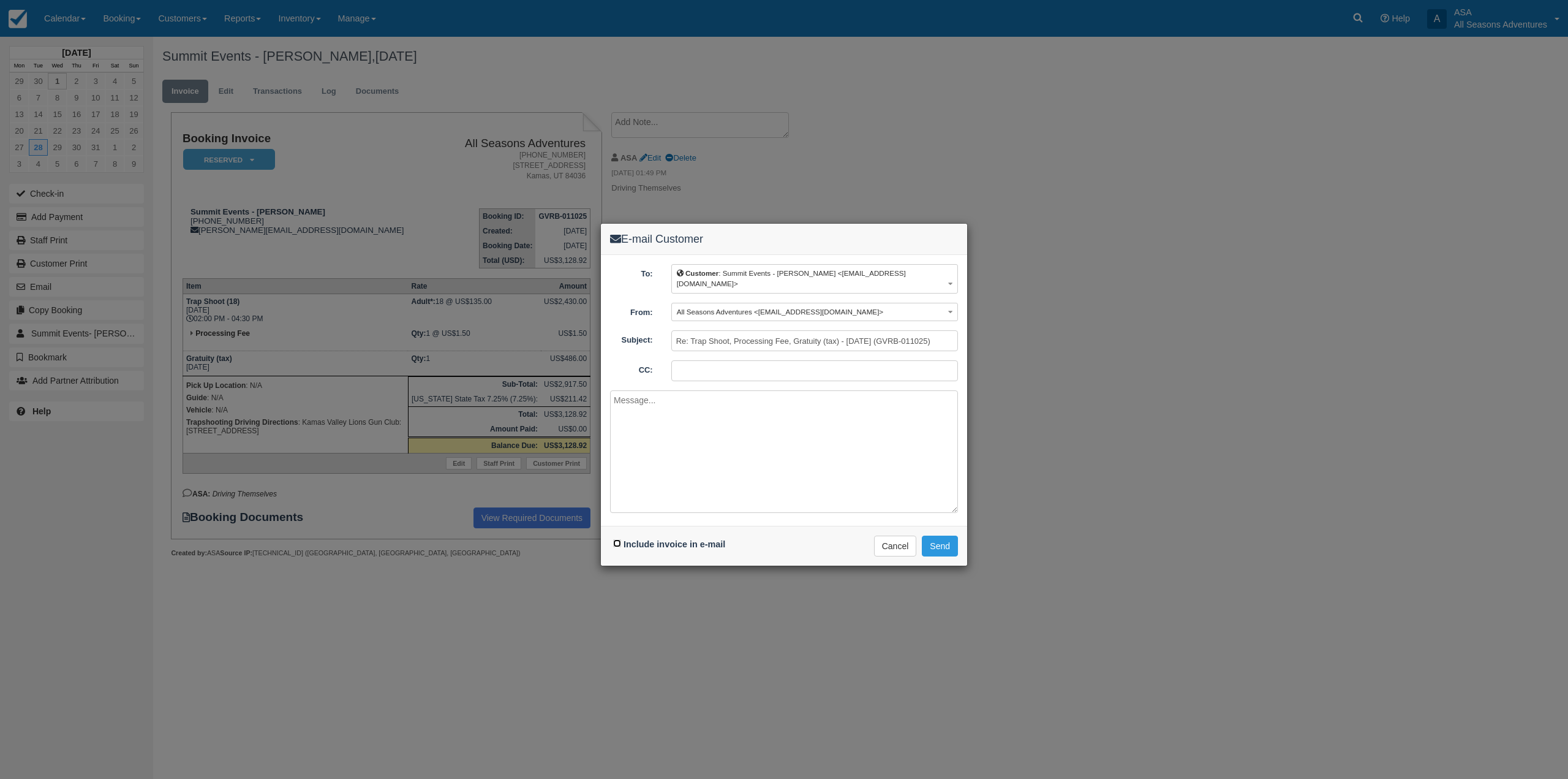
click at [618, 540] on input "Include invoice in e-mail" at bounding box center [618, 544] width 8 height 8
checkbox input "true"
click at [819, 271] on span "Customer : Summit Events - Kristin Vance <kristinv@summitdmc.com>" at bounding box center [791, 278] width 229 height 18
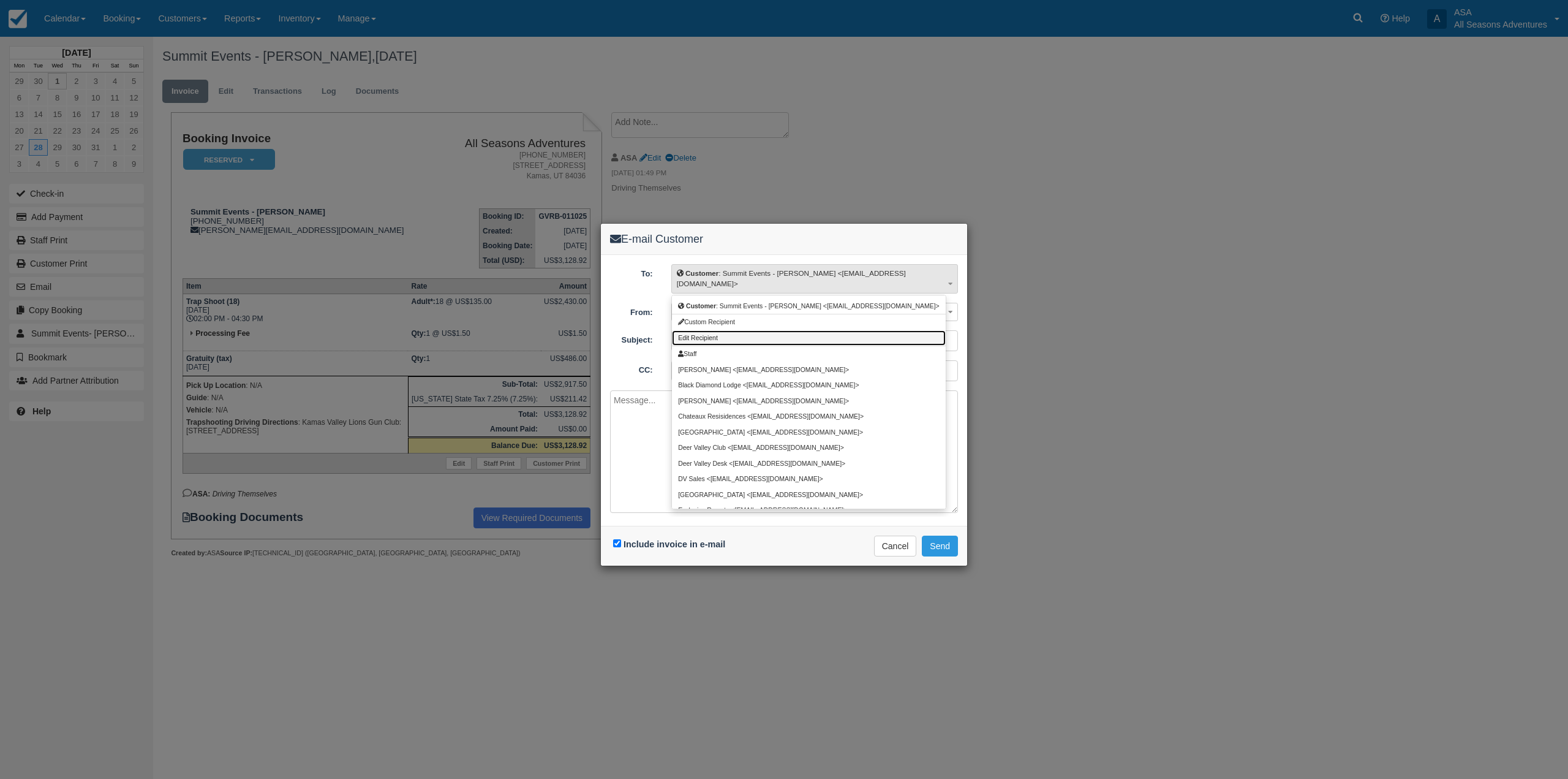
click at [774, 330] on link "Edit Recipient" at bounding box center [809, 338] width 274 height 15
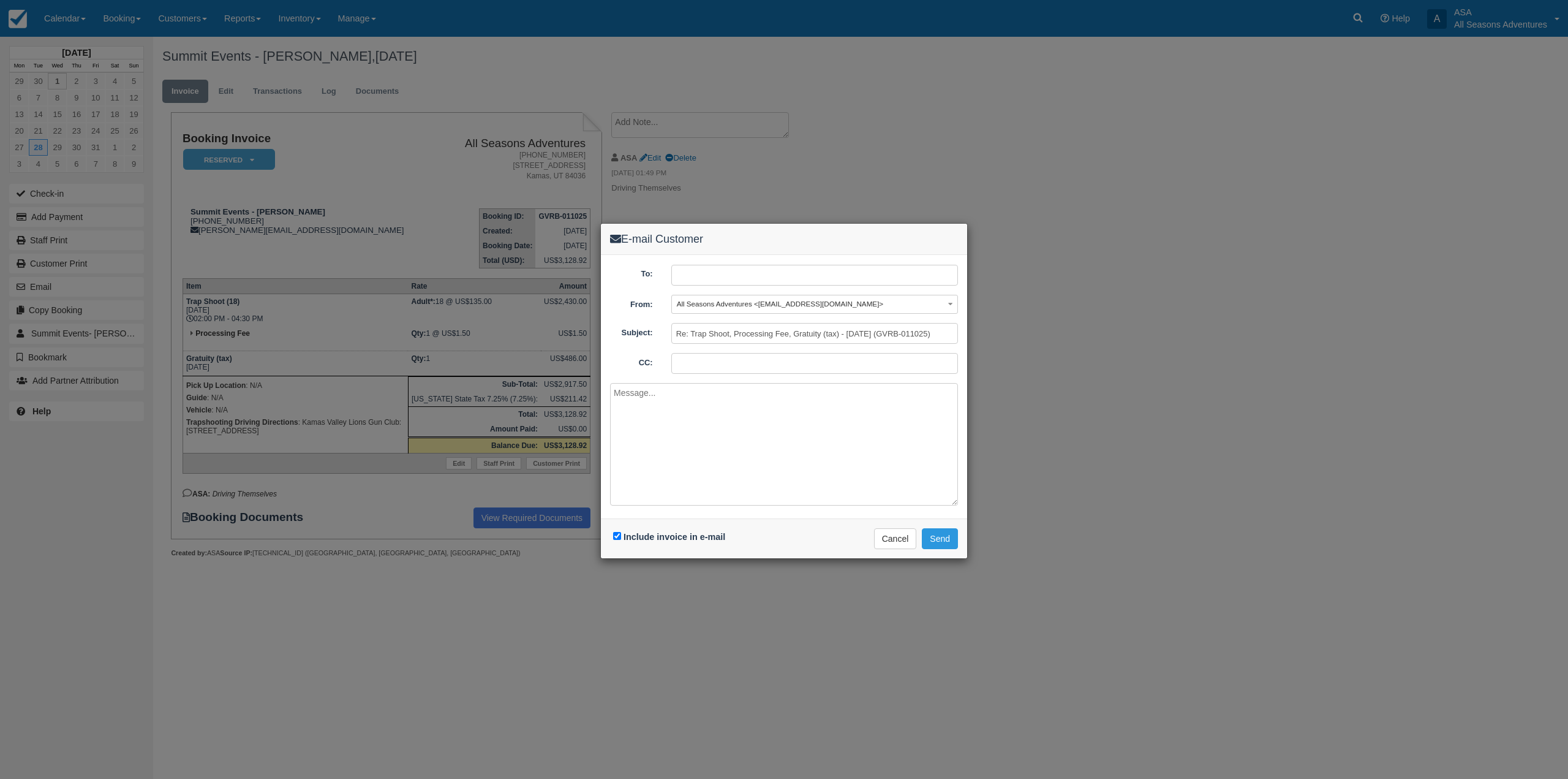
click at [741, 281] on input "text" at bounding box center [814, 275] width 286 height 21
paste input "syd@summitdmc.com"
type input "syd@summitdmc.com"
click at [942, 538] on button "Send" at bounding box center [939, 539] width 36 height 21
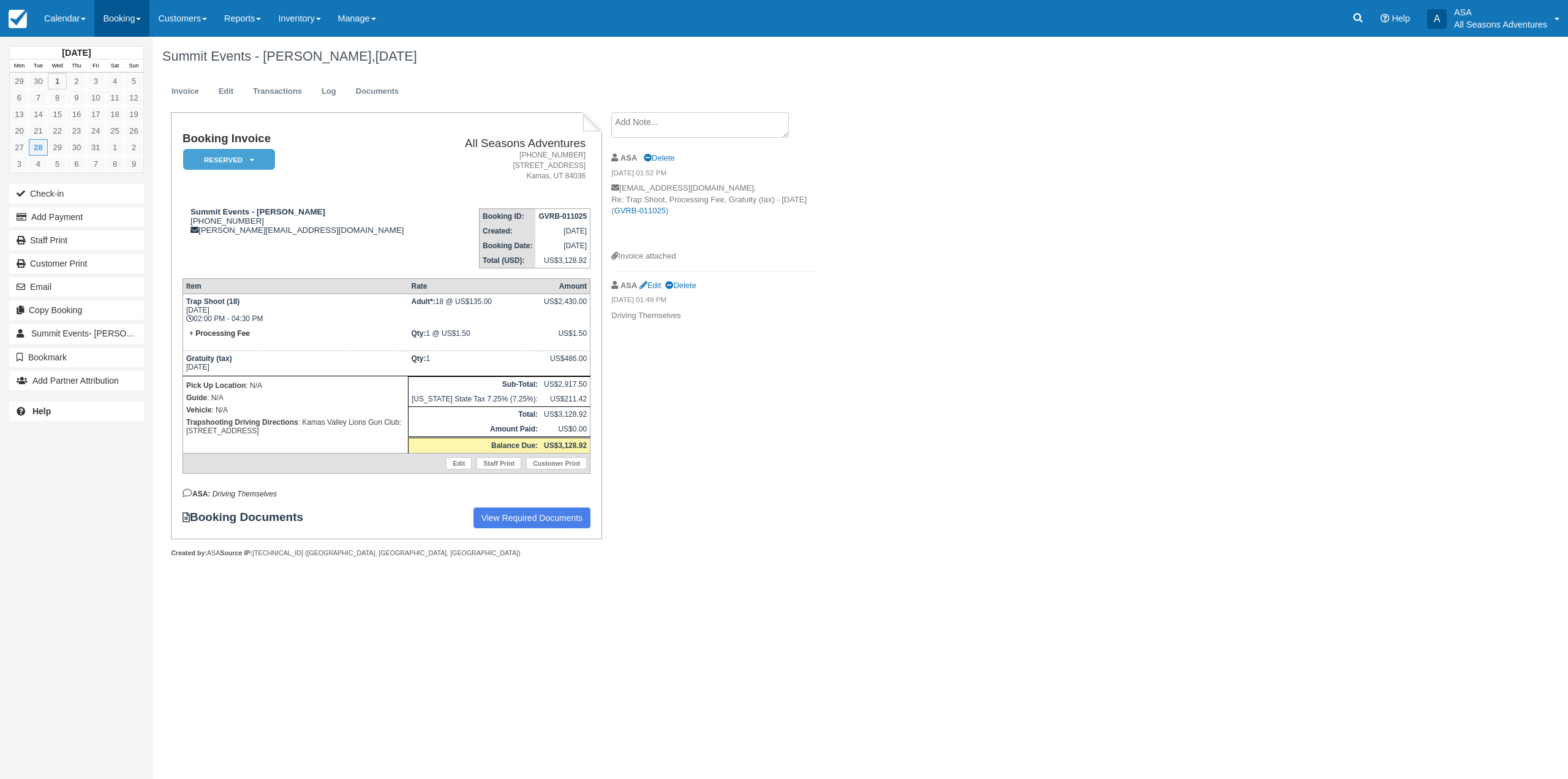
click at [132, 13] on link "Booking" at bounding box center [121, 18] width 55 height 37
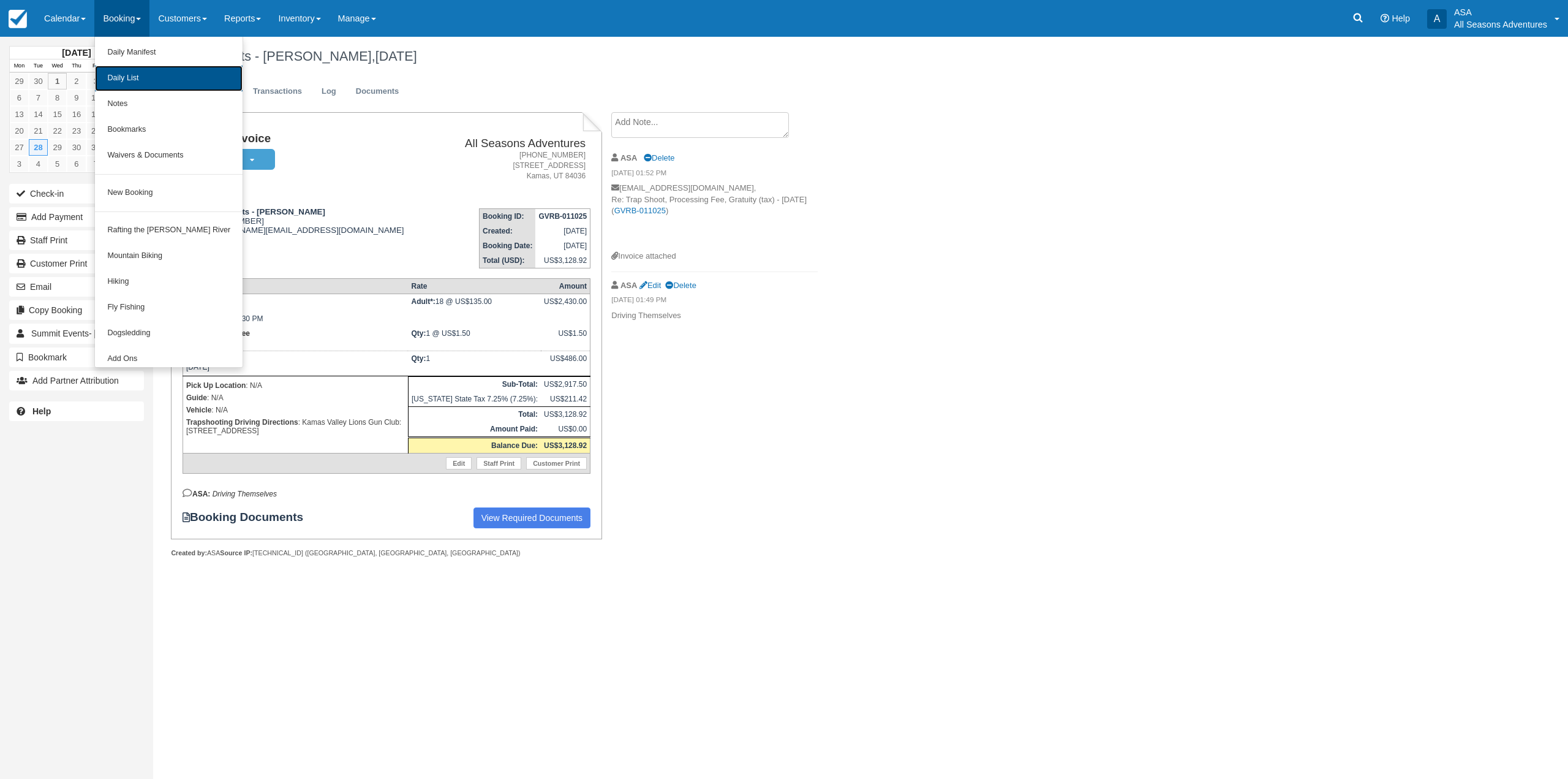
click at [128, 75] on link "Daily List" at bounding box center [168, 78] width 148 height 26
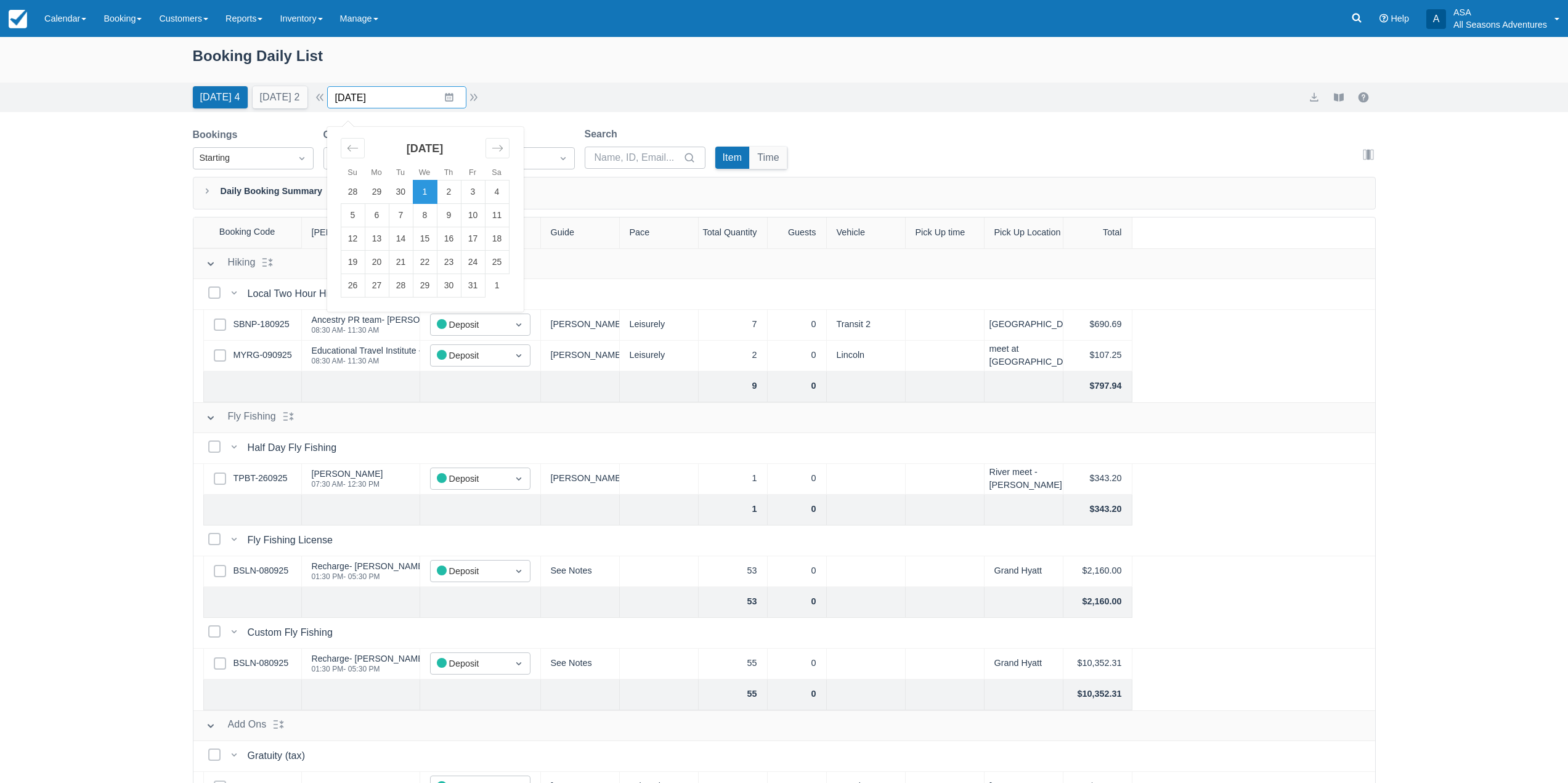
click at [396, 100] on input "10/01/25" at bounding box center [397, 97] width 140 height 22
click at [412, 285] on td "28" at bounding box center [400, 286] width 24 height 23
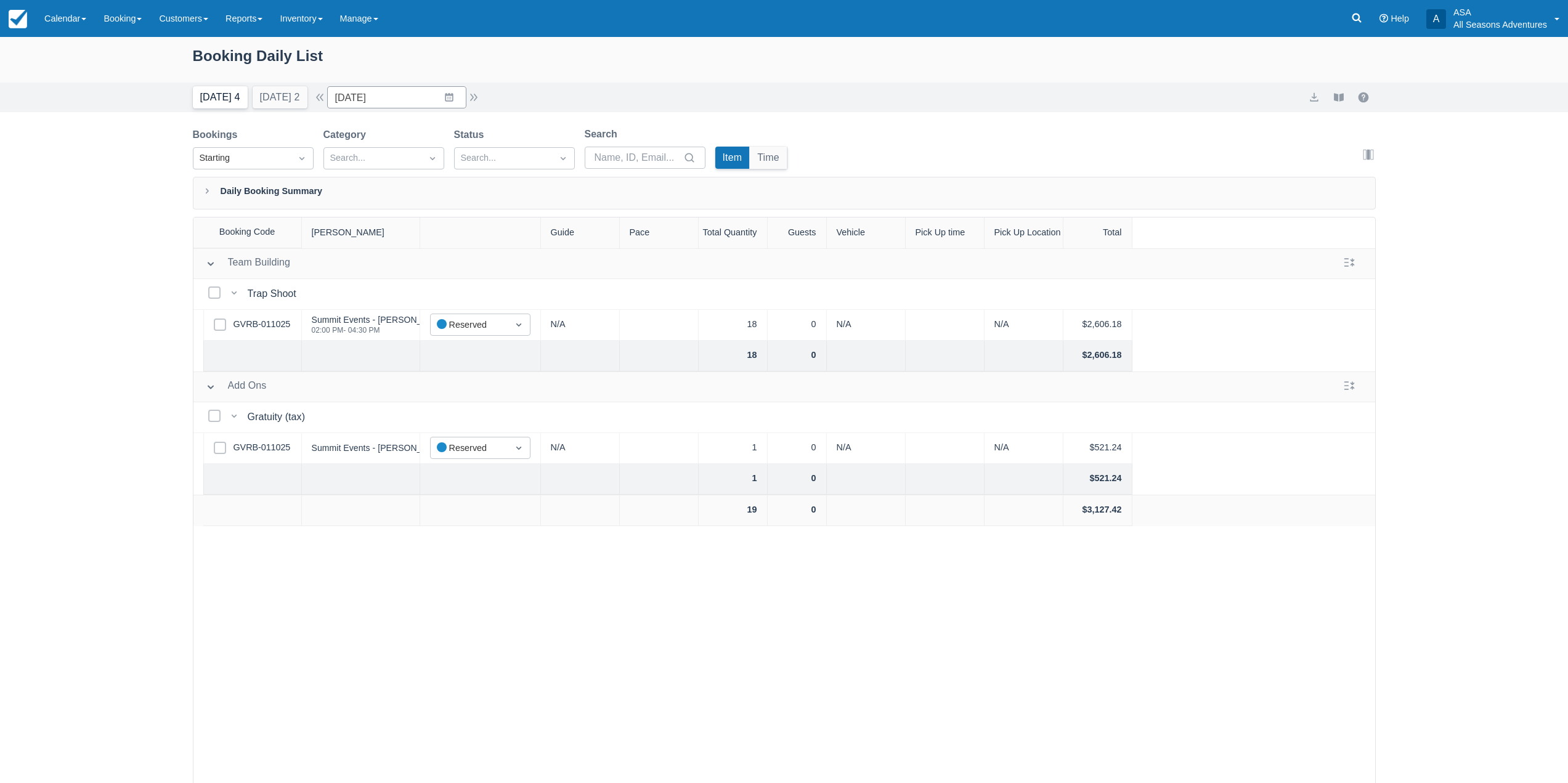
click at [206, 92] on button "Today 4" at bounding box center [220, 97] width 55 height 22
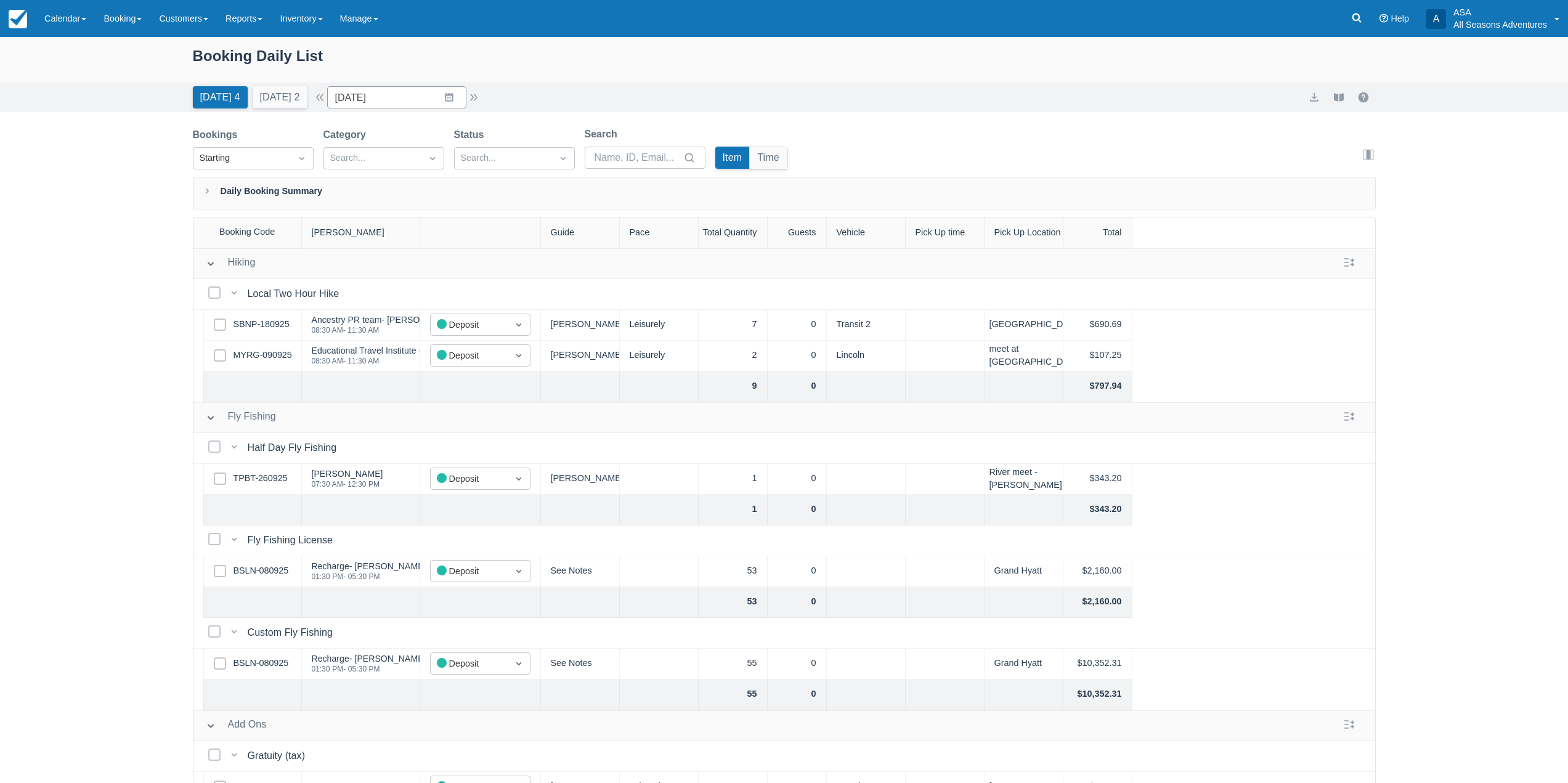
click at [278, 579] on div "Select Row BSLN-080925" at bounding box center [252, 571] width 99 height 30
click at [279, 572] on link "BSLN-080925" at bounding box center [261, 570] width 55 height 14
click at [264, 101] on button "Tomorrow 2" at bounding box center [280, 97] width 55 height 22
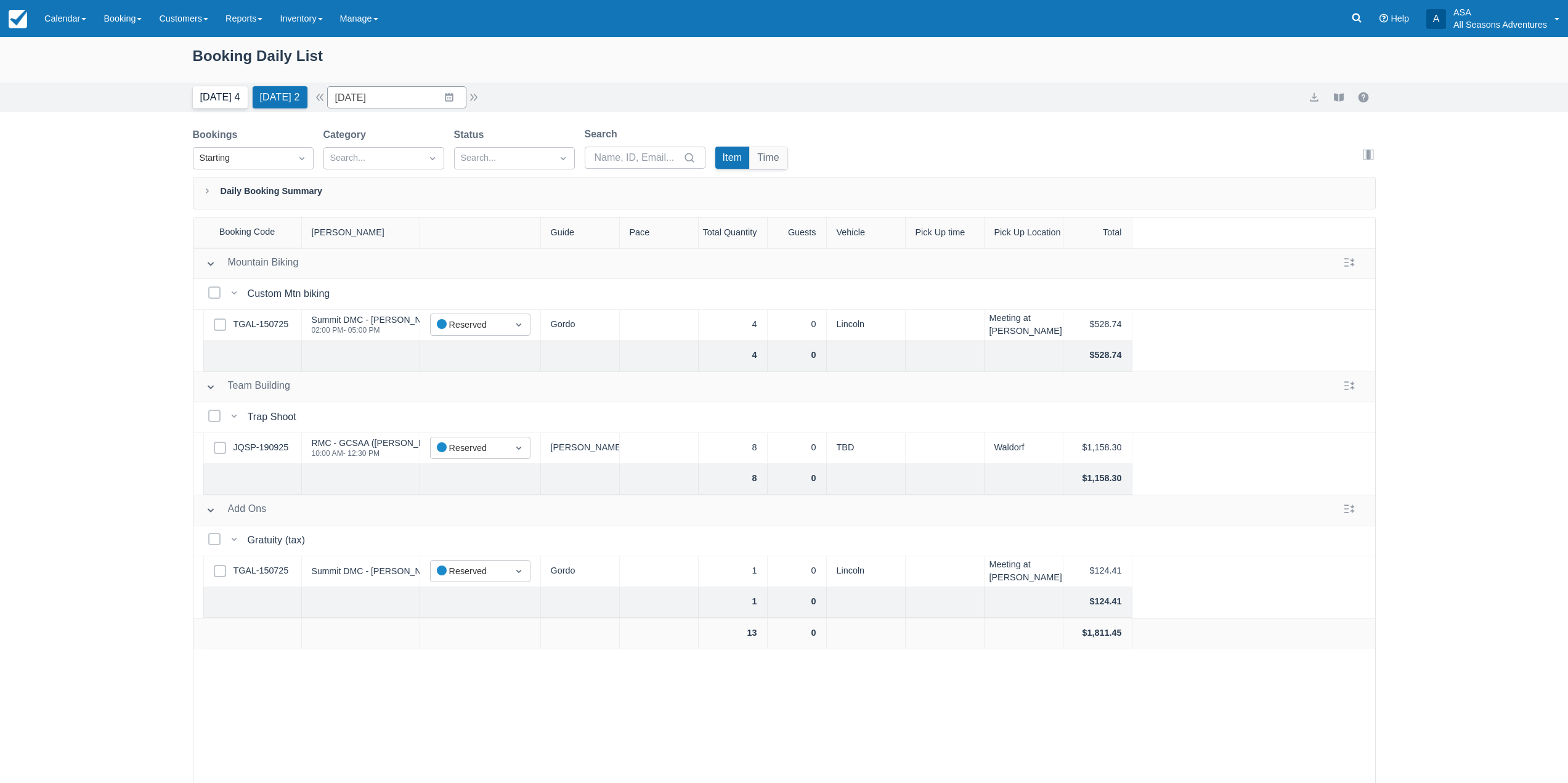
click at [213, 105] on button "Today 4" at bounding box center [220, 97] width 55 height 22
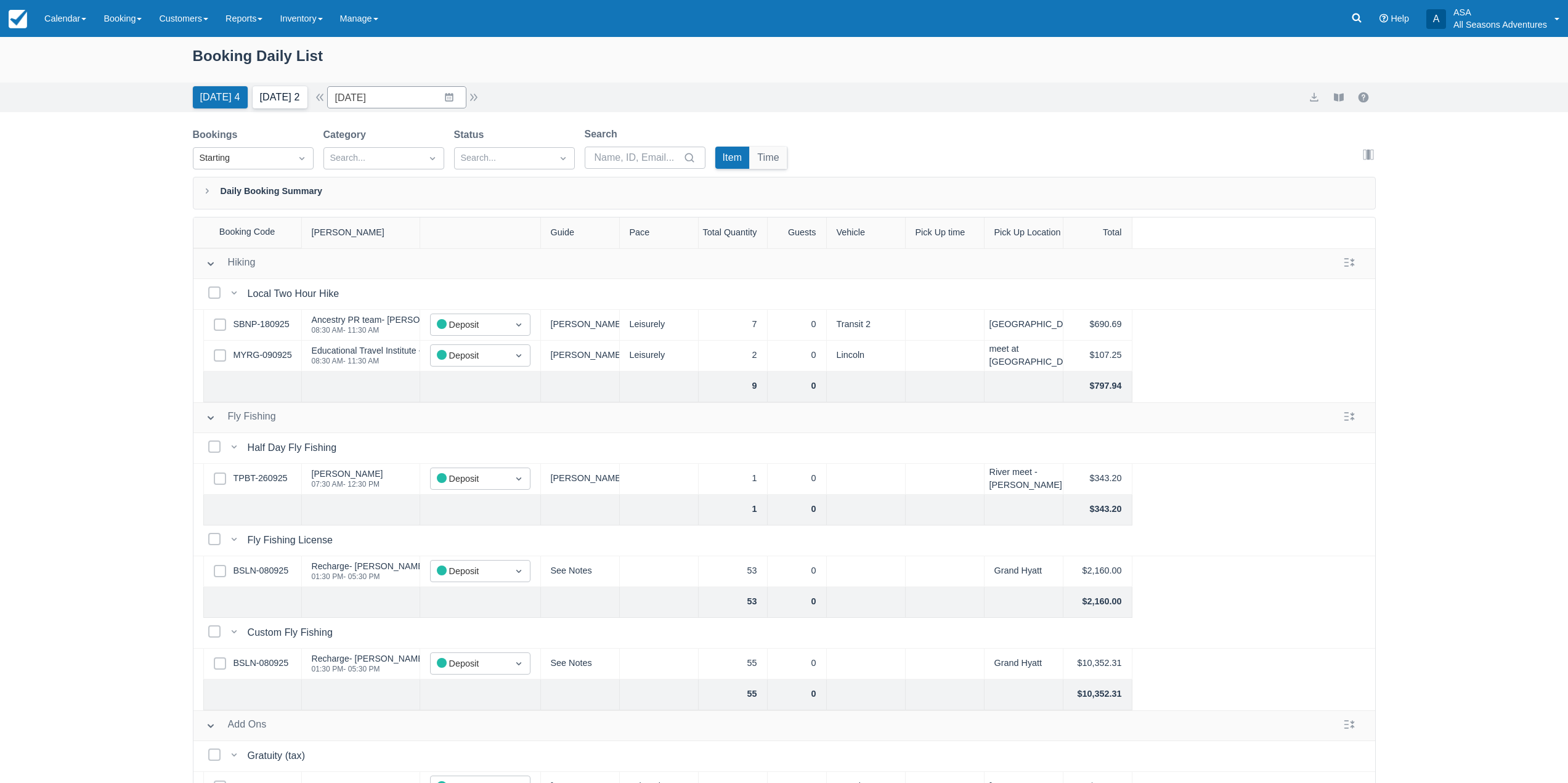
click at [287, 102] on button "Tomorrow 2" at bounding box center [280, 97] width 55 height 22
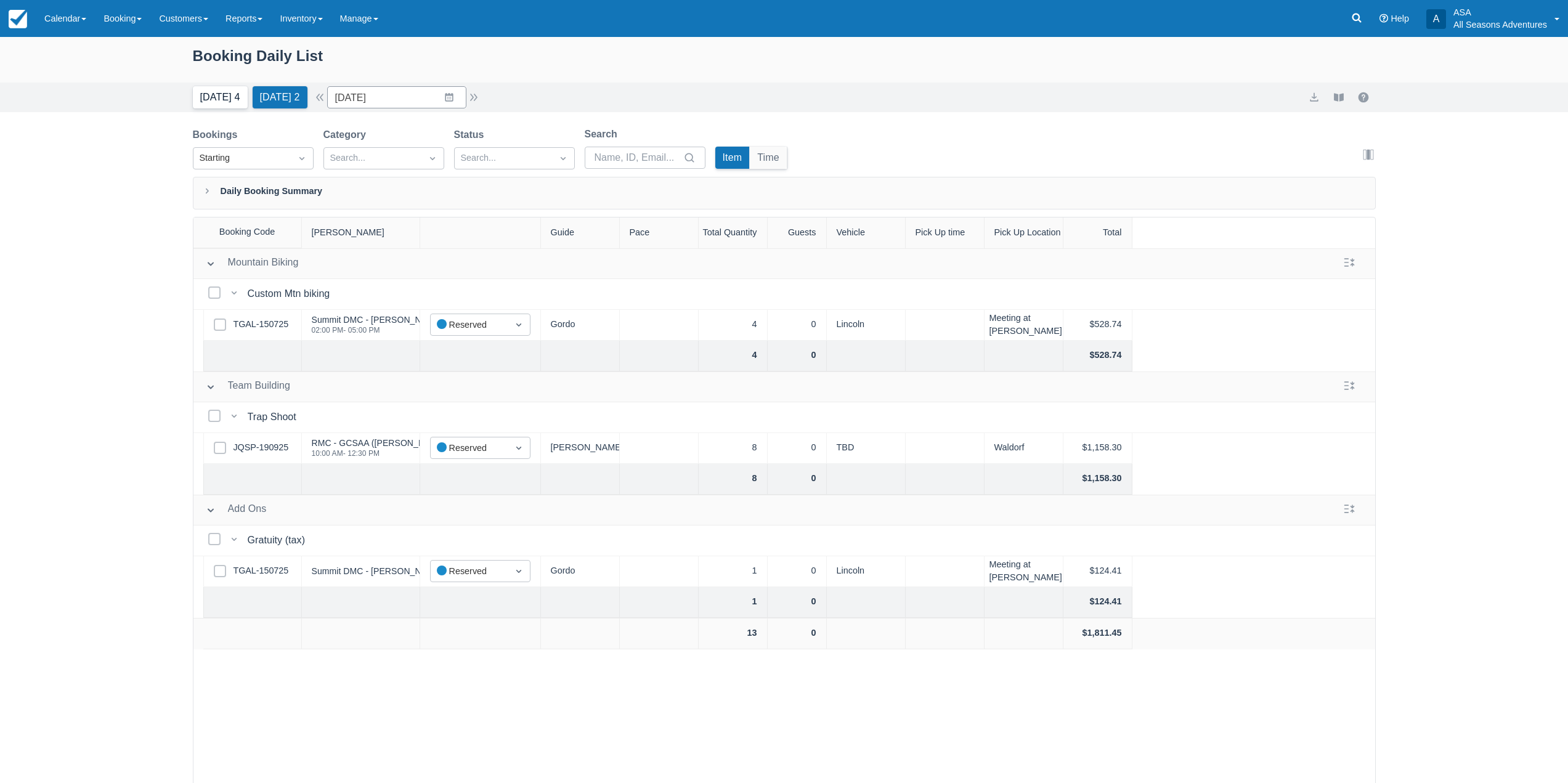
click at [211, 106] on button "Today 4" at bounding box center [220, 97] width 55 height 22
type input "10/01/25"
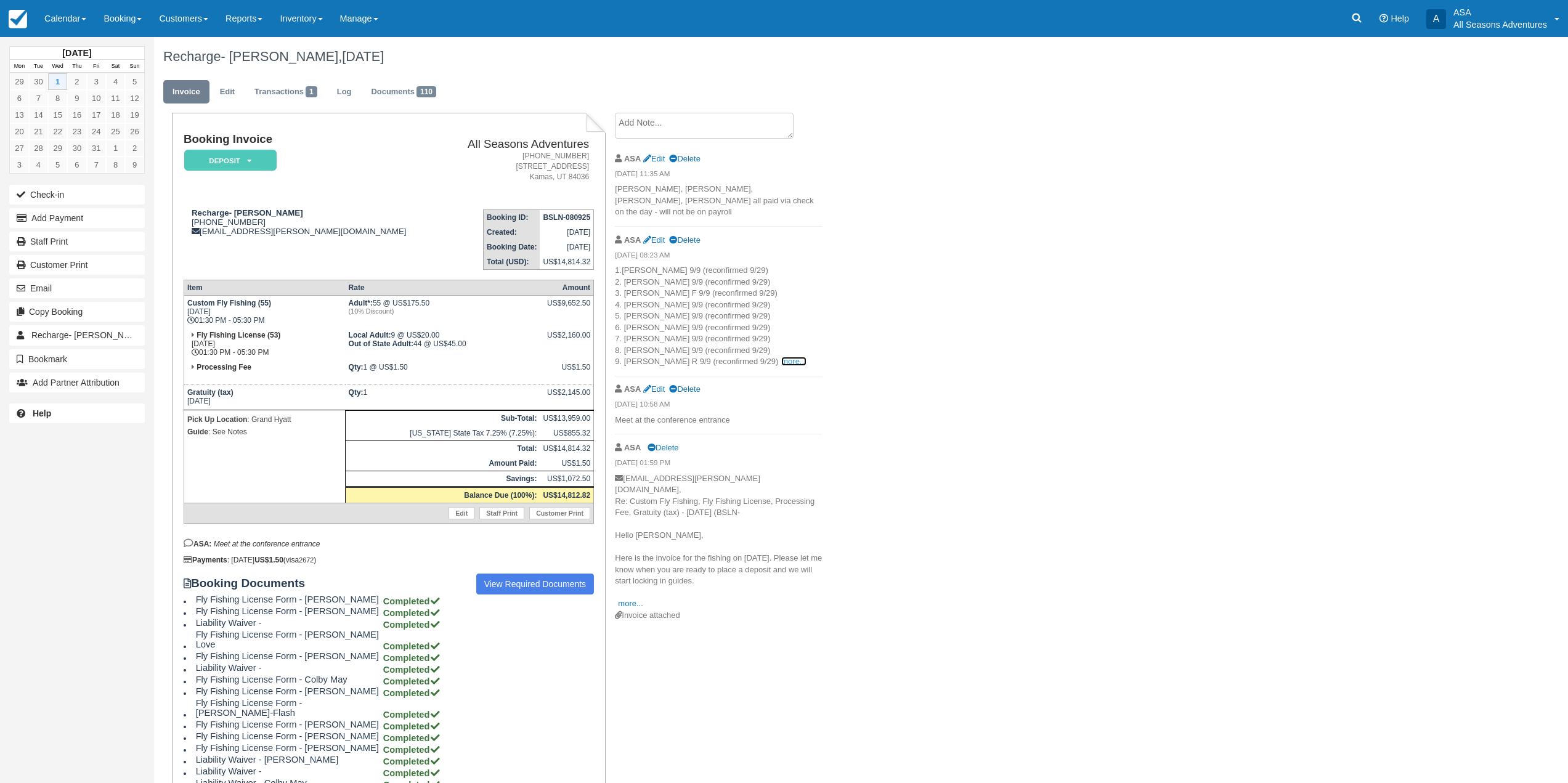
click at [782, 357] on link "more..." at bounding box center [794, 362] width 25 height 10
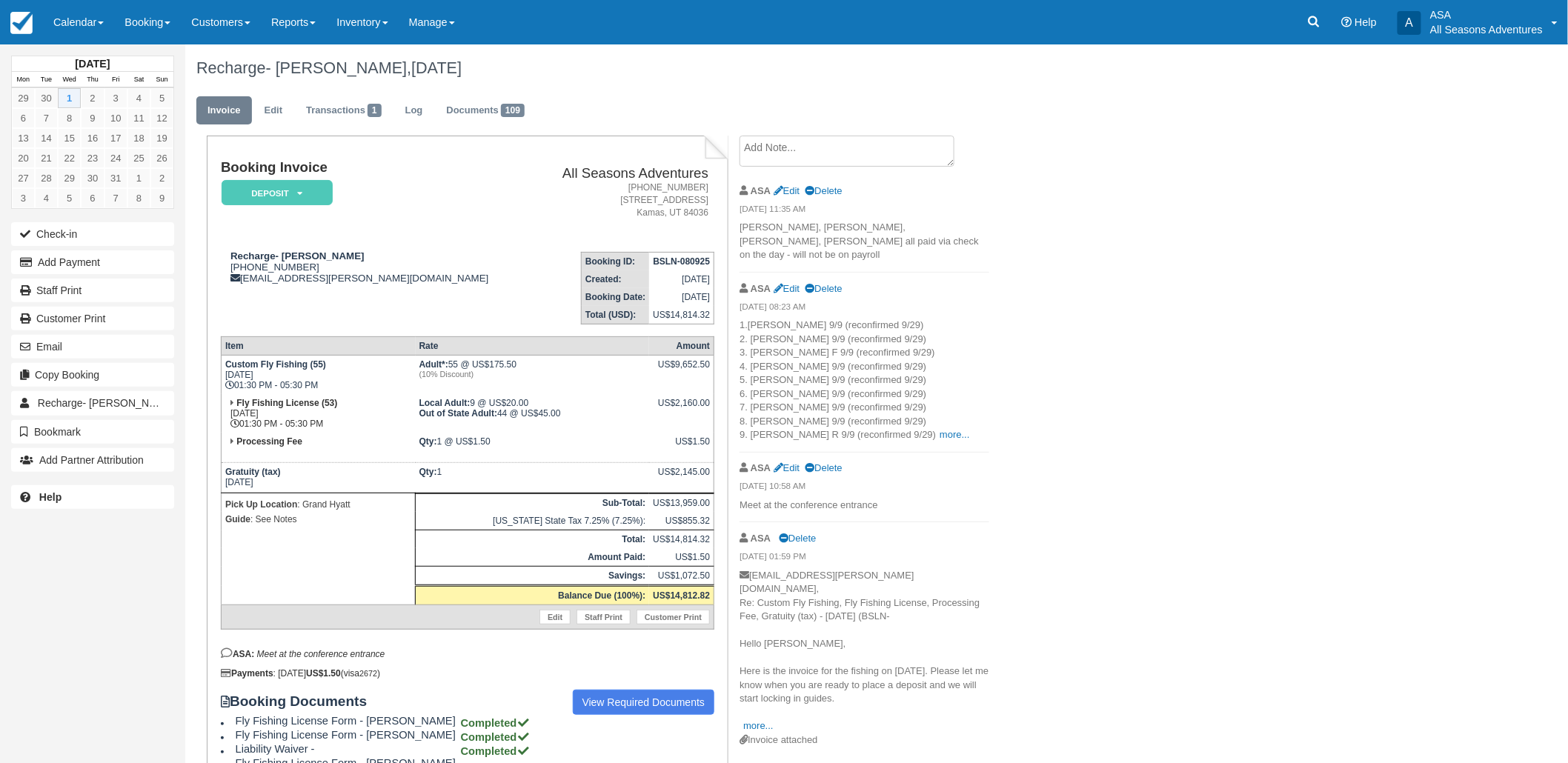
click at [892, 429] on li "ASA Edit Delete [DATE] 08:23 AM 1.[PERSON_NAME] 9/9 (reconfirmed 9/29) 2. [PERS…" at bounding box center [864, 363] width 250 height 180
click at [940, 429] on link "more..." at bounding box center [954, 435] width 30 height 12
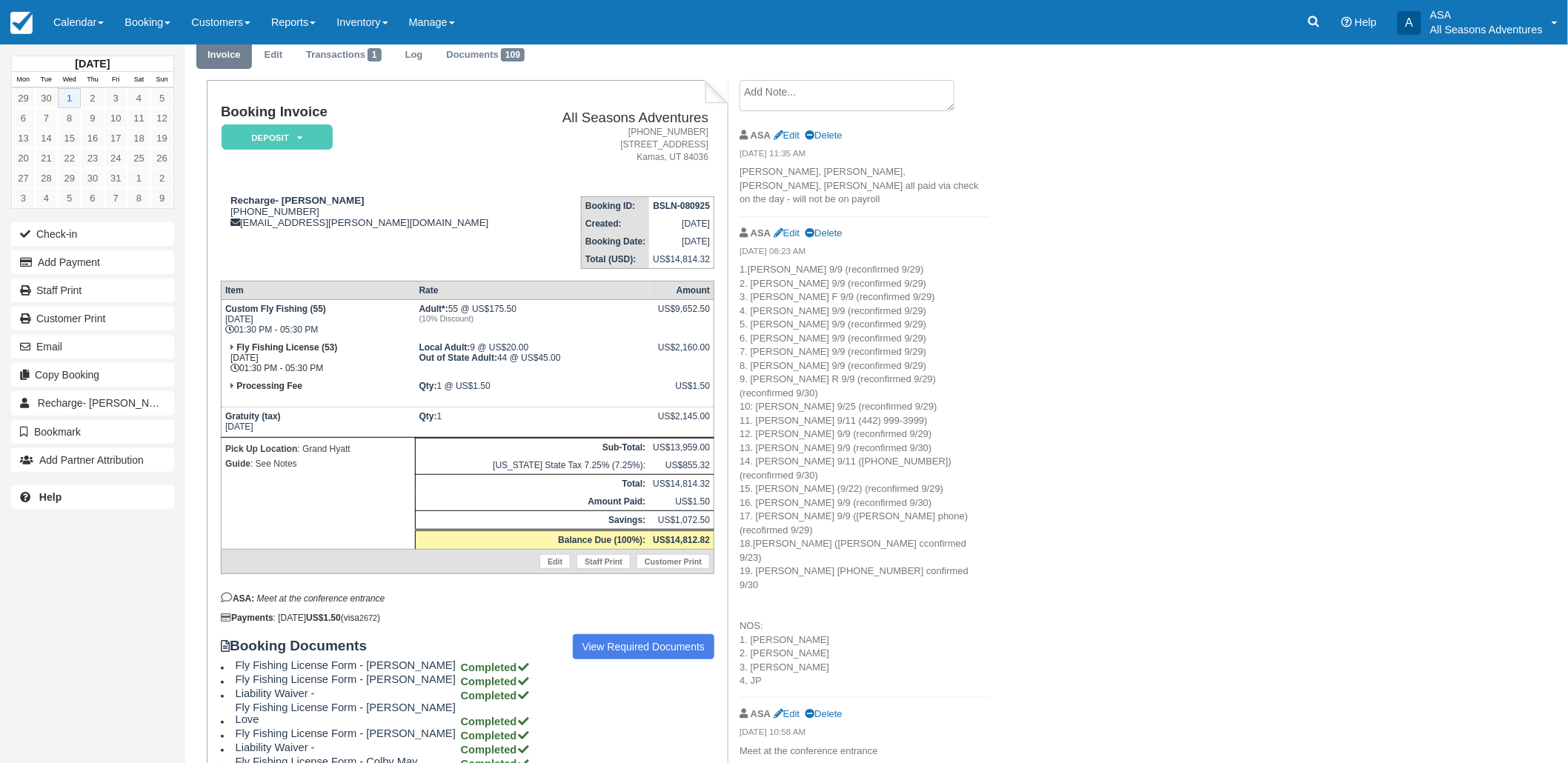
scroll to position [82, 0]
